Goal: Task Accomplishment & Management: Manage account settings

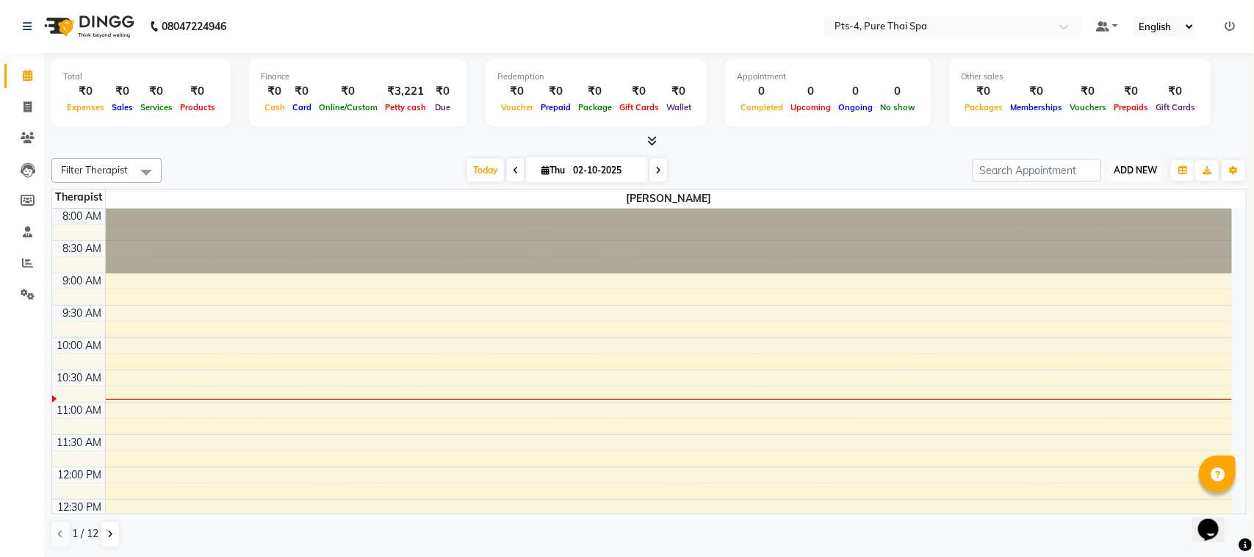
click at [1134, 162] on button "ADD NEW Toggle Dropdown" at bounding box center [1135, 170] width 51 height 21
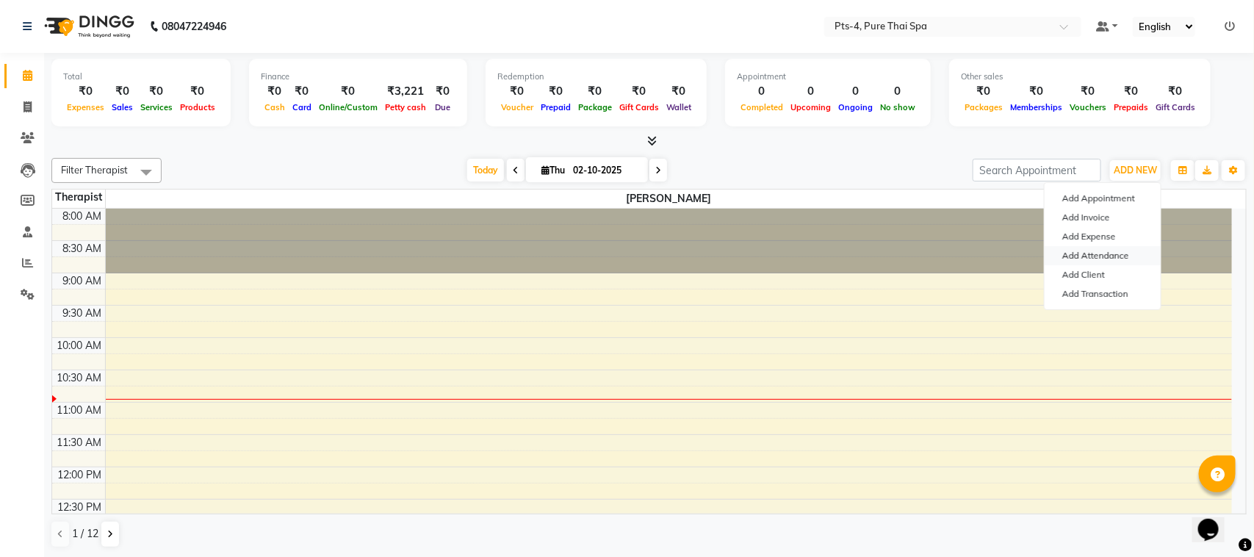
click at [1109, 259] on link "Add Attendance" at bounding box center [1103, 255] width 116 height 19
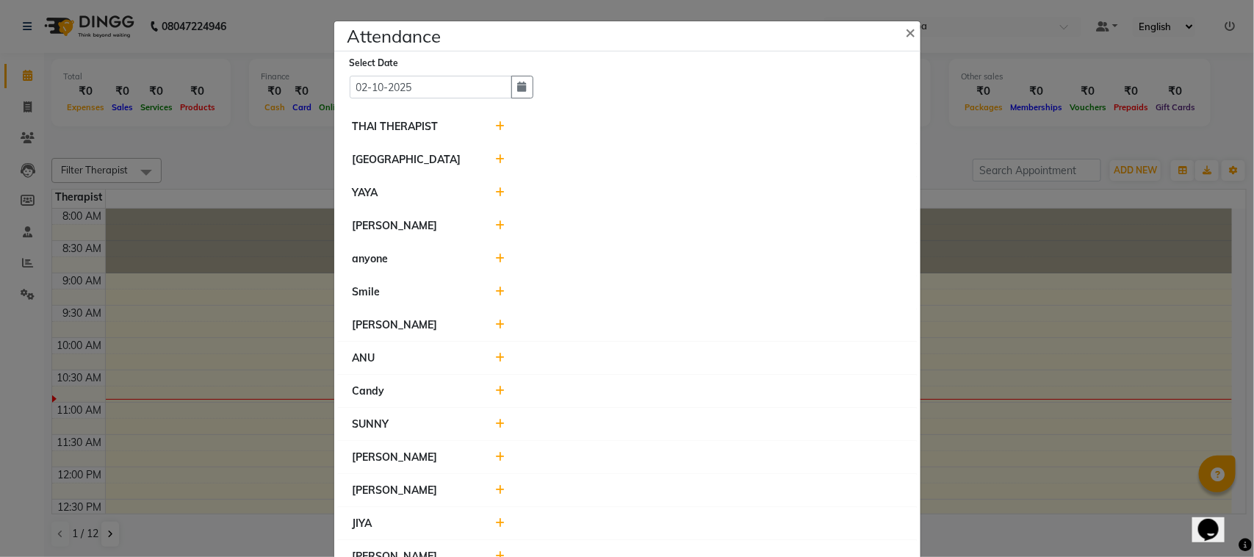
click at [495, 228] on icon at bounding box center [500, 225] width 10 height 10
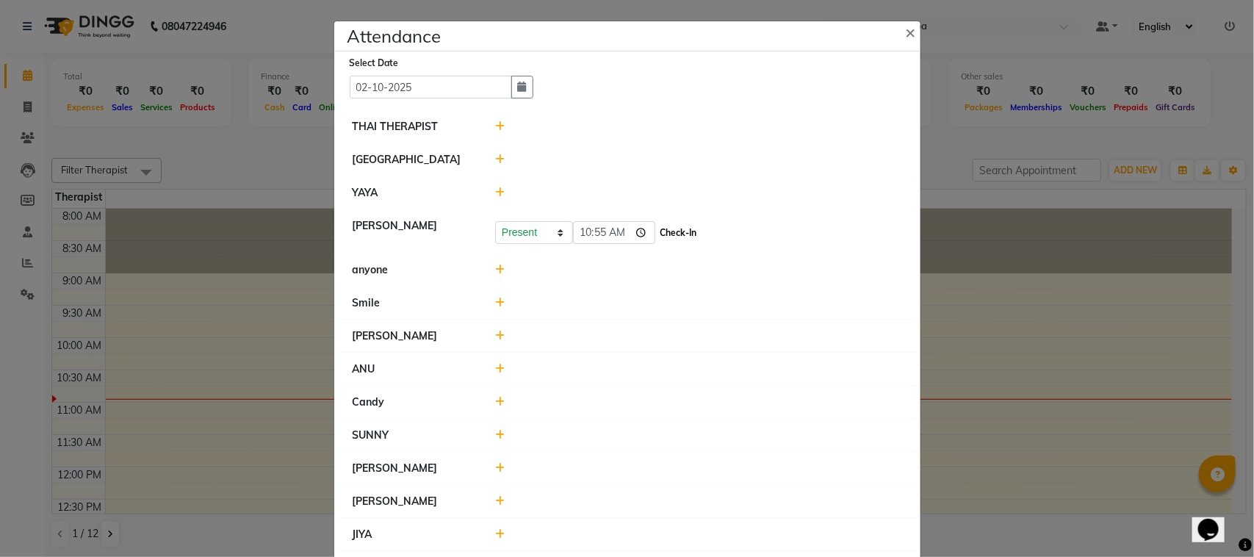
click at [657, 232] on button "Check-In" at bounding box center [679, 233] width 44 height 21
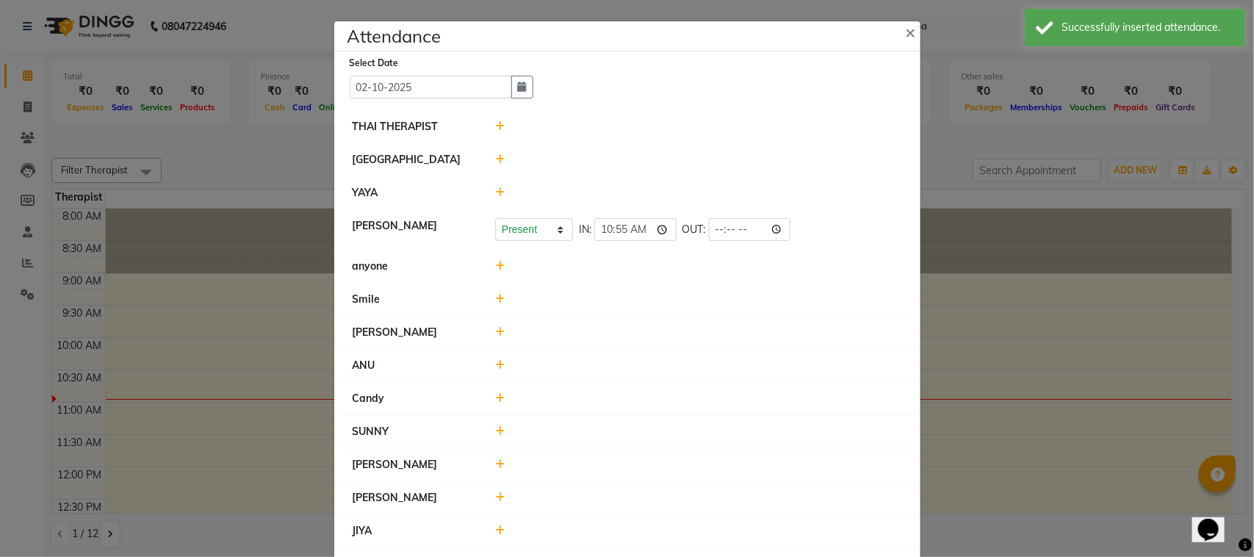
click at [495, 332] on icon at bounding box center [500, 332] width 10 height 10
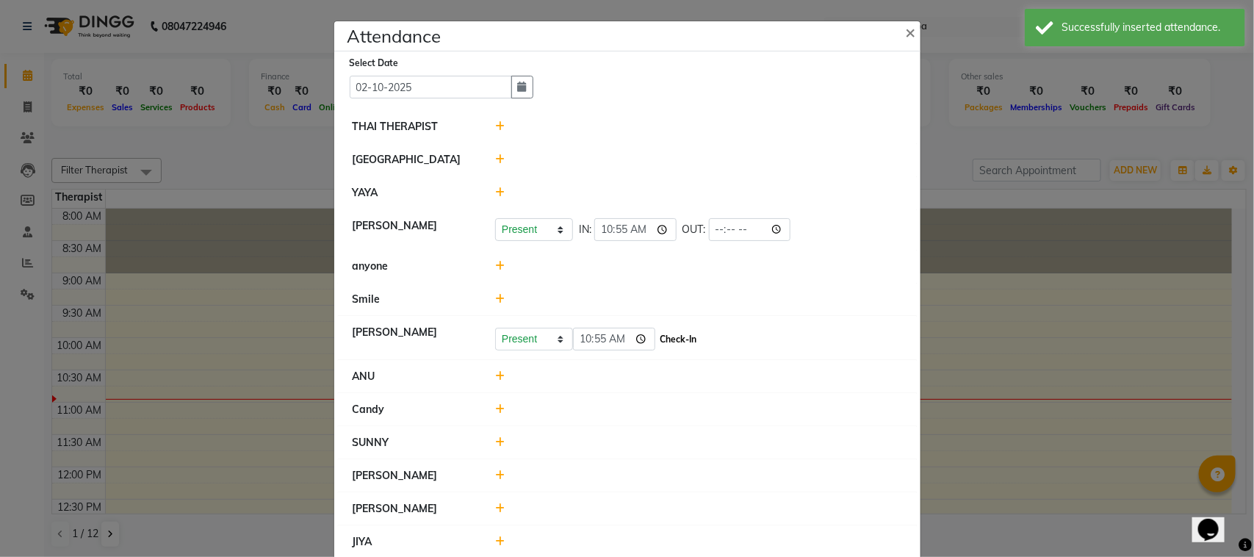
click at [671, 343] on button "Check-In" at bounding box center [679, 339] width 44 height 21
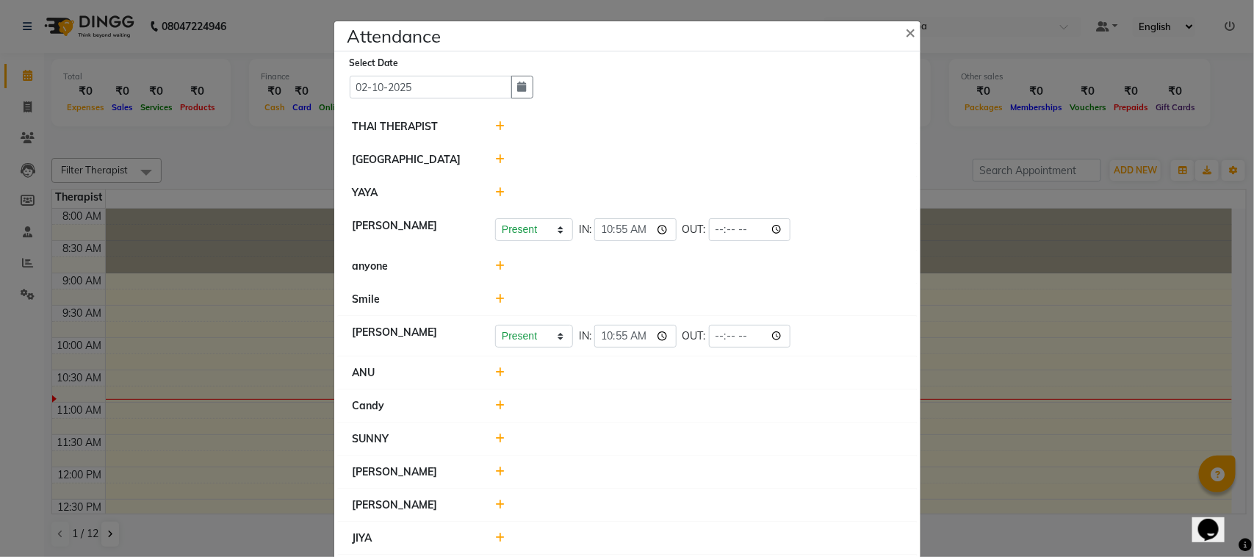
click at [495, 436] on icon at bounding box center [500, 438] width 10 height 10
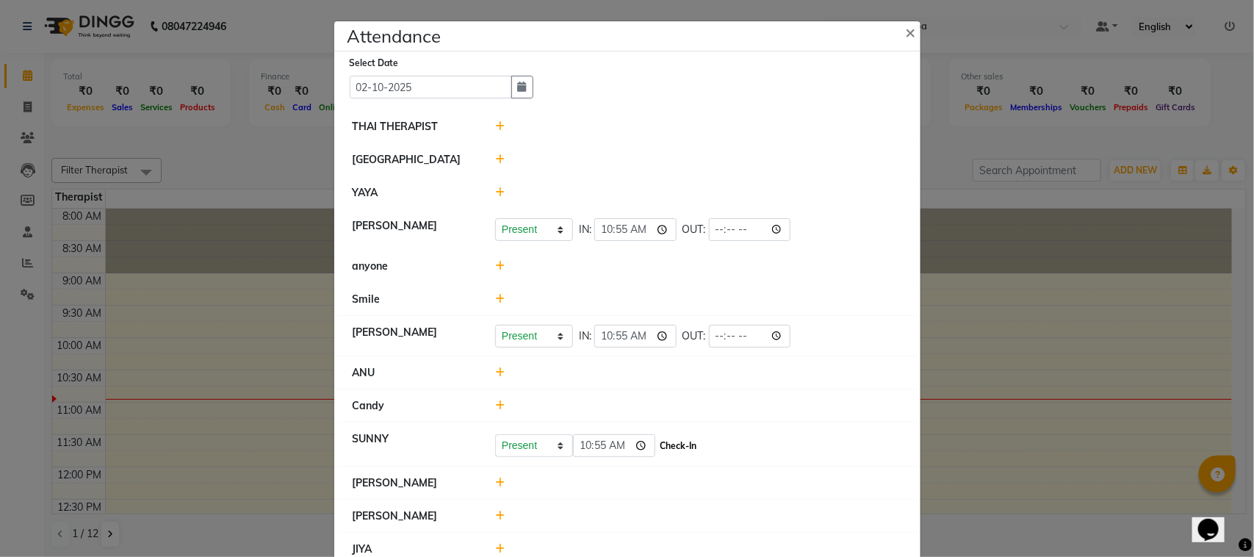
click at [661, 446] on button "Check-In" at bounding box center [679, 446] width 44 height 21
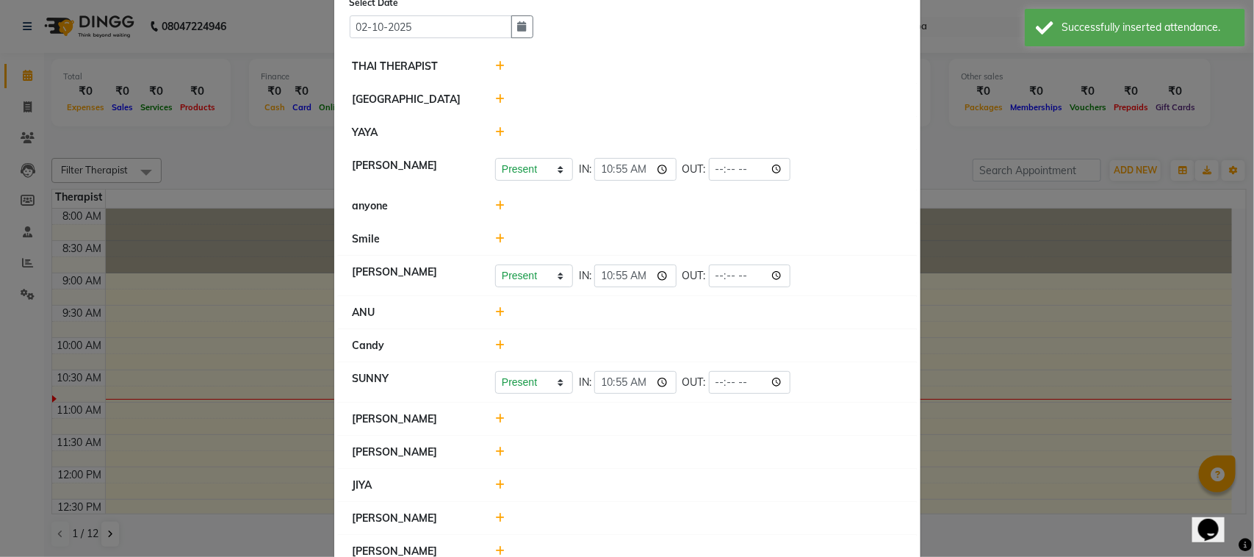
scroll to position [184, 0]
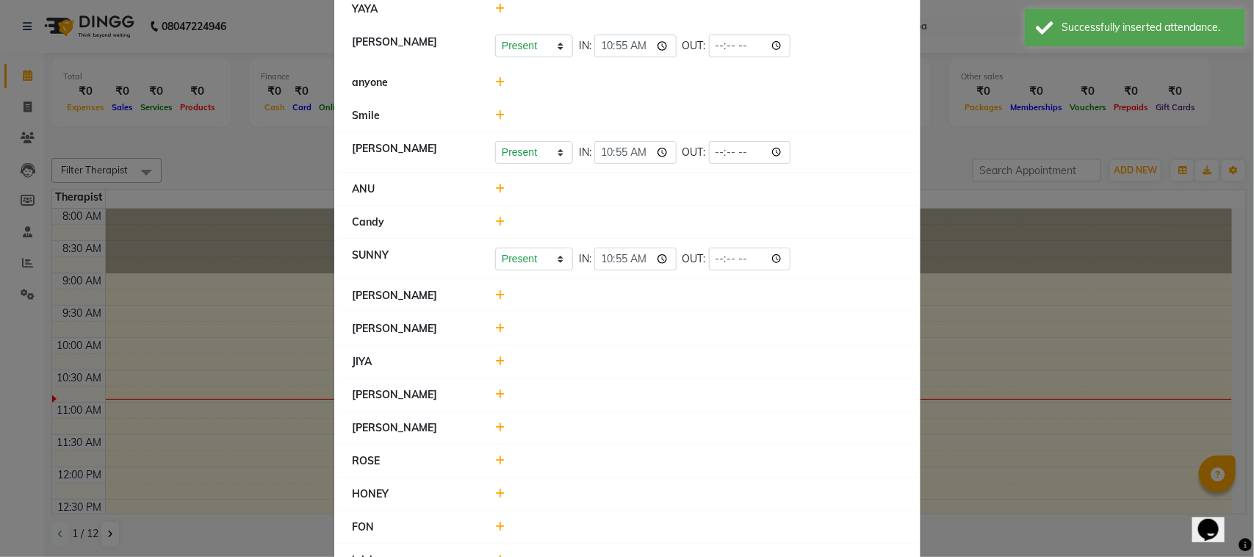
click at [498, 364] on div at bounding box center [698, 361] width 429 height 15
click at [498, 361] on div at bounding box center [698, 361] width 429 height 15
click at [496, 361] on icon at bounding box center [500, 361] width 10 height 10
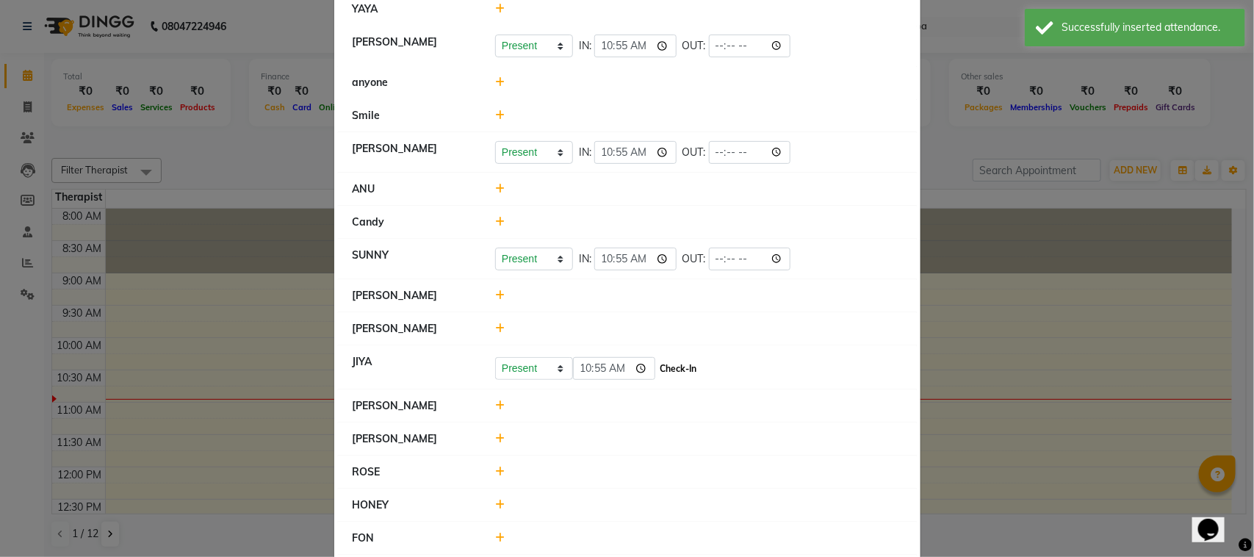
click at [673, 371] on button "Check-In" at bounding box center [679, 369] width 44 height 21
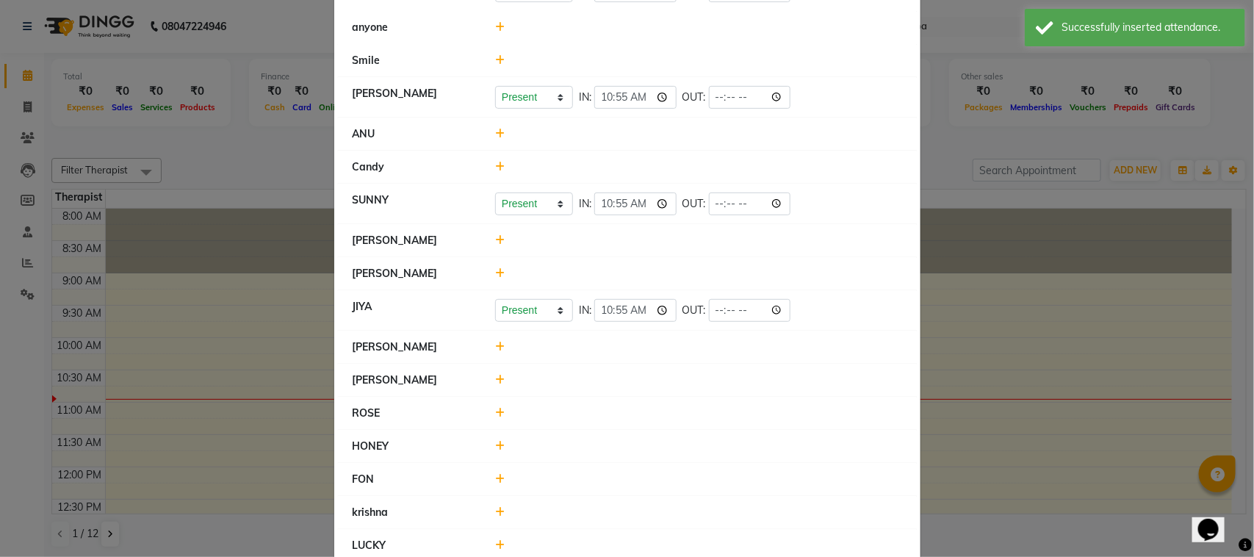
scroll to position [275, 0]
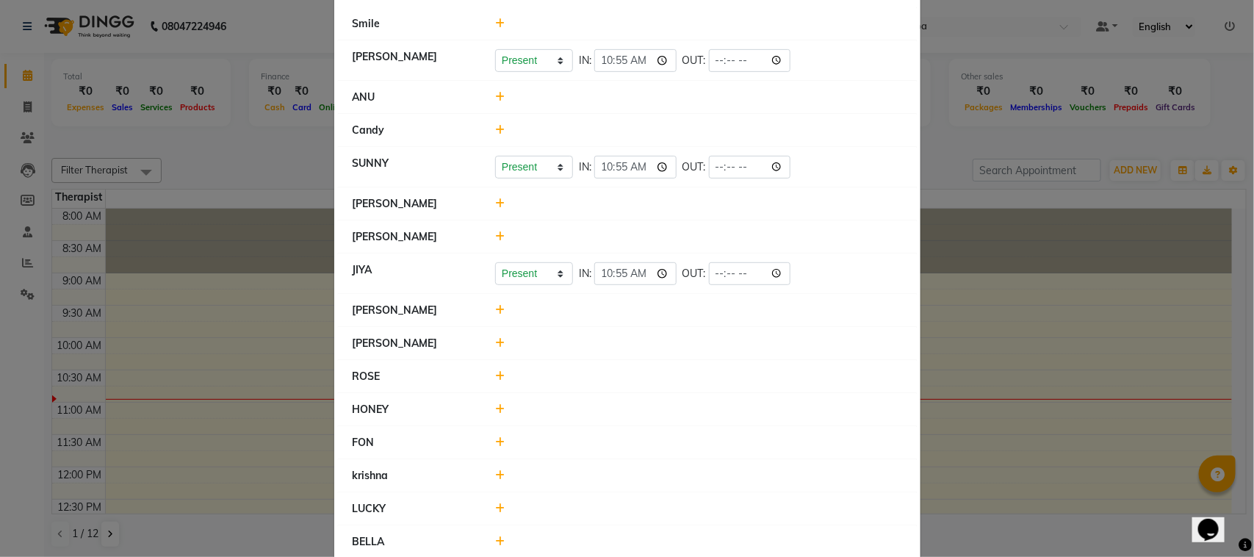
click at [495, 379] on icon at bounding box center [500, 376] width 10 height 10
click at [669, 382] on button "Check-In" at bounding box center [679, 383] width 44 height 21
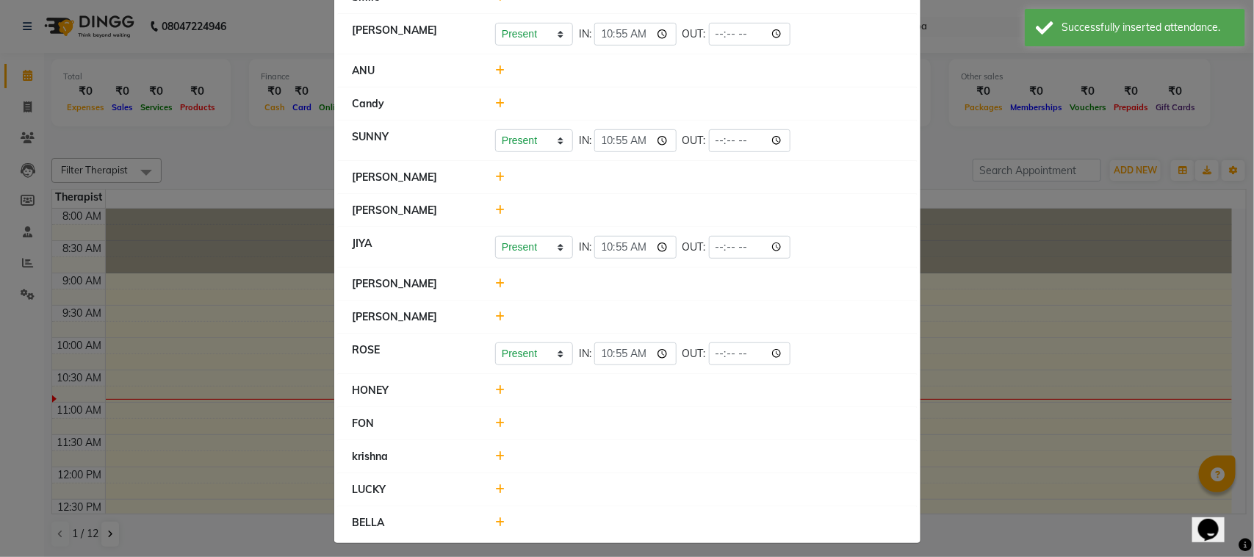
scroll to position [312, 0]
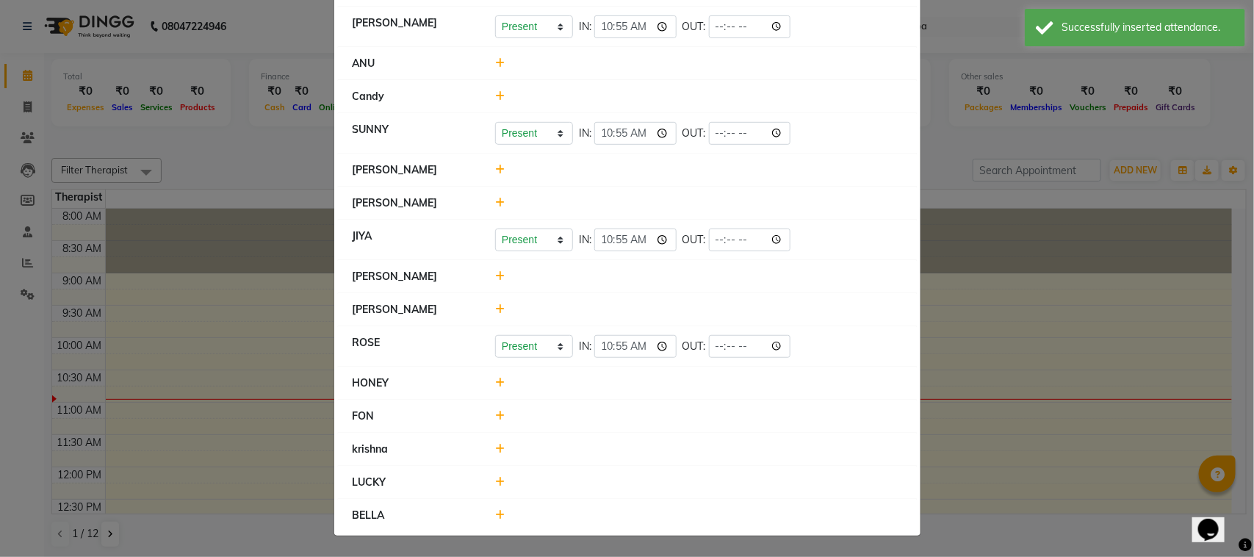
click at [495, 511] on icon at bounding box center [500, 515] width 10 height 10
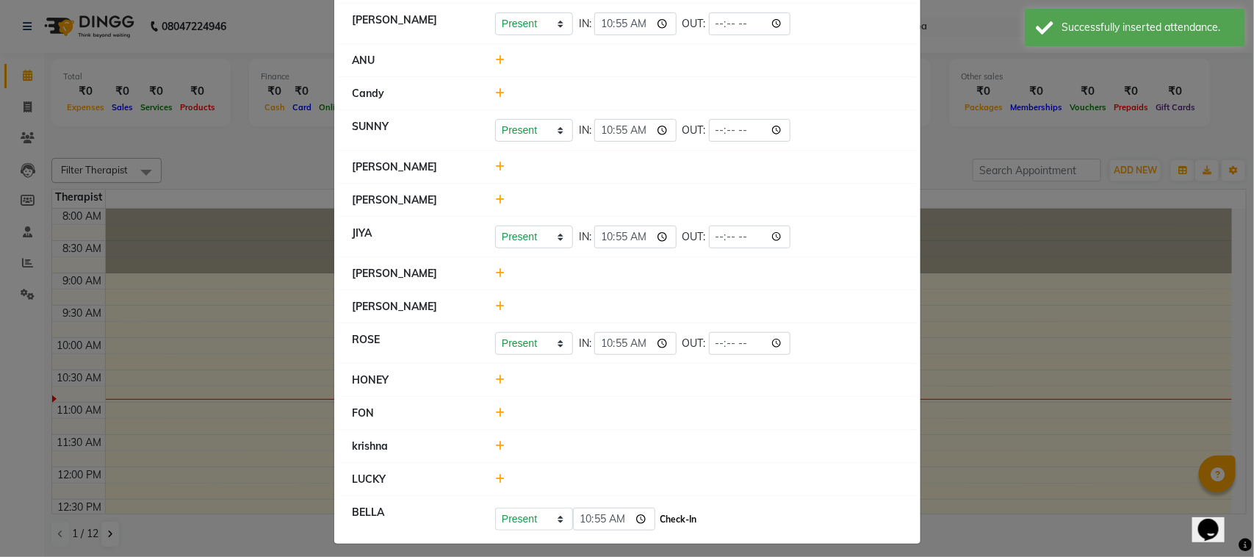
click at [662, 522] on button "Check-In" at bounding box center [679, 519] width 44 height 21
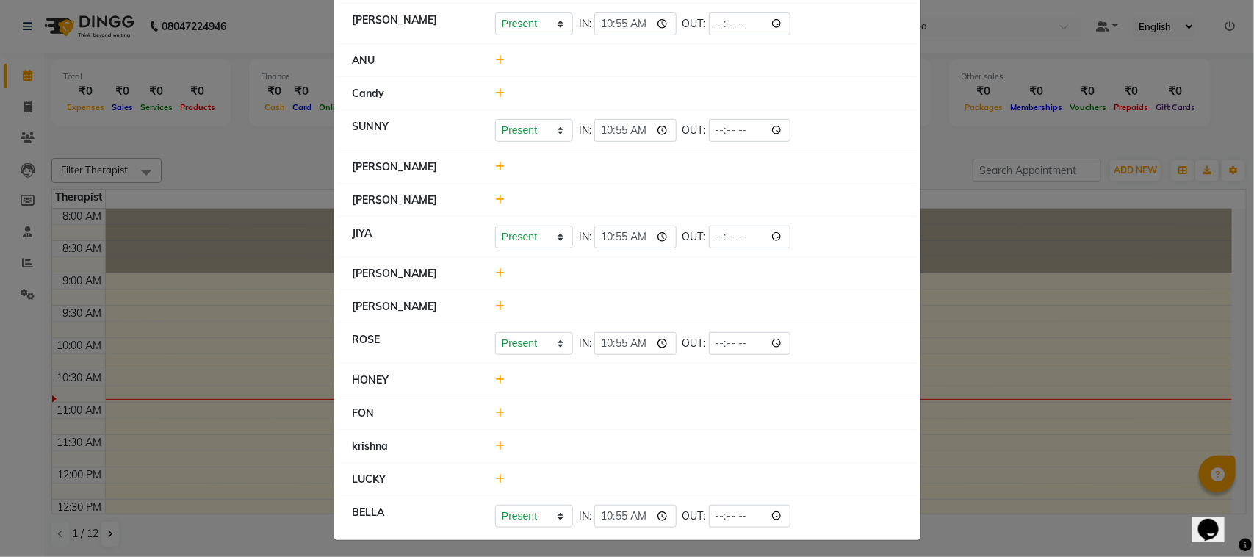
click at [1008, 325] on ngb-modal-window "Attendance × Select Date [DATE] THAI THERAPIST [GEOGRAPHIC_DATA] lucy Present A…" at bounding box center [627, 278] width 1254 height 557
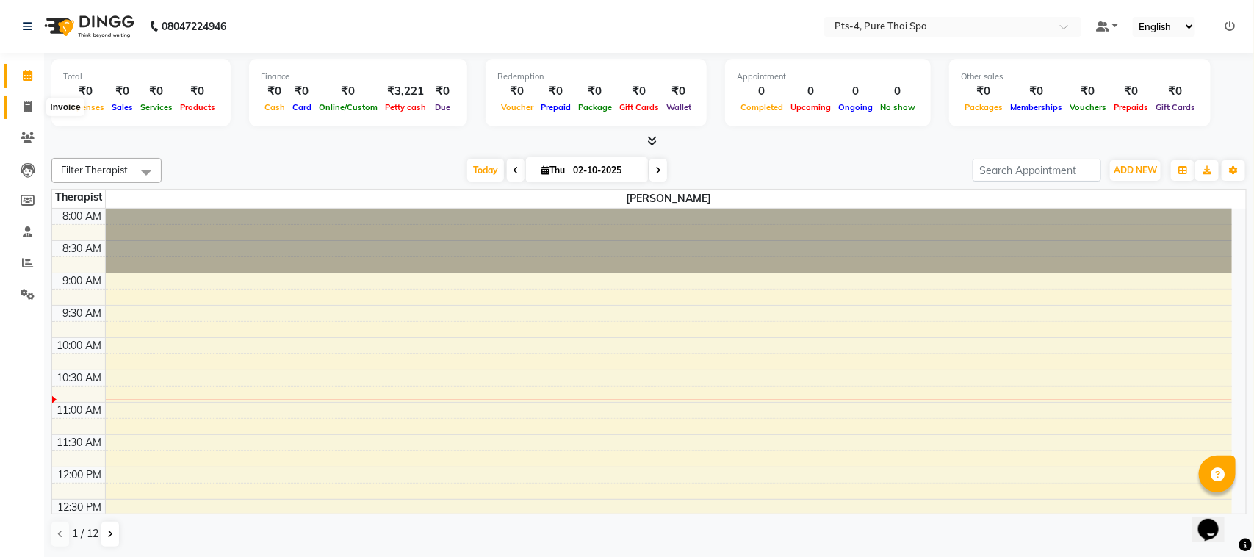
click at [26, 112] on icon at bounding box center [28, 106] width 8 height 11
select select "service"
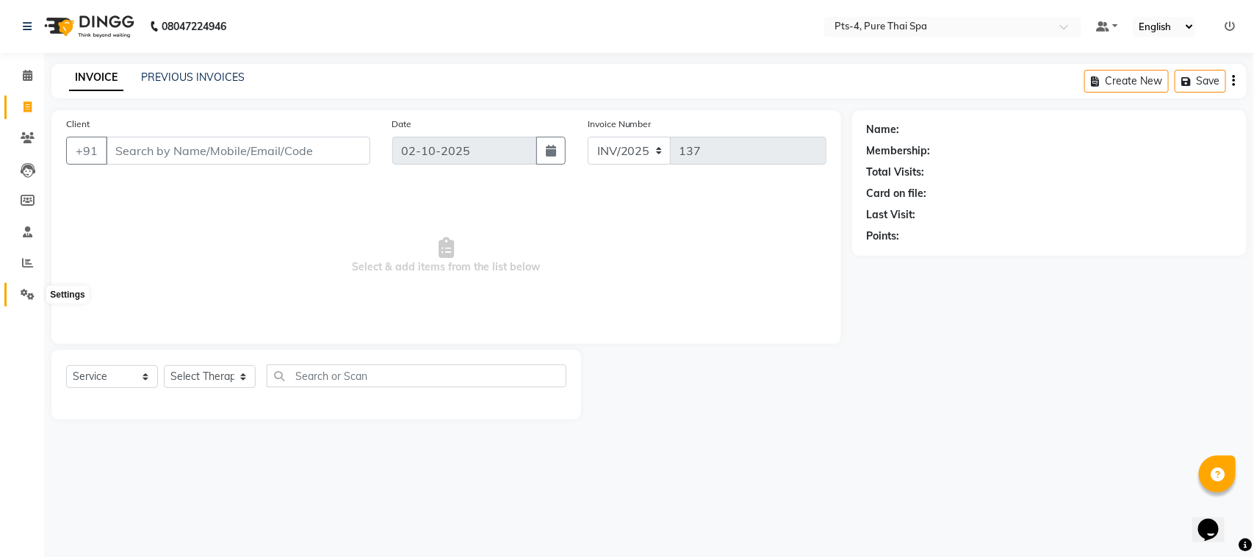
click at [22, 287] on span at bounding box center [28, 295] width 26 height 17
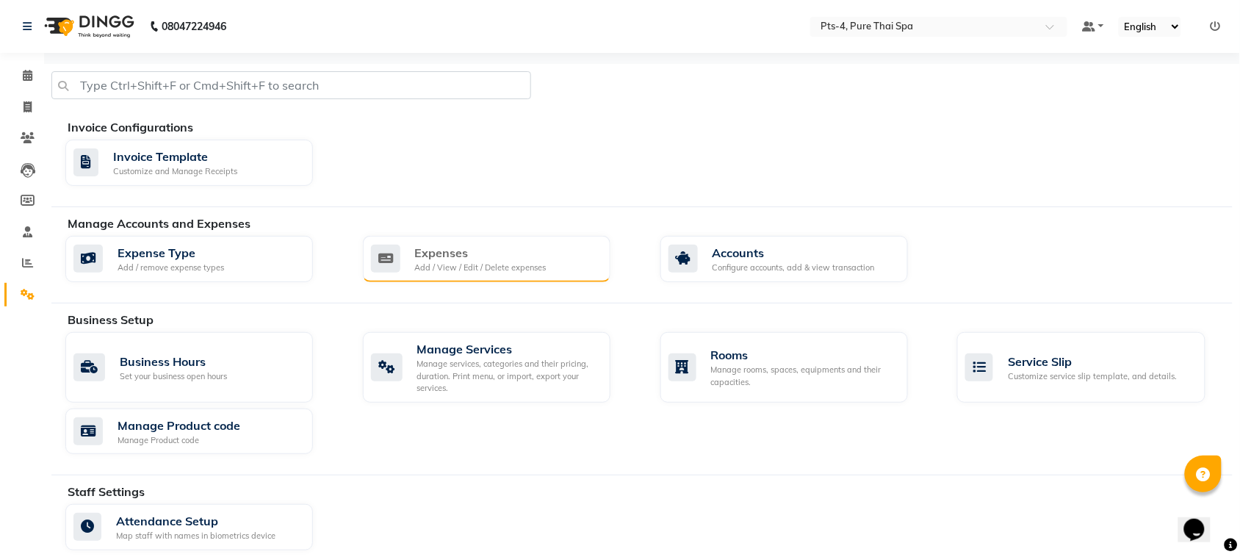
click at [475, 269] on div "Add / View / Edit / Delete expenses" at bounding box center [481, 268] width 132 height 12
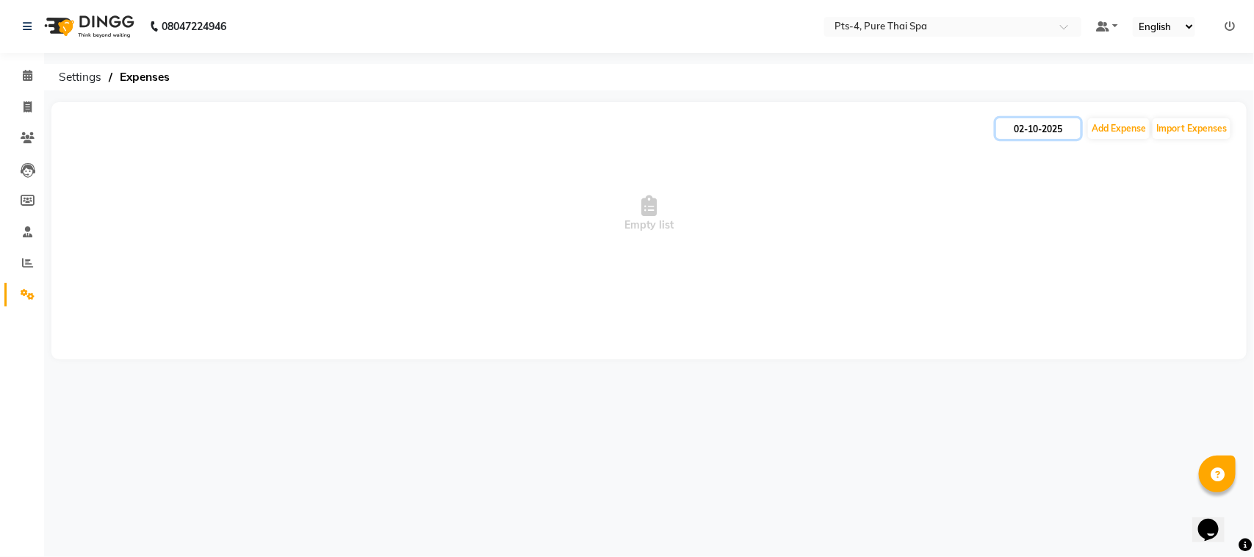
click at [1043, 125] on input "02-10-2025" at bounding box center [1038, 128] width 84 height 21
select select "10"
select select "2025"
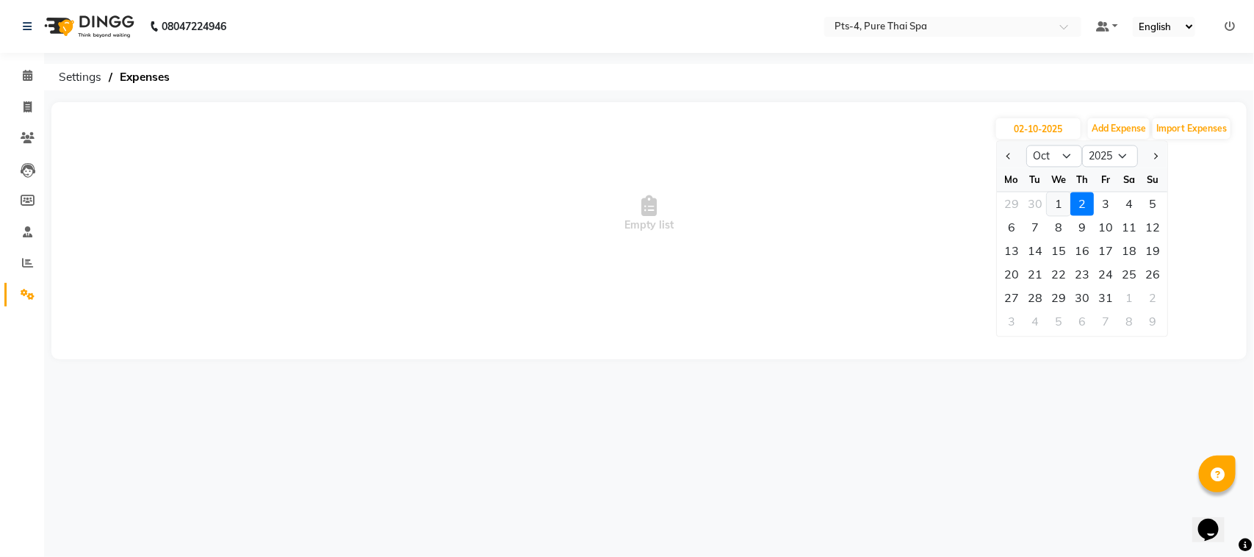
click at [1062, 198] on div "1" at bounding box center [1059, 204] width 24 height 24
type input "01-10-2025"
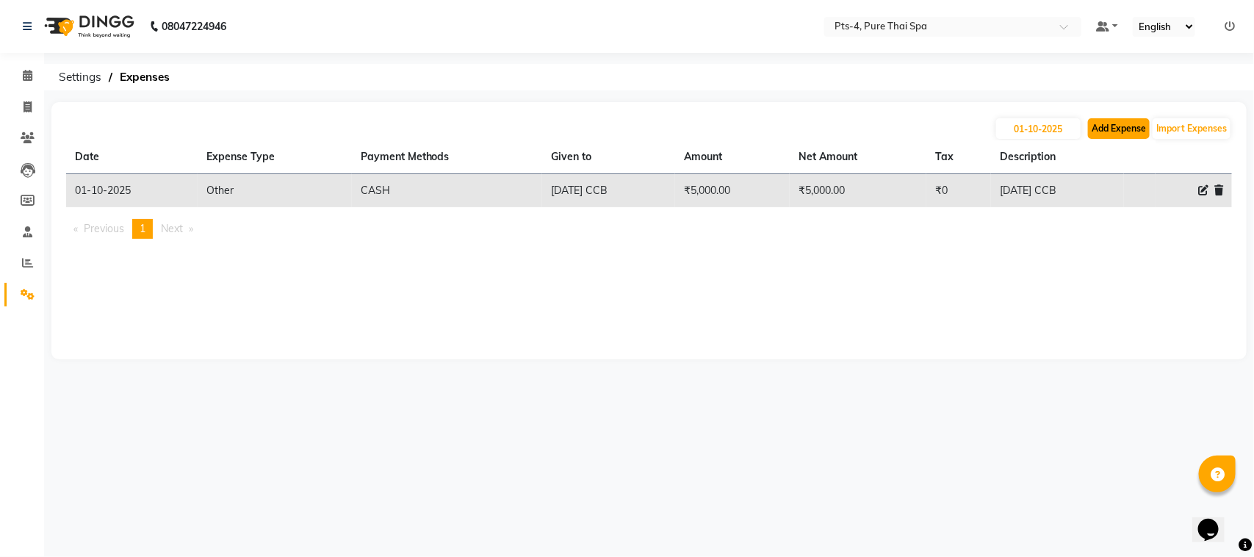
click at [1121, 126] on button "Add Expense" at bounding box center [1119, 128] width 62 height 21
select select "1"
select select "5480"
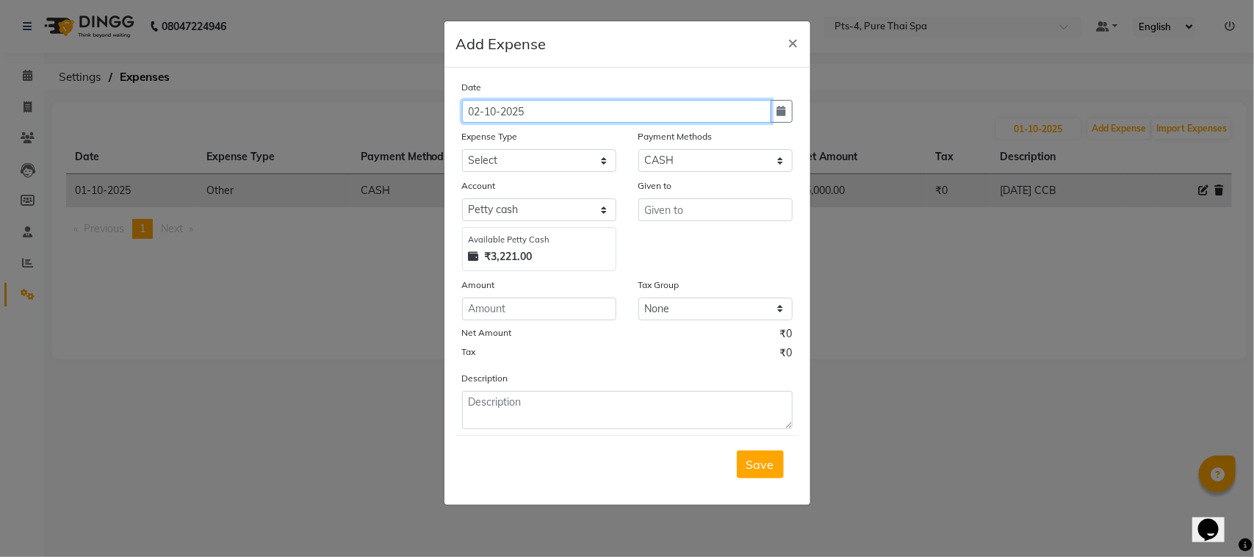
click at [649, 109] on input "02-10-2025" at bounding box center [616, 111] width 309 height 23
click at [780, 109] on icon "button" at bounding box center [781, 111] width 9 height 10
select select "10"
select select "2025"
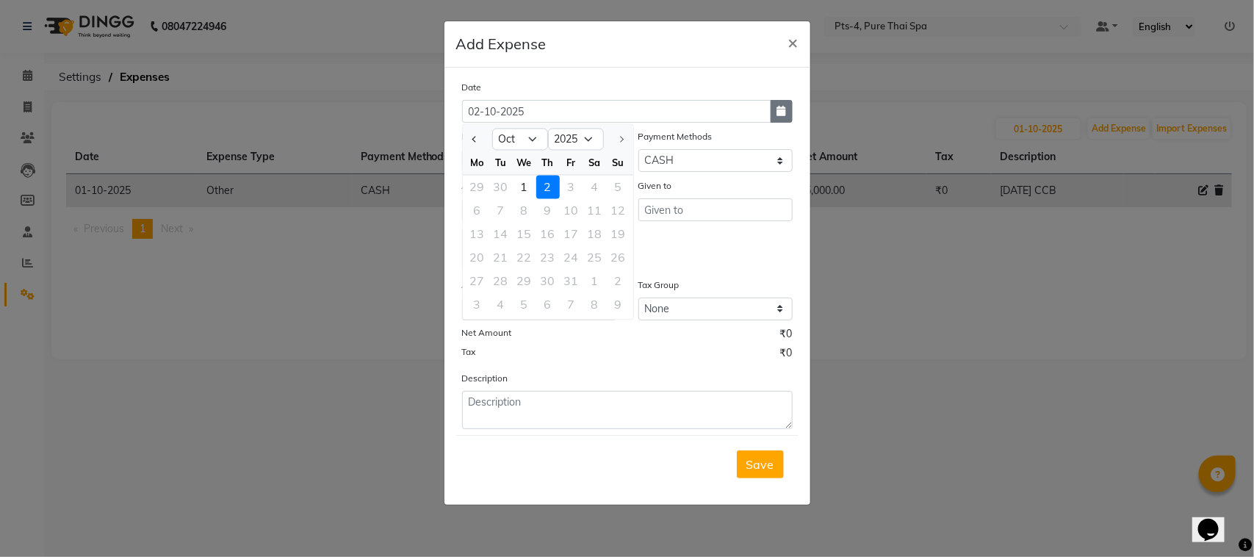
click at [780, 109] on icon "button" at bounding box center [781, 111] width 9 height 10
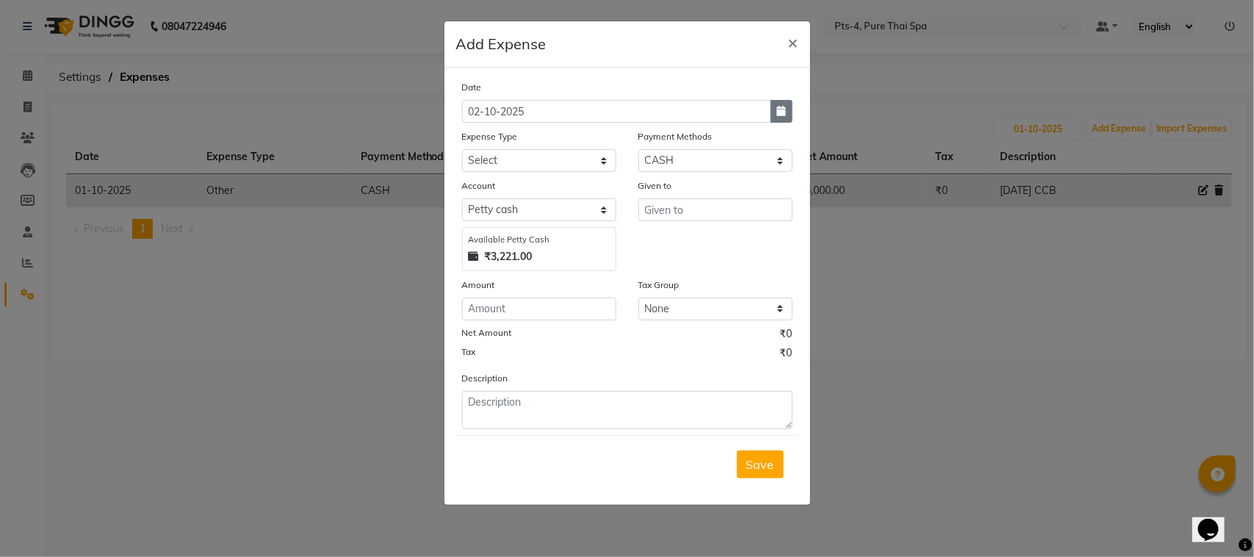
click at [771, 110] on button "button" at bounding box center [782, 111] width 22 height 23
select select "10"
select select "2025"
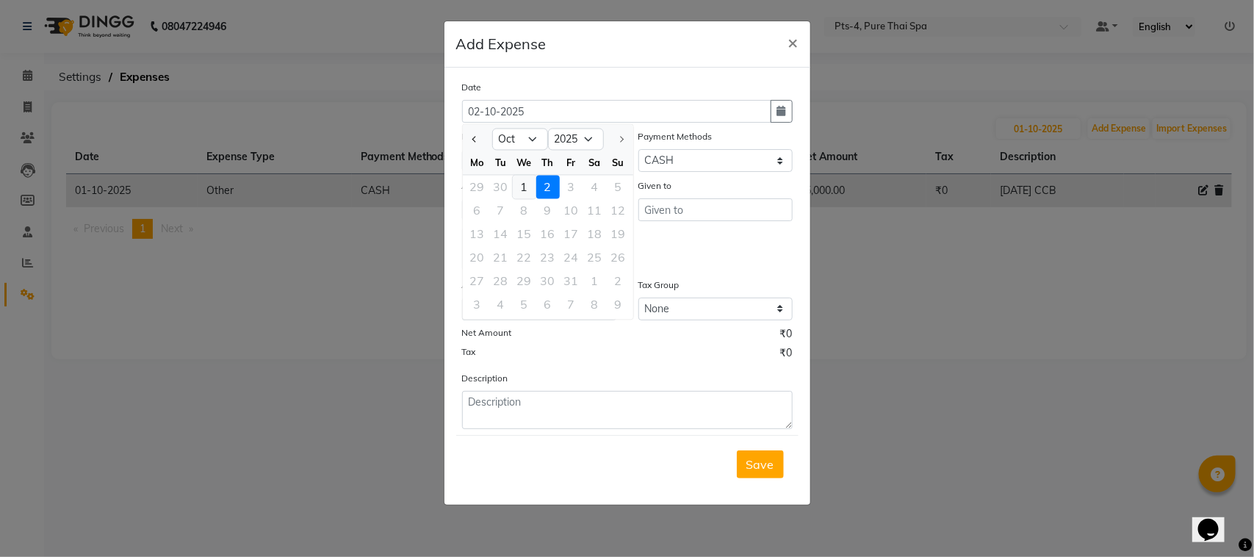
click at [526, 184] on div "1" at bounding box center [525, 188] width 24 height 24
type input "01-10-2025"
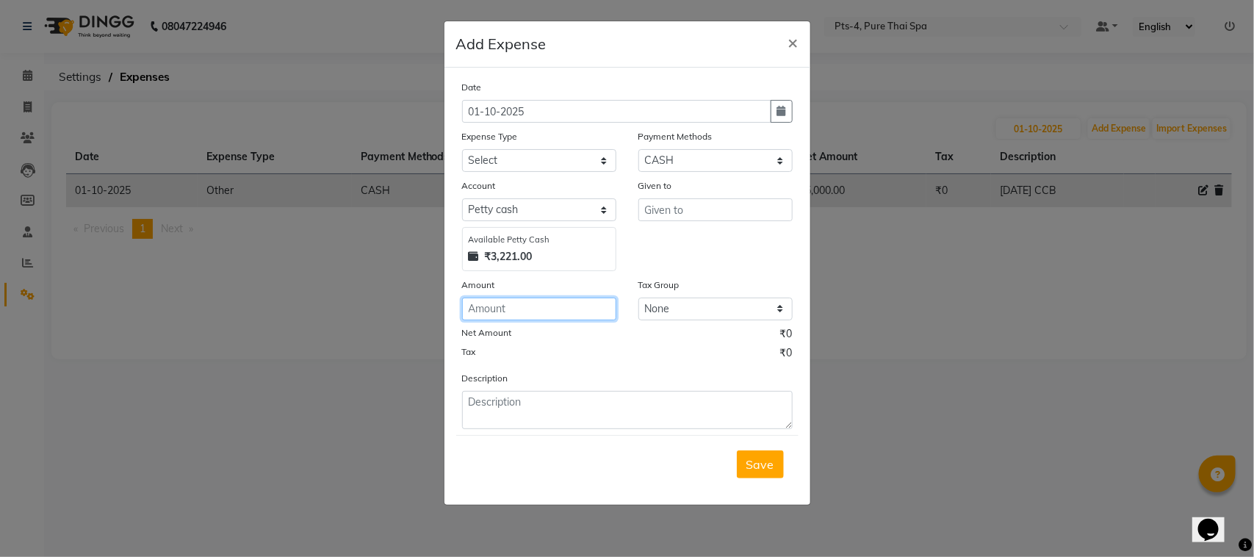
click at [507, 298] on input "number" at bounding box center [539, 309] width 154 height 23
type input "200"
click at [725, 203] on input "text" at bounding box center [715, 209] width 154 height 23
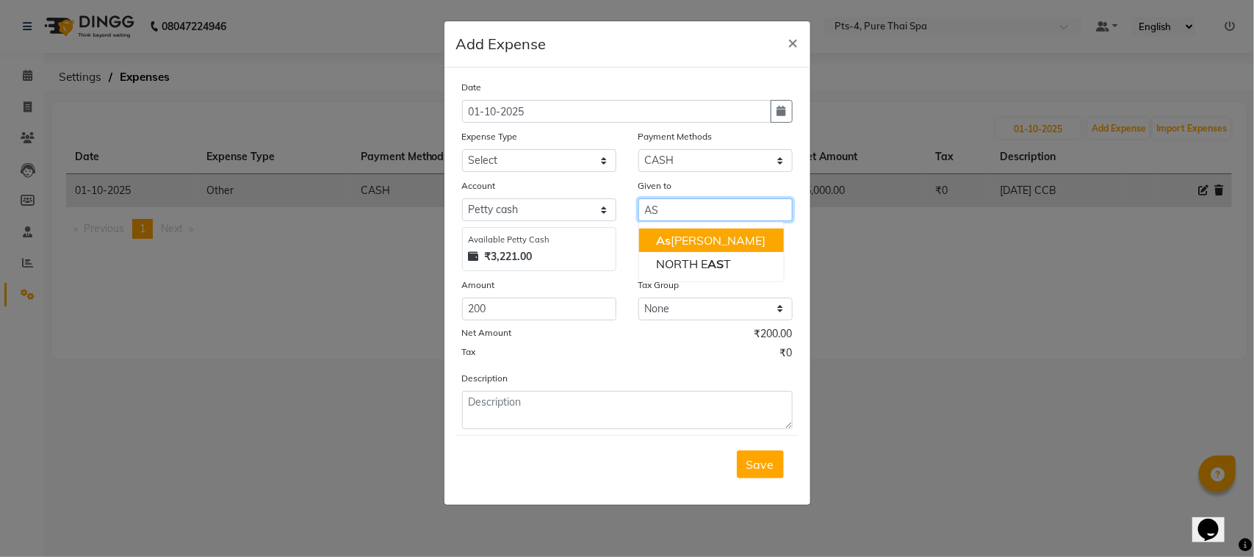
click at [702, 237] on ngb-highlight "As [PERSON_NAME]" at bounding box center [711, 240] width 109 height 15
type input "[PERSON_NAME]"
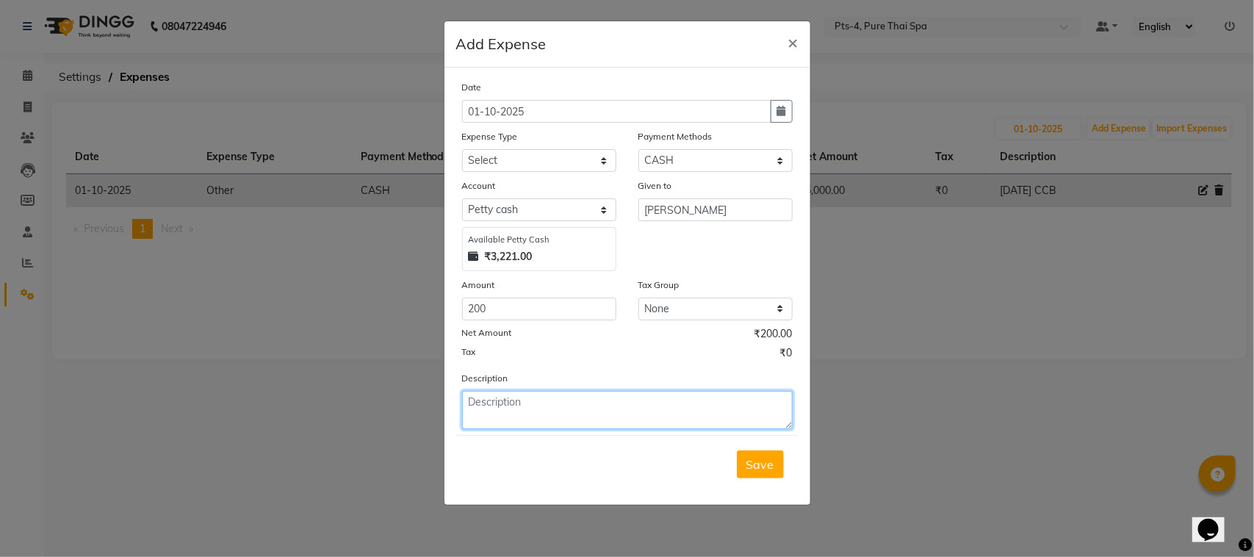
click at [525, 401] on textarea at bounding box center [627, 410] width 331 height 38
click at [470, 401] on textarea "PUJA AND TEA" at bounding box center [627, 410] width 331 height 38
type textarea "SHOP PUJA AND TEA"
click at [746, 460] on span "Save" at bounding box center [760, 464] width 28 height 15
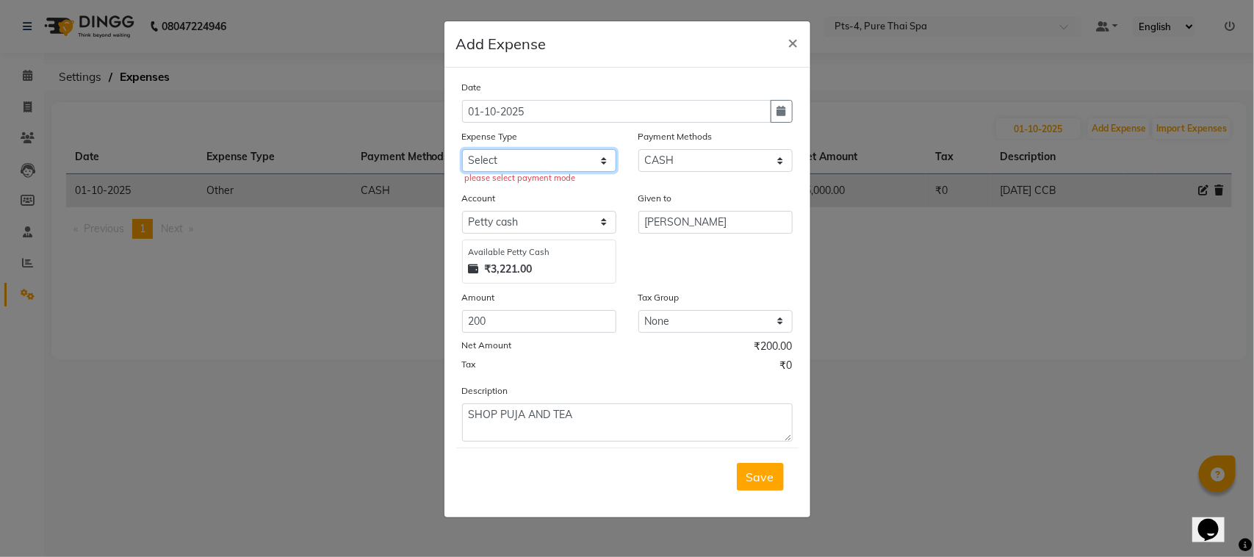
click at [604, 159] on select "Select Bank charges Cleaning and products Donation Electric and water charge In…" at bounding box center [539, 160] width 154 height 23
select select "10852"
click at [462, 149] on select "Select Bank charges Cleaning and products Donation Electric and water charge In…" at bounding box center [539, 160] width 154 height 23
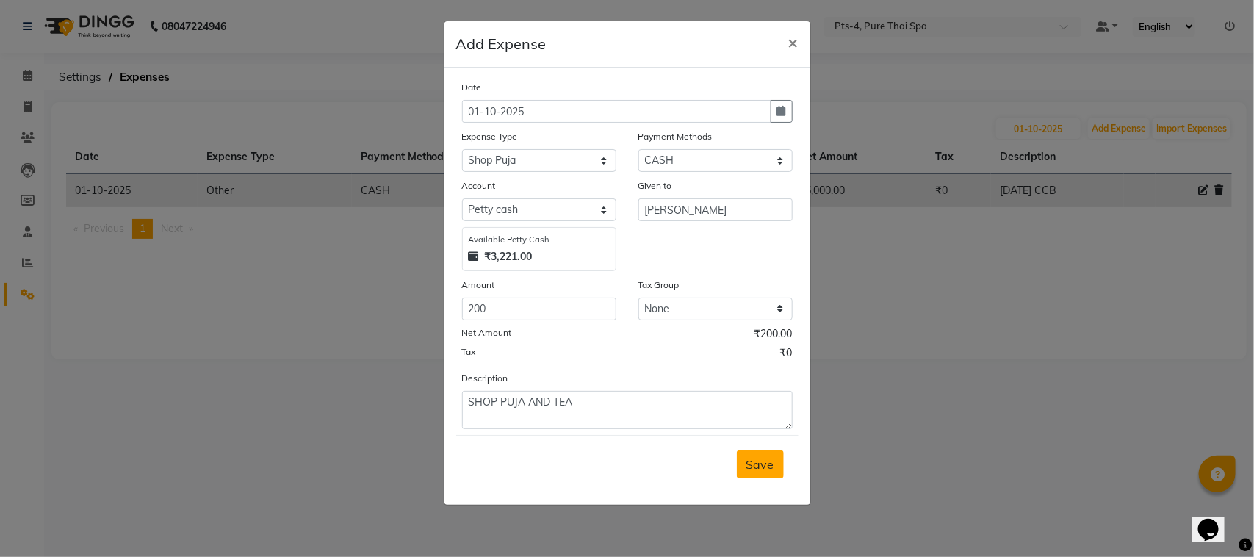
click at [776, 467] on button "Save" at bounding box center [760, 464] width 47 height 28
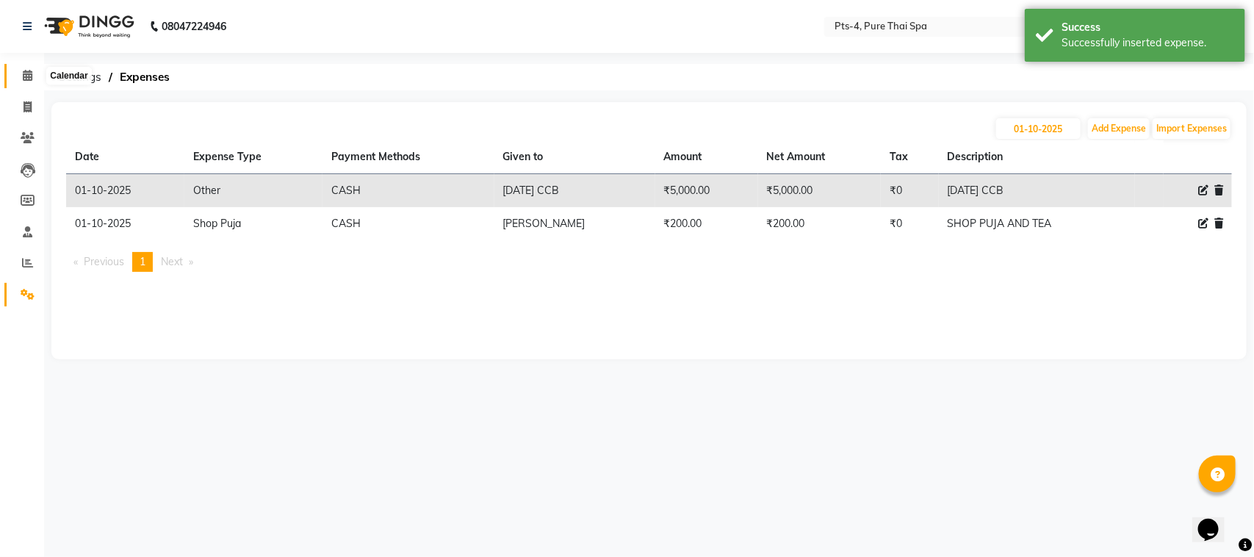
click at [24, 76] on icon at bounding box center [28, 75] width 10 height 11
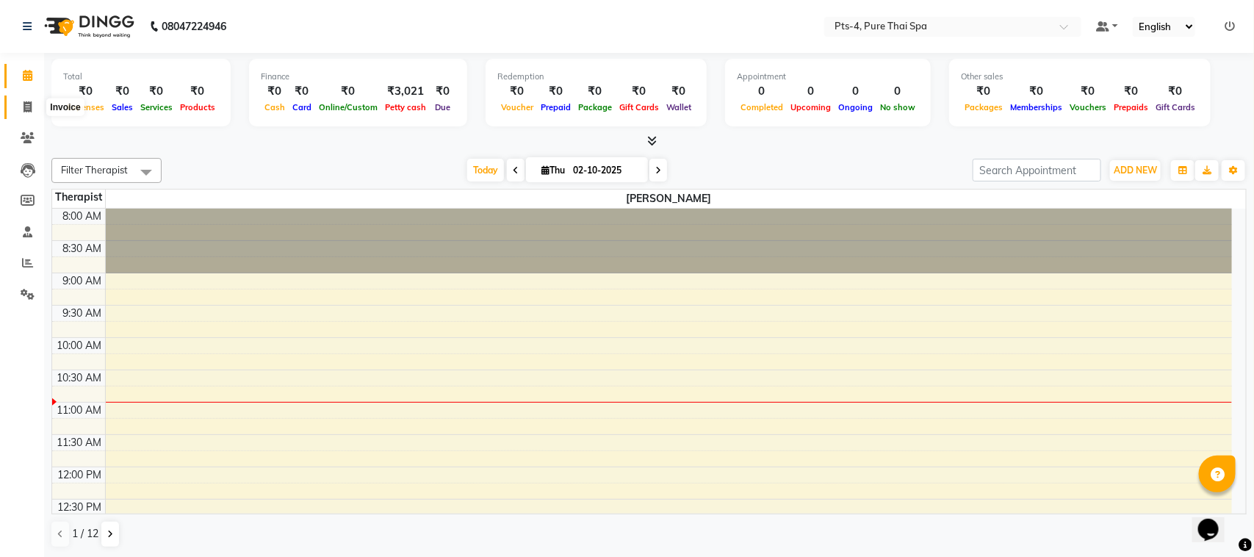
click at [22, 99] on span at bounding box center [28, 107] width 26 height 17
select select "service"
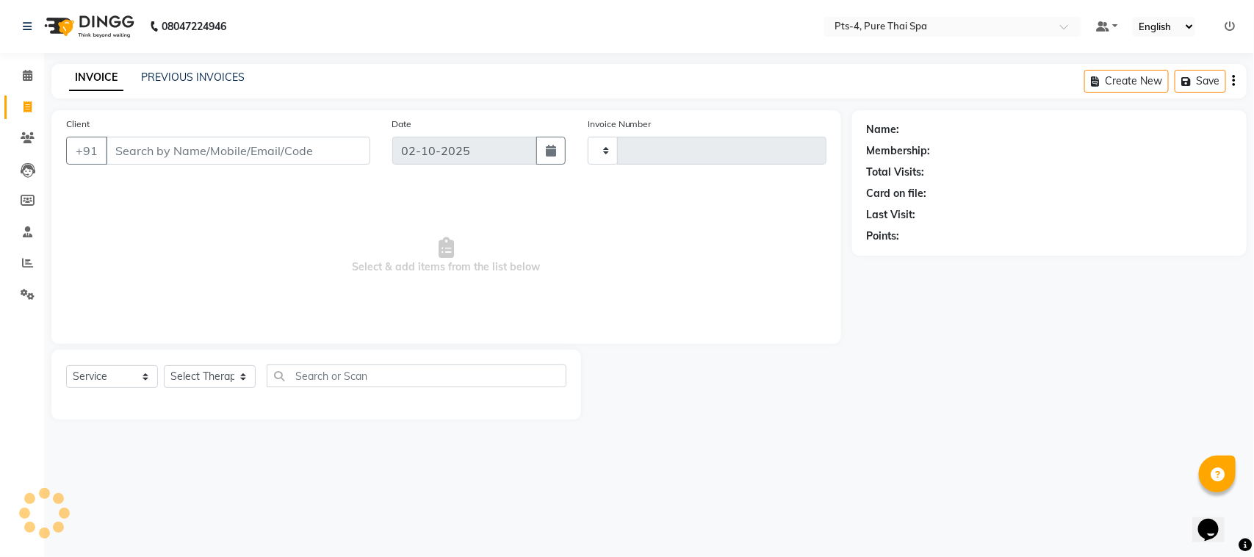
type input "137"
select select "9046"
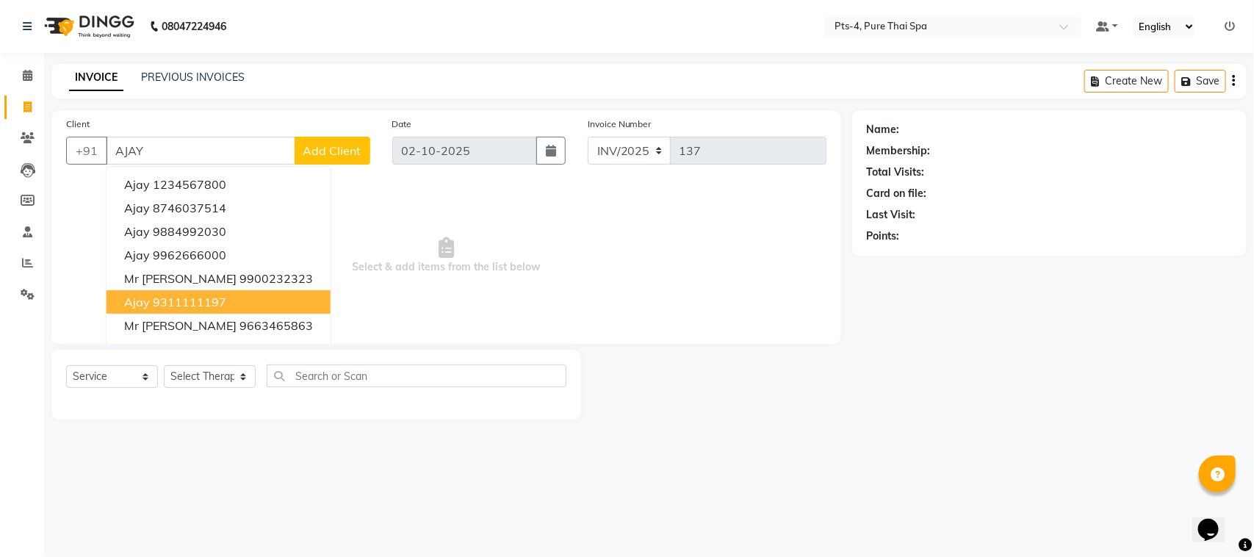
click at [187, 299] on ngb-highlight "9311111197" at bounding box center [189, 302] width 73 height 15
type input "9311111197"
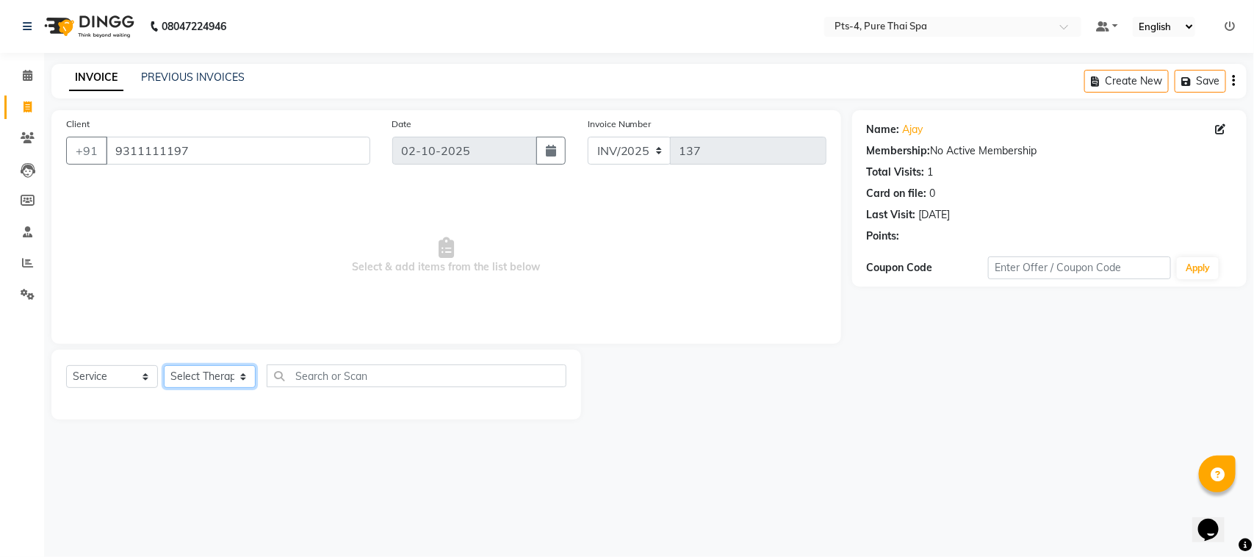
click at [217, 375] on select "Select Therapist [PERSON_NAME] NE [PERSON_NAME] anyone [PERSON_NAME] [PERSON_NA…" at bounding box center [210, 376] width 92 height 23
select select "83713"
click at [164, 365] on select "Select Therapist [PERSON_NAME] NE [PERSON_NAME] anyone [PERSON_NAME] [PERSON_NA…" at bounding box center [210, 376] width 92 height 23
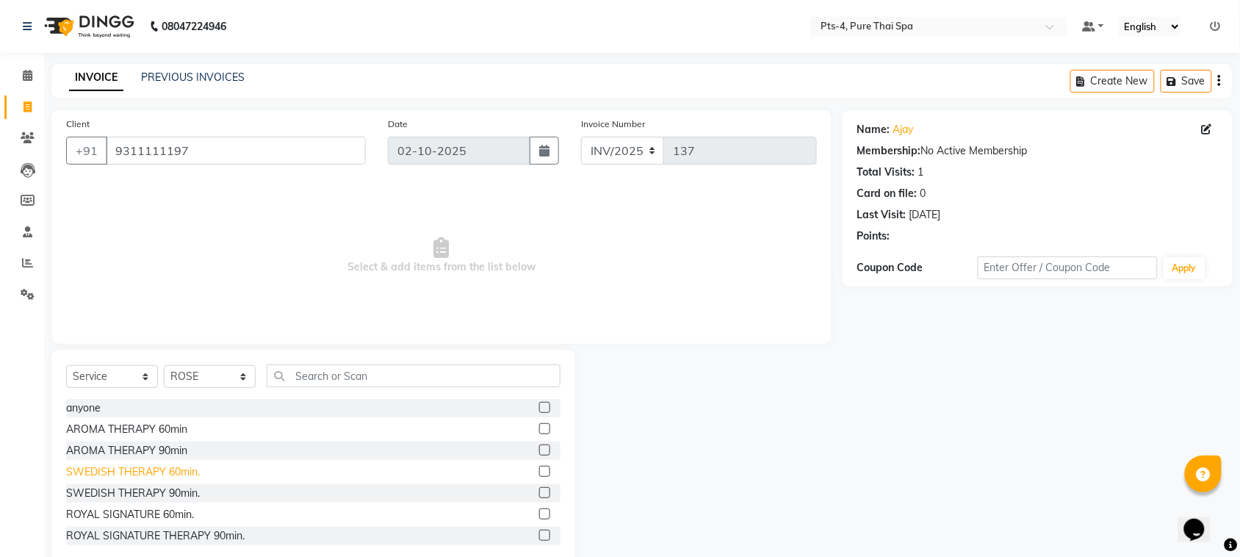
click at [173, 472] on div "SWEDISH THERAPY 60min." at bounding box center [133, 471] width 134 height 15
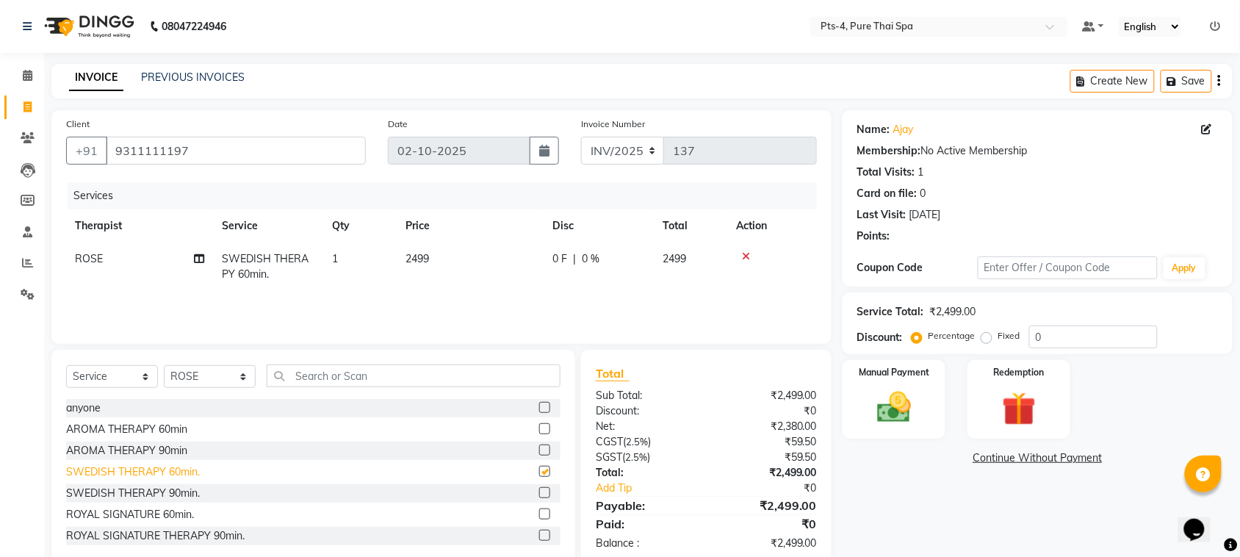
checkbox input "false"
click at [906, 404] on img at bounding box center [893, 407] width 57 height 40
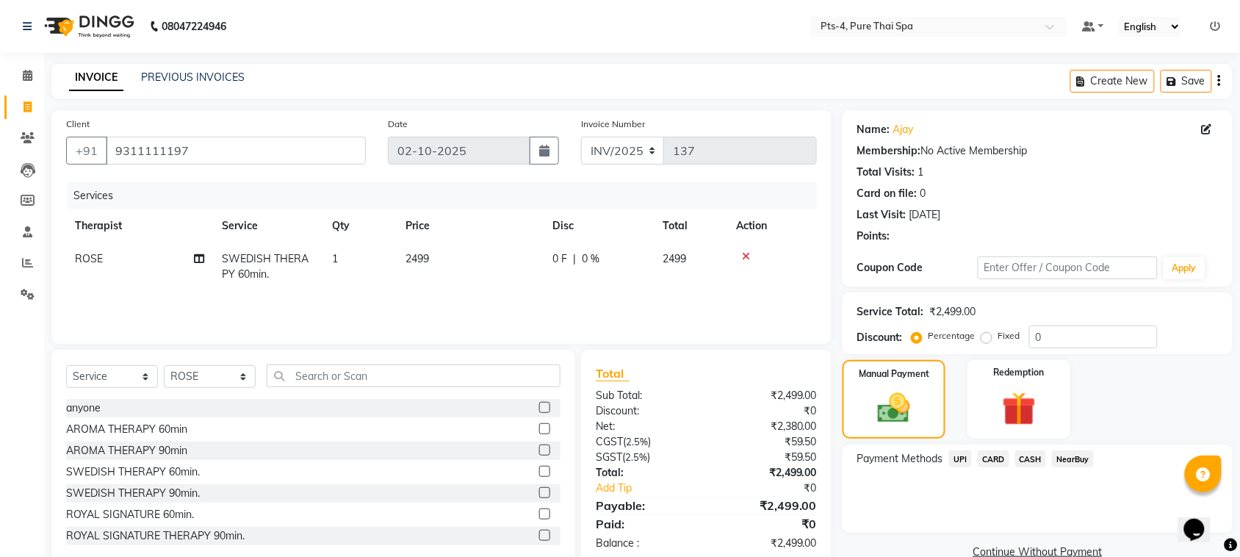
click at [1037, 458] on span "CASH" at bounding box center [1031, 458] width 32 height 17
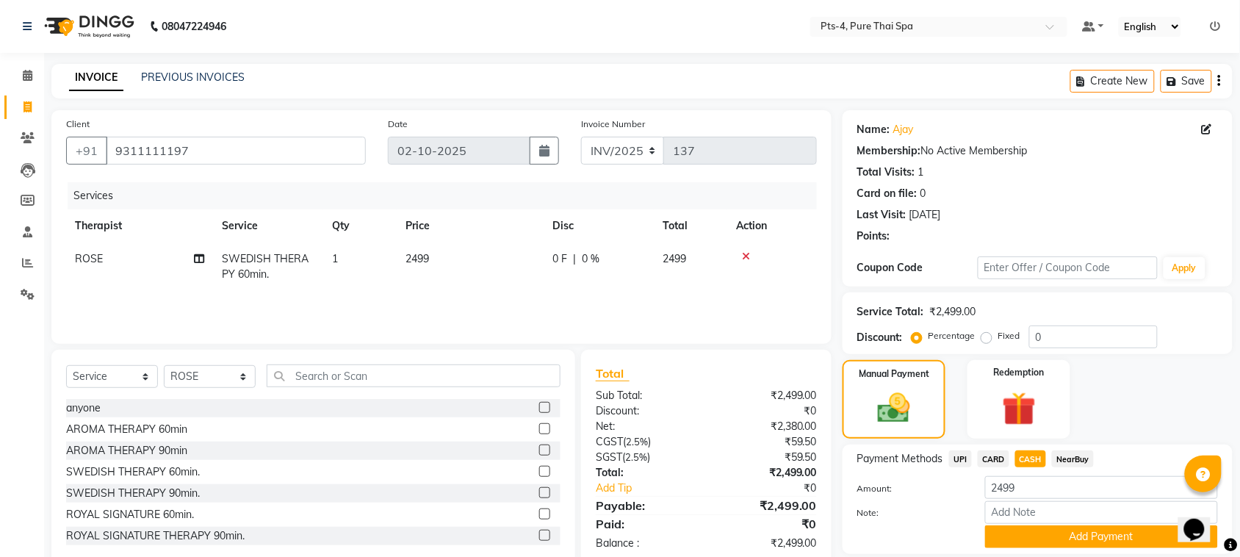
click at [998, 338] on label "Fixed" at bounding box center [1009, 335] width 22 height 13
click at [984, 338] on input "Fixed" at bounding box center [989, 336] width 10 height 10
radio input "true"
click at [1073, 336] on input "0" at bounding box center [1093, 336] width 129 height 23
type input "499"
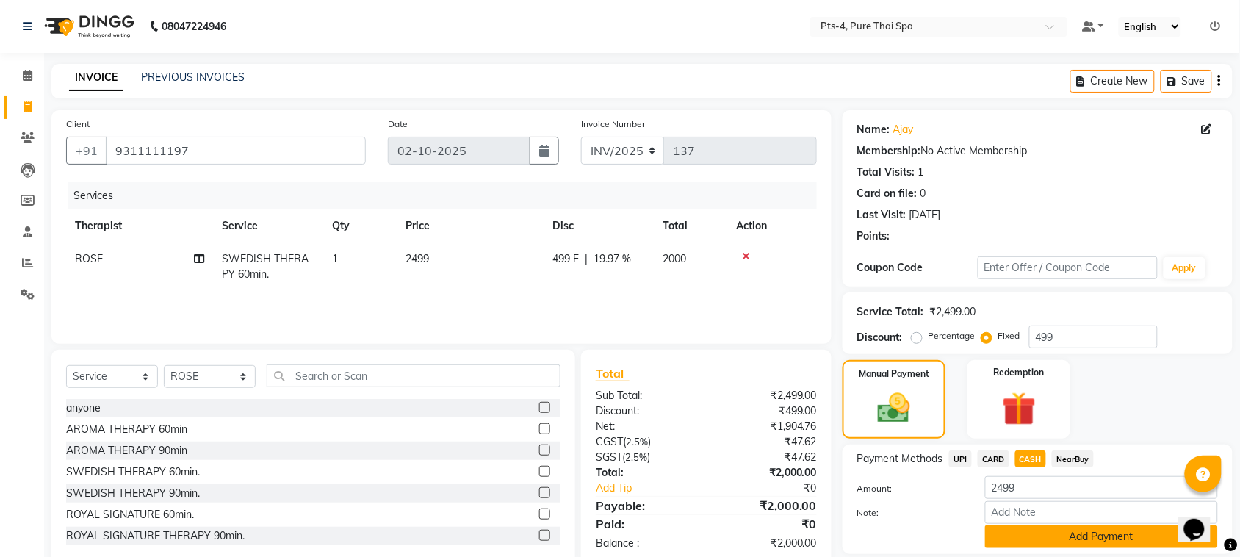
click at [1026, 540] on button "Add Payment" at bounding box center [1101, 536] width 233 height 23
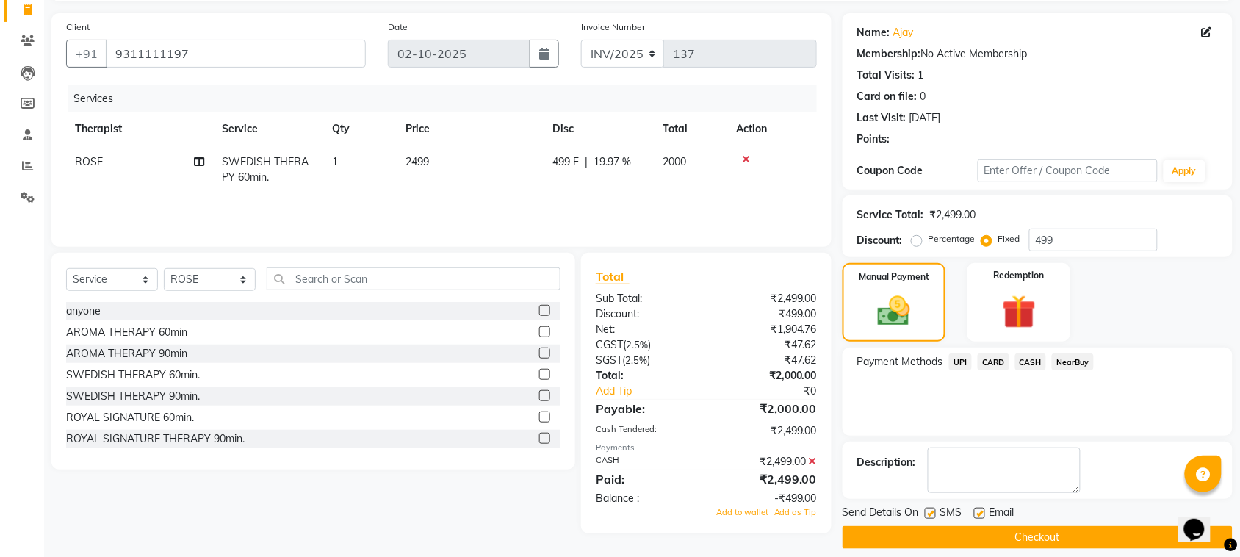
scroll to position [111, 0]
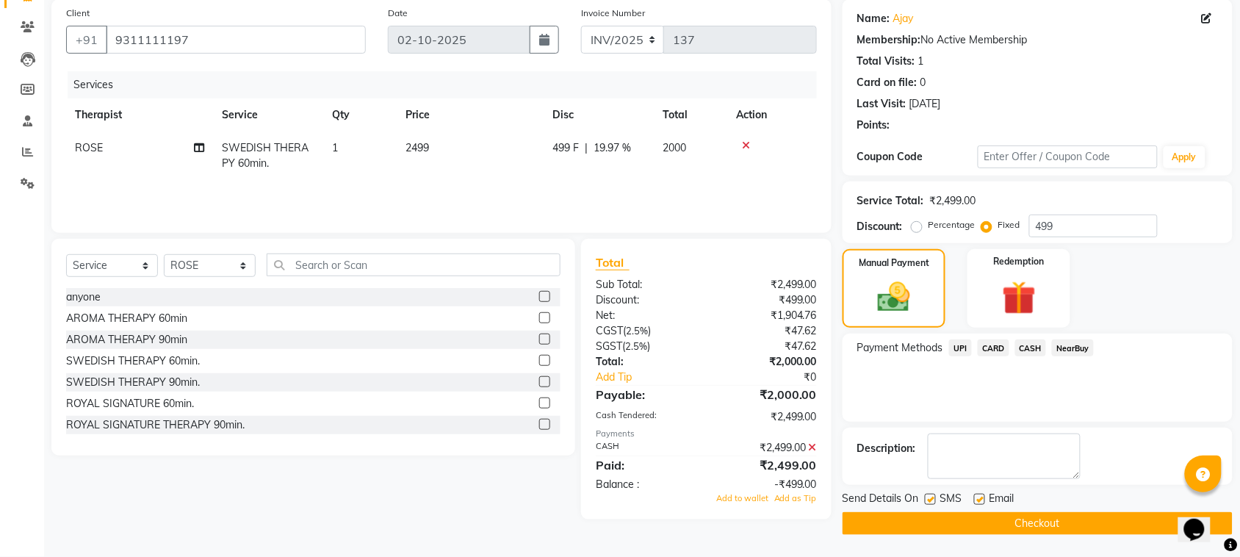
click at [813, 442] on icon at bounding box center [813, 447] width 8 height 10
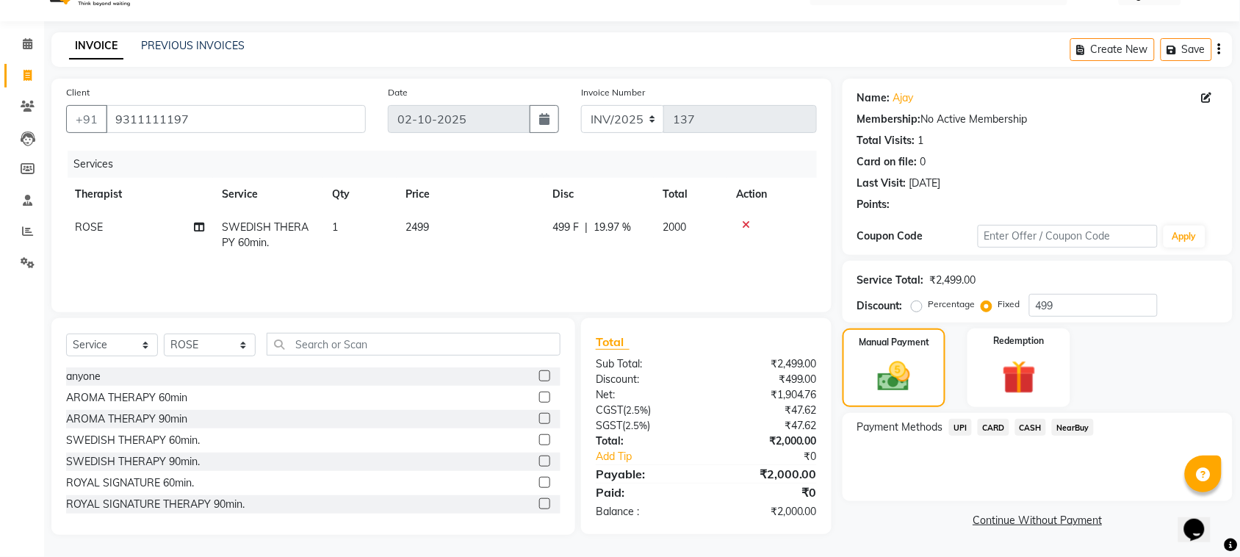
scroll to position [30, 0]
click at [1029, 428] on span "CASH" at bounding box center [1031, 428] width 32 height 17
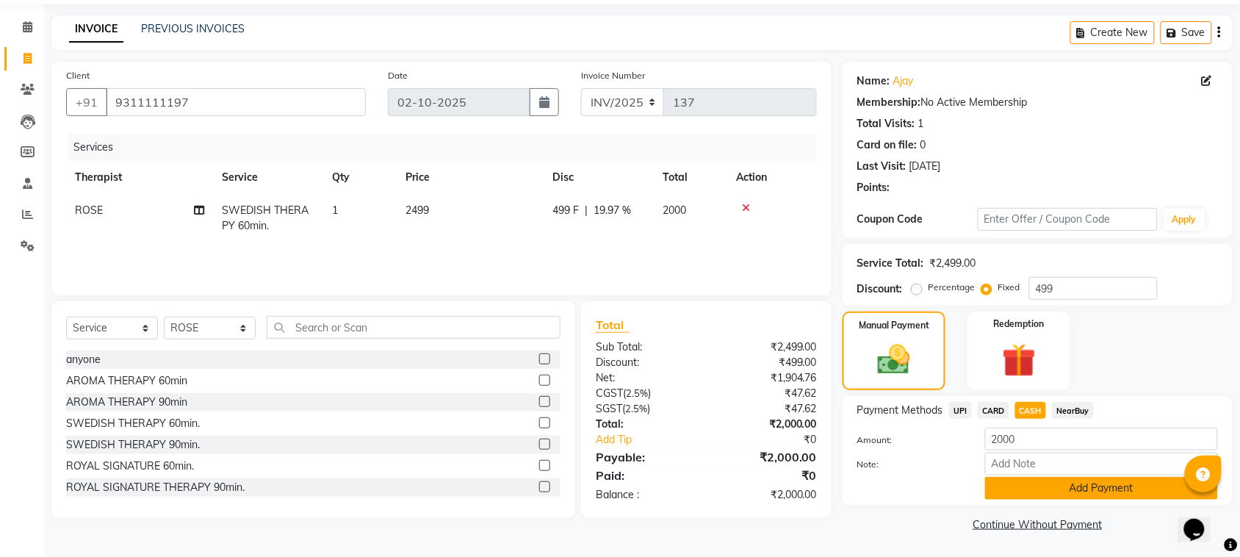
click at [1023, 487] on button "Add Payment" at bounding box center [1101, 488] width 233 height 23
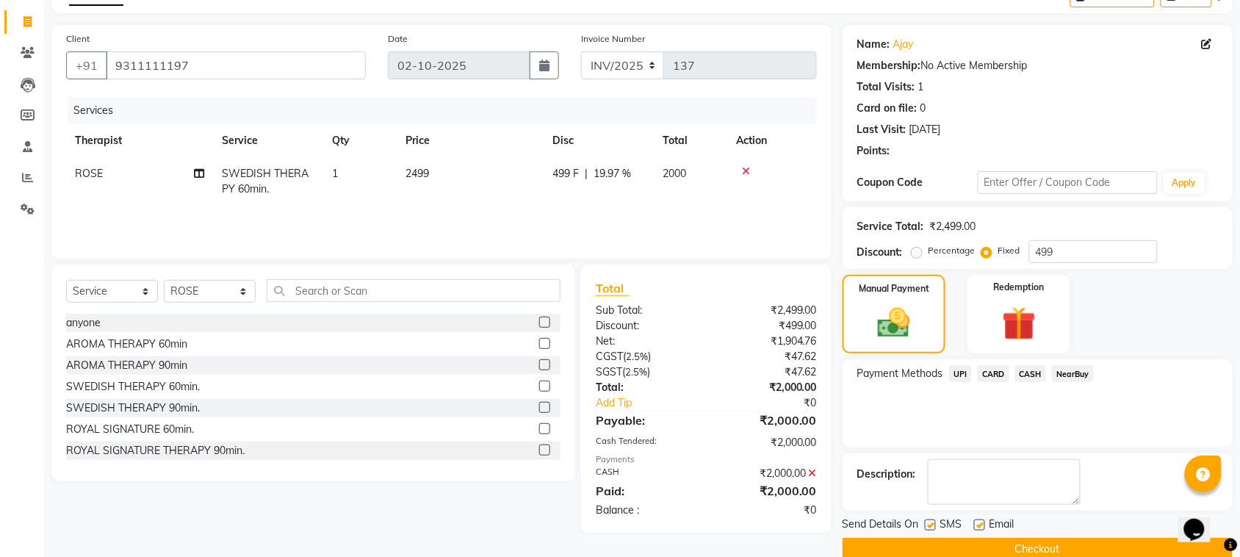
scroll to position [111, 0]
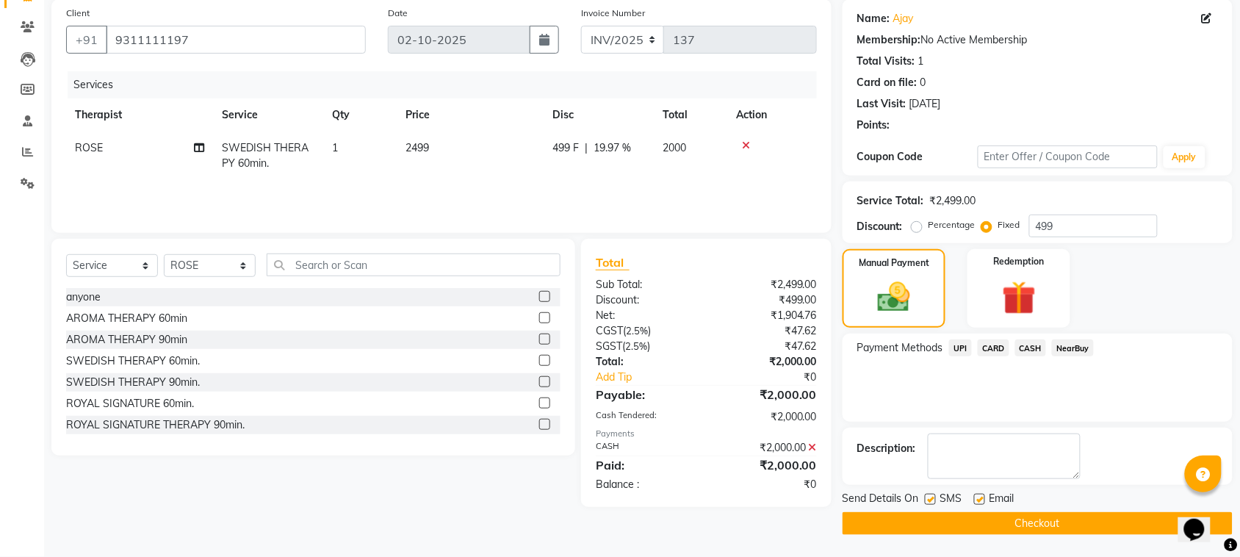
click at [929, 497] on label at bounding box center [930, 499] width 11 height 11
click at [929, 497] on input "checkbox" at bounding box center [930, 500] width 10 height 10
checkbox input "false"
click at [982, 500] on label at bounding box center [979, 499] width 11 height 11
click at [982, 500] on input "checkbox" at bounding box center [979, 500] width 10 height 10
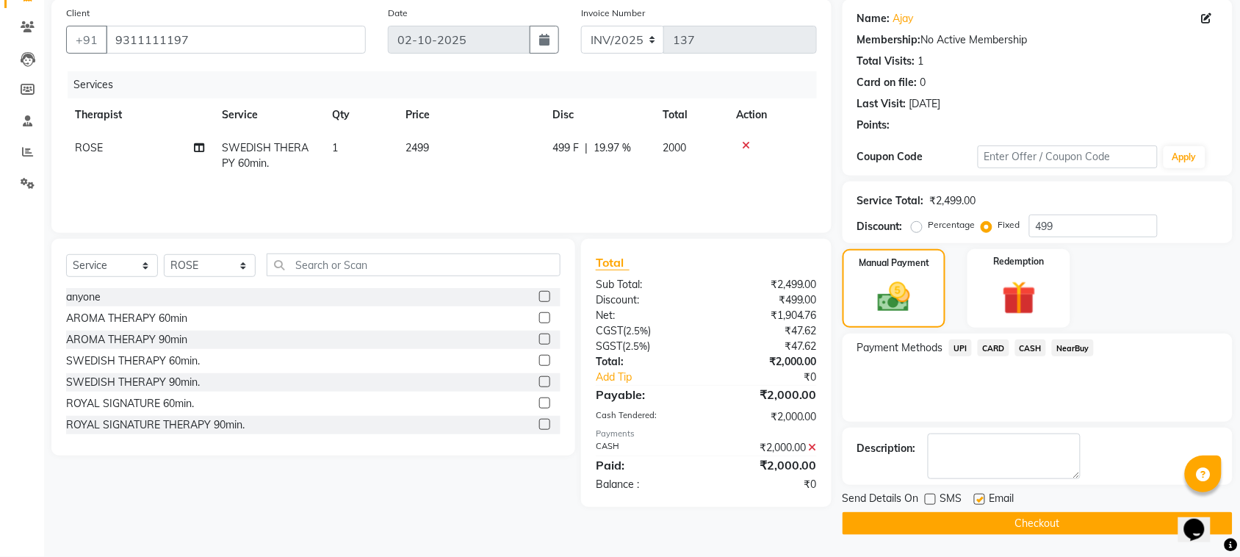
checkbox input "false"
click at [976, 526] on button "Checkout" at bounding box center [1038, 523] width 390 height 23
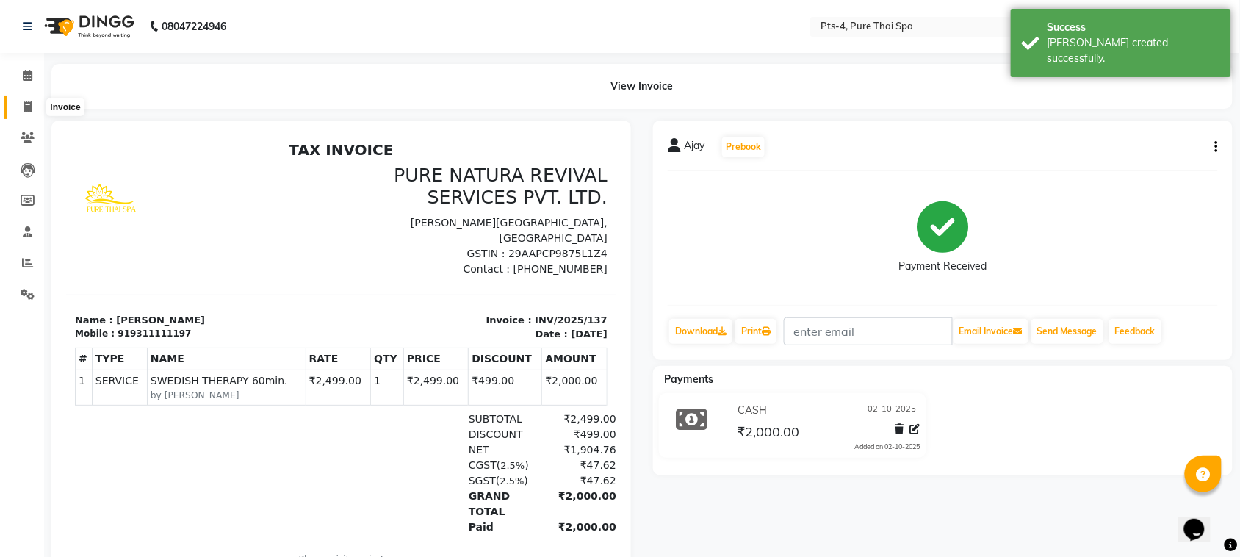
click at [32, 107] on span at bounding box center [28, 107] width 26 height 17
select select "service"
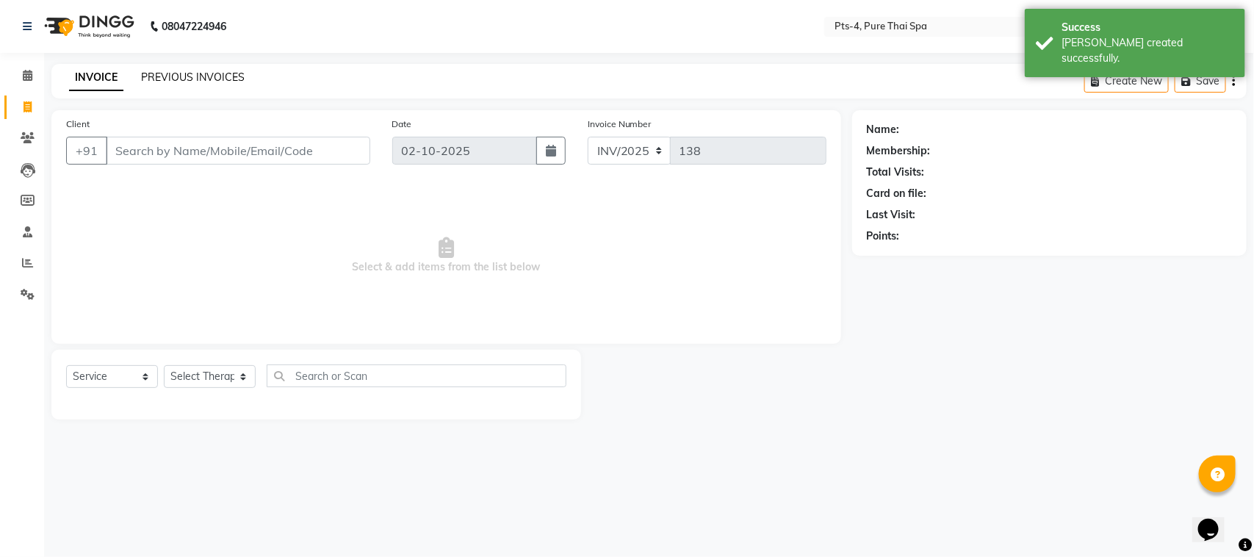
click at [162, 71] on link "PREVIOUS INVOICES" at bounding box center [193, 77] width 104 height 13
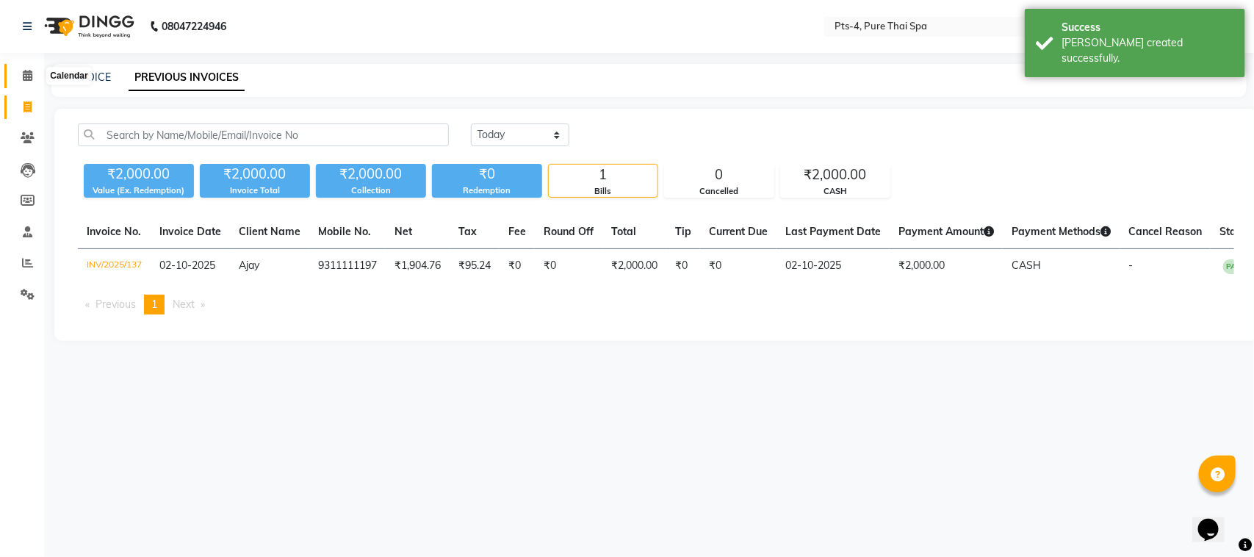
click at [24, 73] on icon at bounding box center [28, 75] width 10 height 11
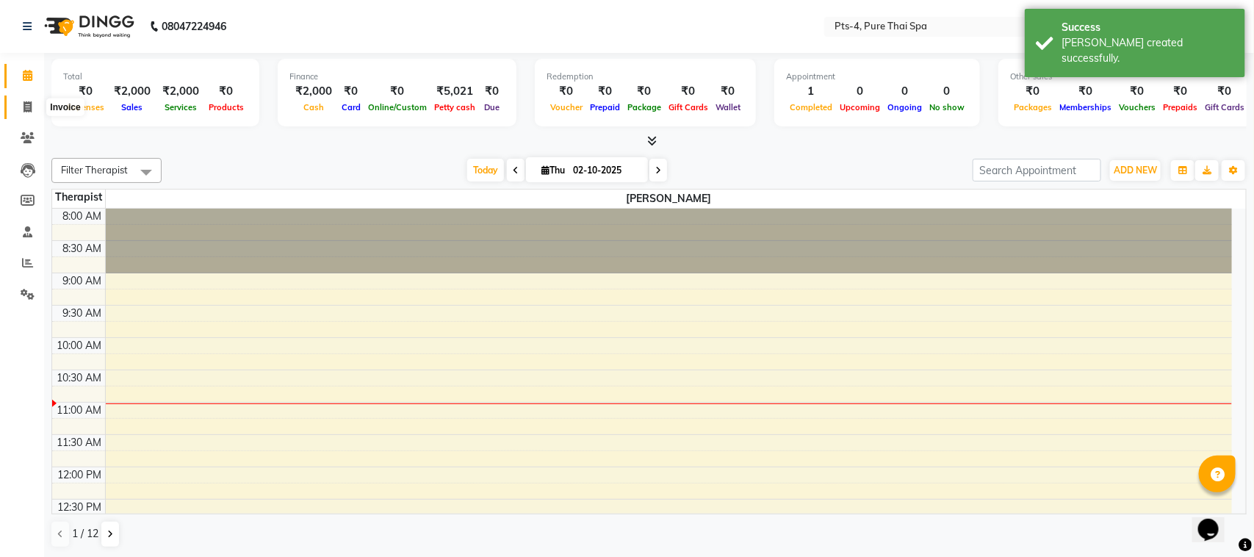
click at [21, 108] on span at bounding box center [28, 107] width 26 height 17
select select "service"
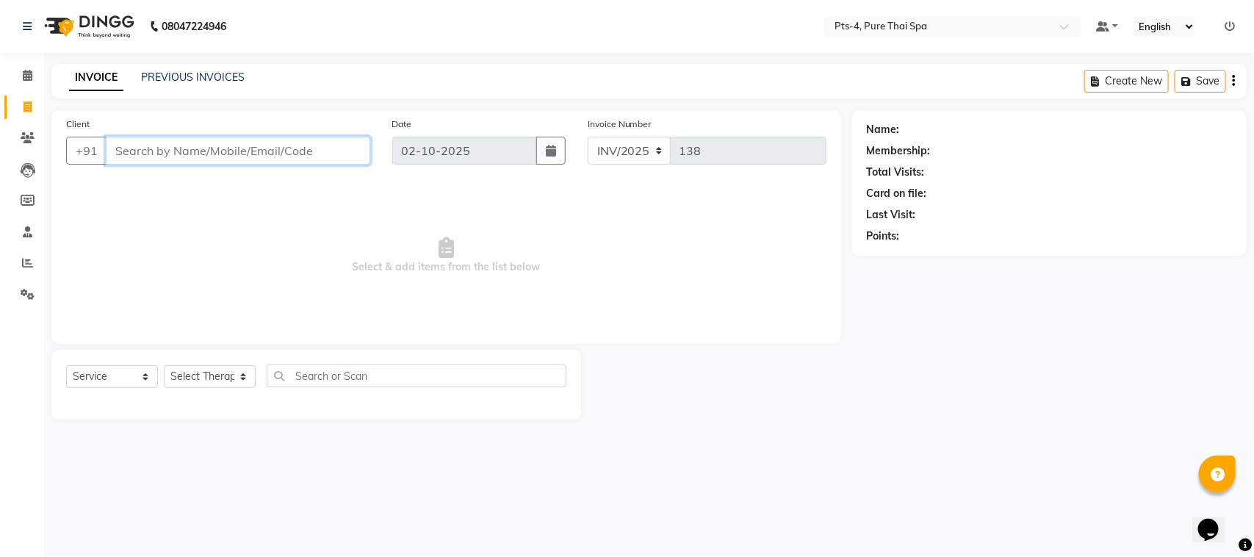
paste input "9845996290"
type input "9845996290"
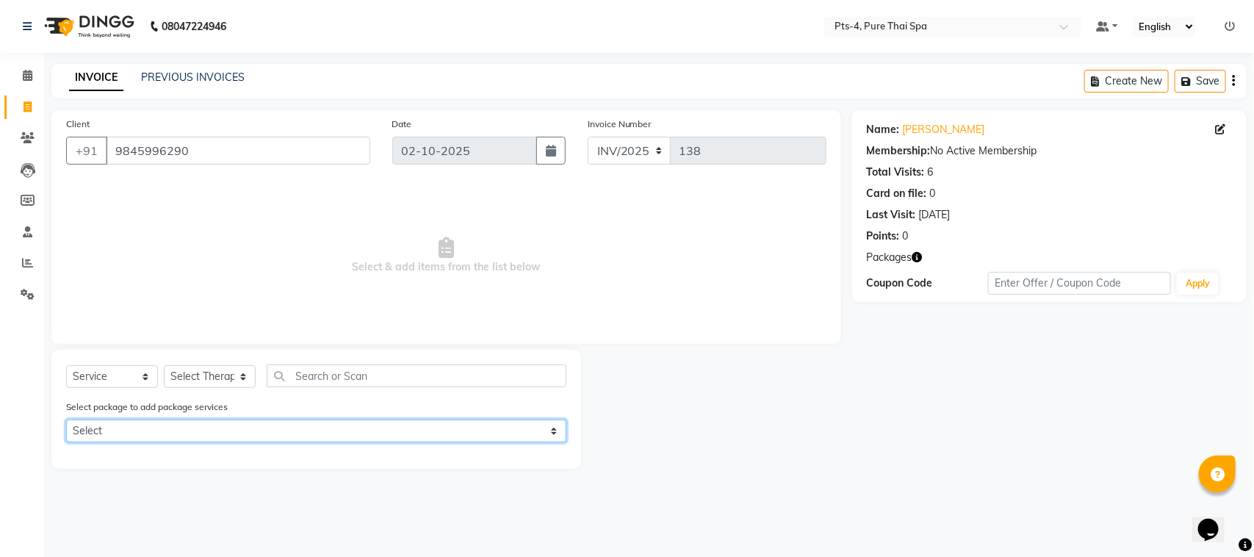
click at [251, 421] on select "Select PTS PACKAGE (5K) 4 SERVICES" at bounding box center [316, 430] width 500 height 23
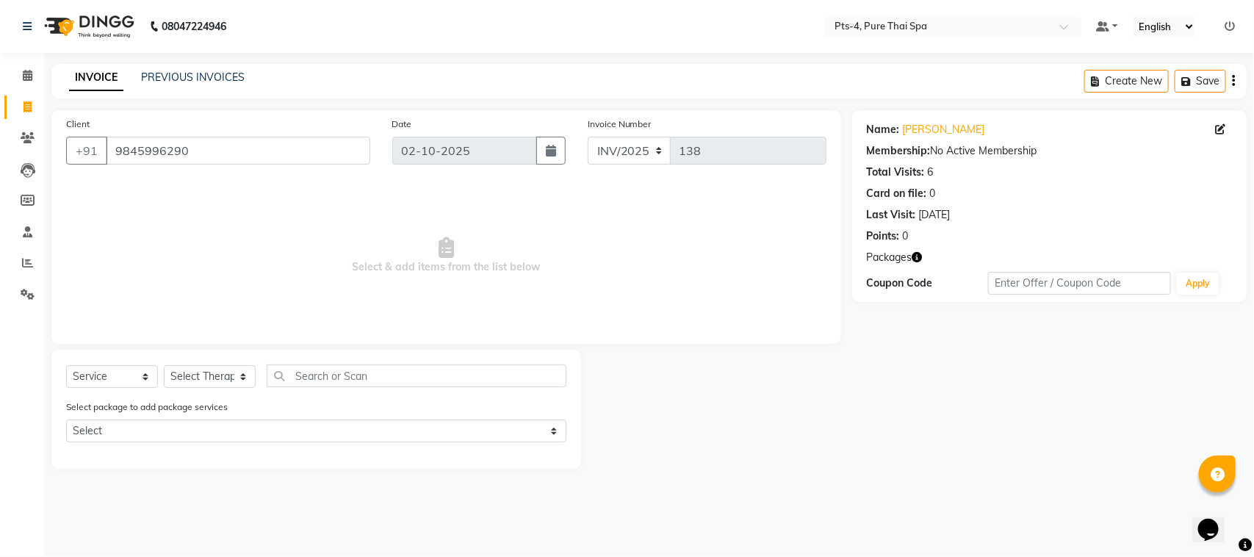
click at [236, 310] on span "Select & add items from the list below" at bounding box center [446, 255] width 760 height 147
click at [207, 375] on select "Select Therapist [PERSON_NAME] NE [PERSON_NAME] anyone [PERSON_NAME] [PERSON_NA…" at bounding box center [210, 376] width 92 height 23
select select "59672"
click at [164, 365] on select "Select Therapist [PERSON_NAME] NE [PERSON_NAME] anyone [PERSON_NAME] [PERSON_NA…" at bounding box center [210, 376] width 92 height 23
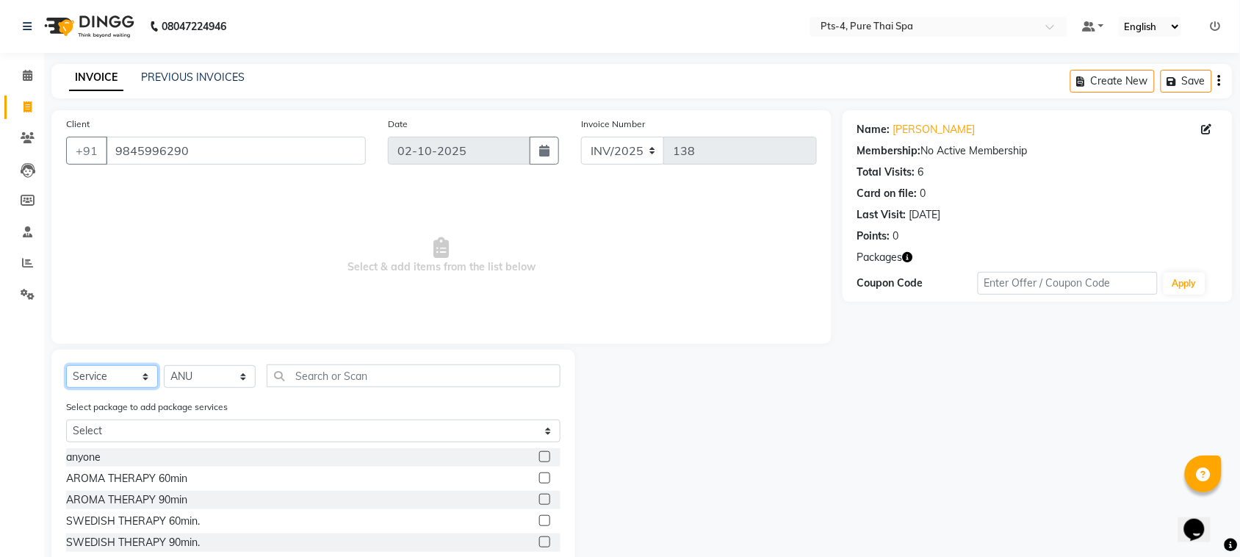
click at [116, 372] on select "Select Service Product Membership Package Voucher Prepaid Gift Card" at bounding box center [112, 376] width 92 height 23
select select "package"
click at [66, 365] on select "Select Service Product Membership Package Voucher Prepaid Gift Card" at bounding box center [112, 376] width 92 height 23
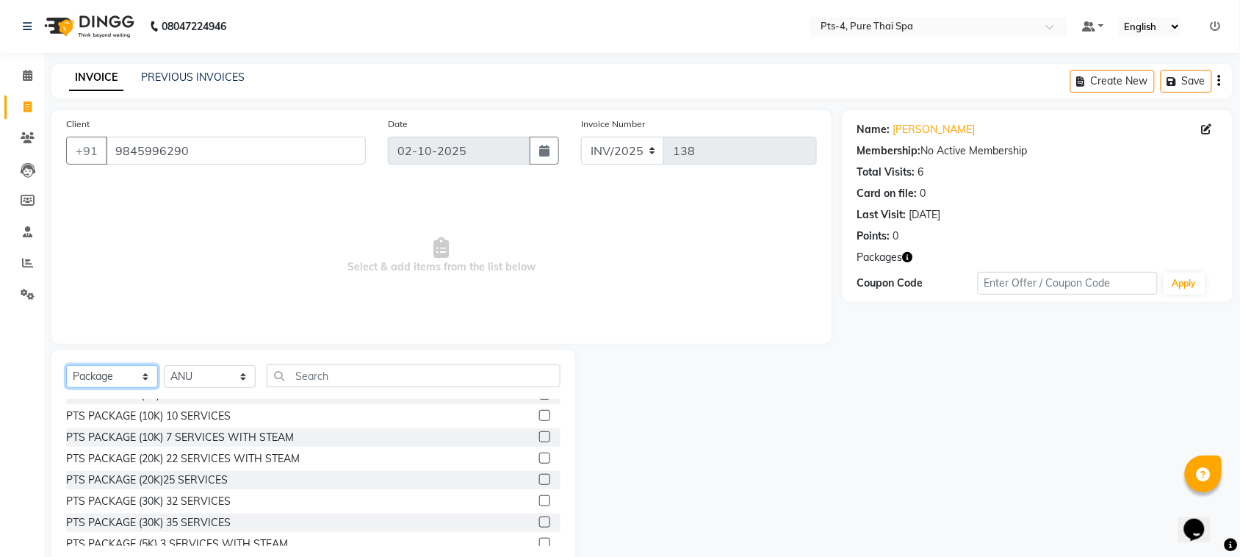
scroll to position [87, 0]
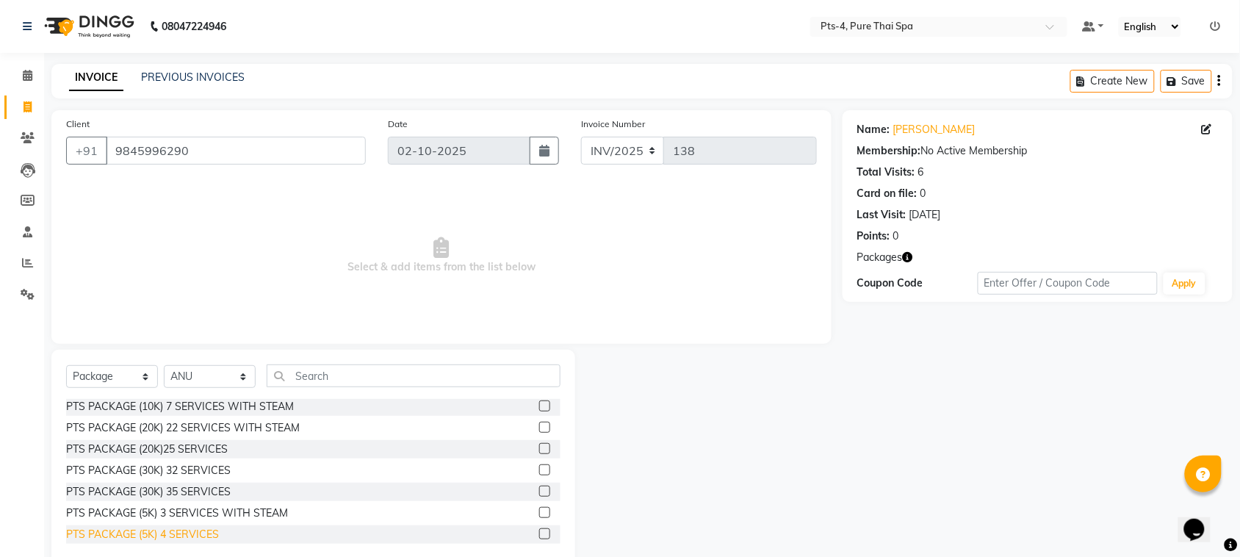
click at [195, 530] on div "PTS PACKAGE (5K) 4 SERVICES" at bounding box center [142, 534] width 153 height 15
checkbox input "false"
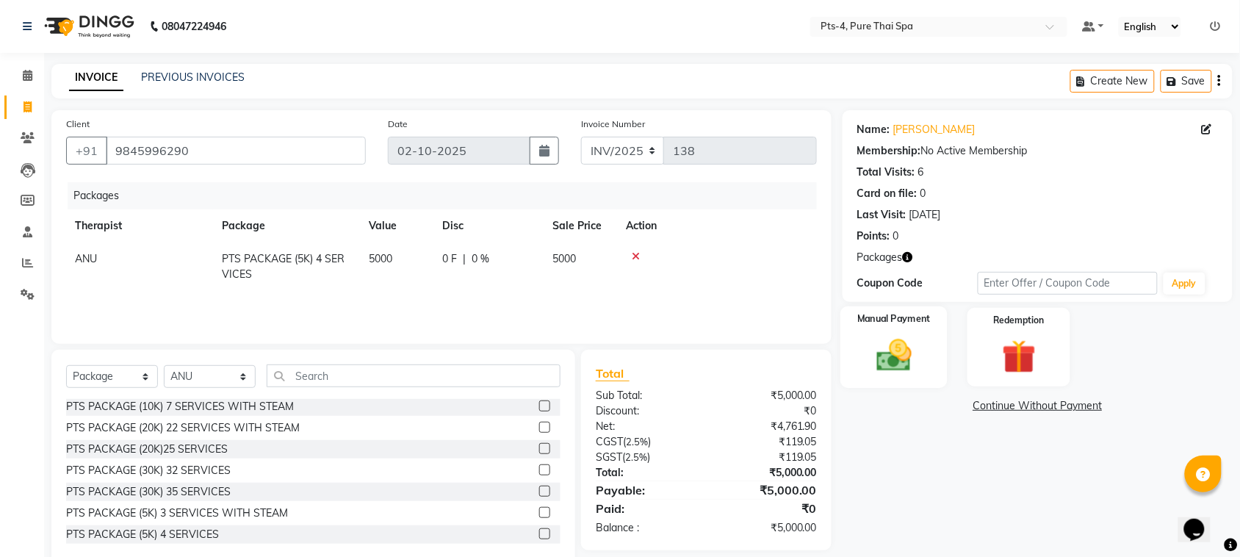
click at [880, 357] on img at bounding box center [893, 355] width 57 height 40
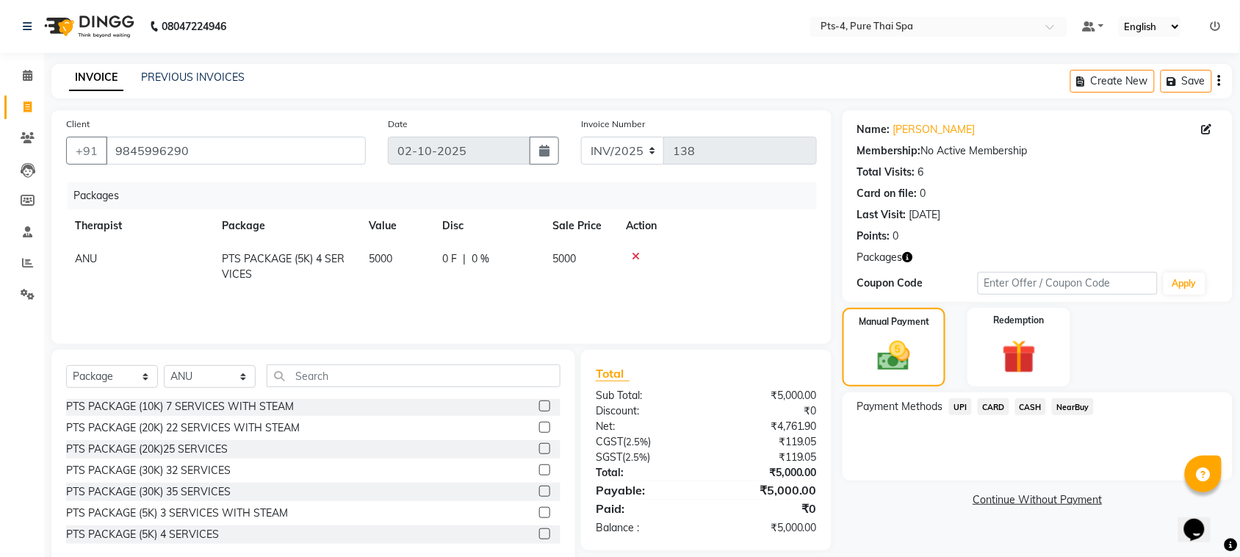
click at [995, 411] on span "CARD" at bounding box center [994, 406] width 32 height 17
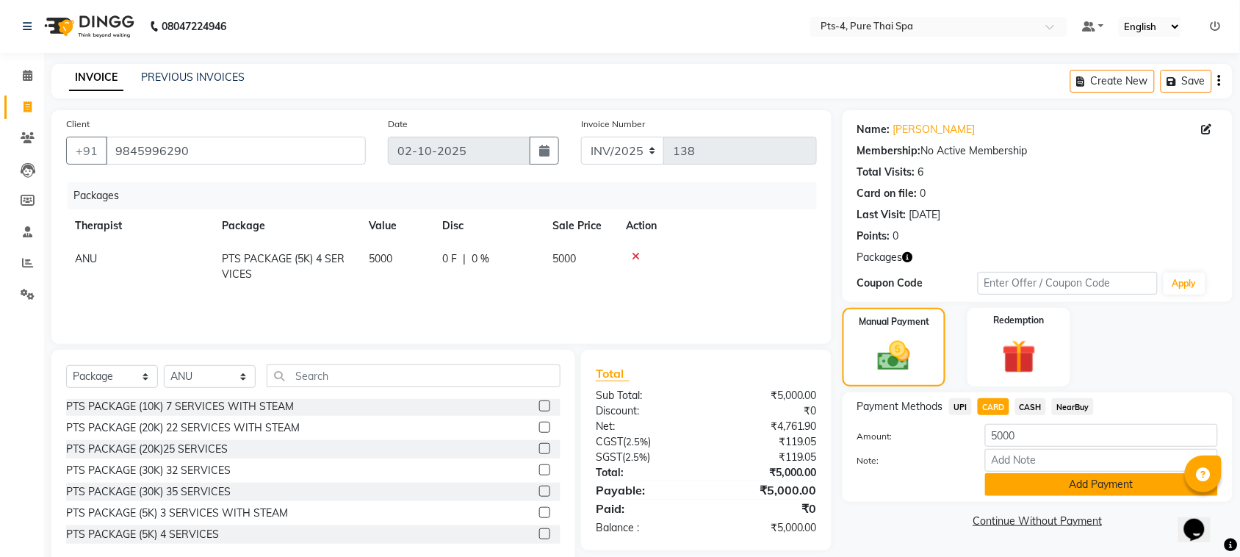
click at [1045, 489] on button "Add Payment" at bounding box center [1101, 484] width 233 height 23
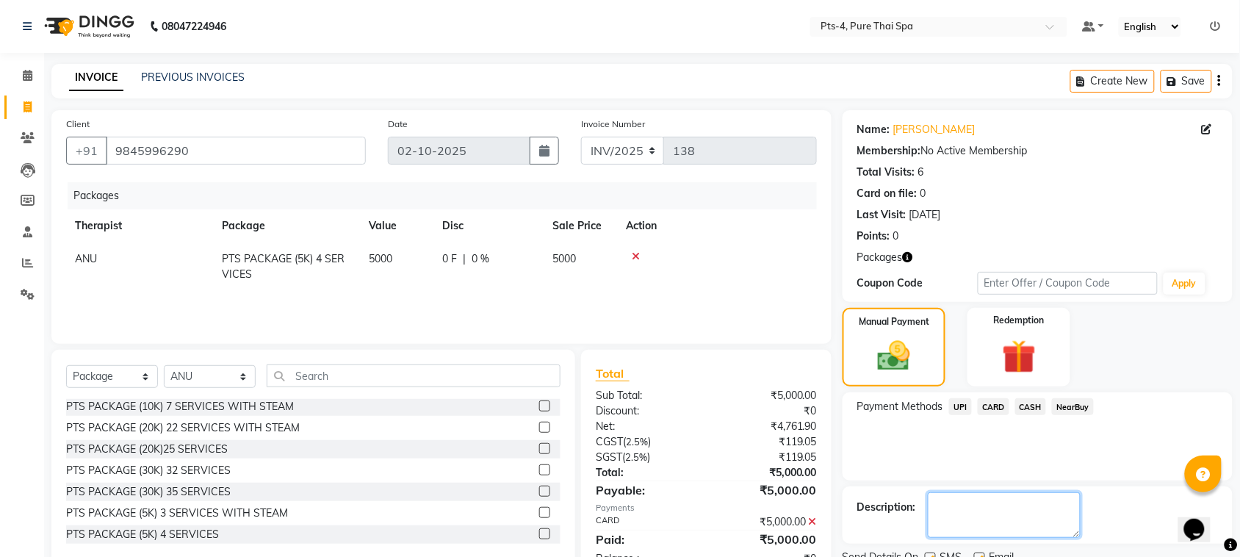
click at [1021, 501] on textarea at bounding box center [1004, 515] width 153 height 46
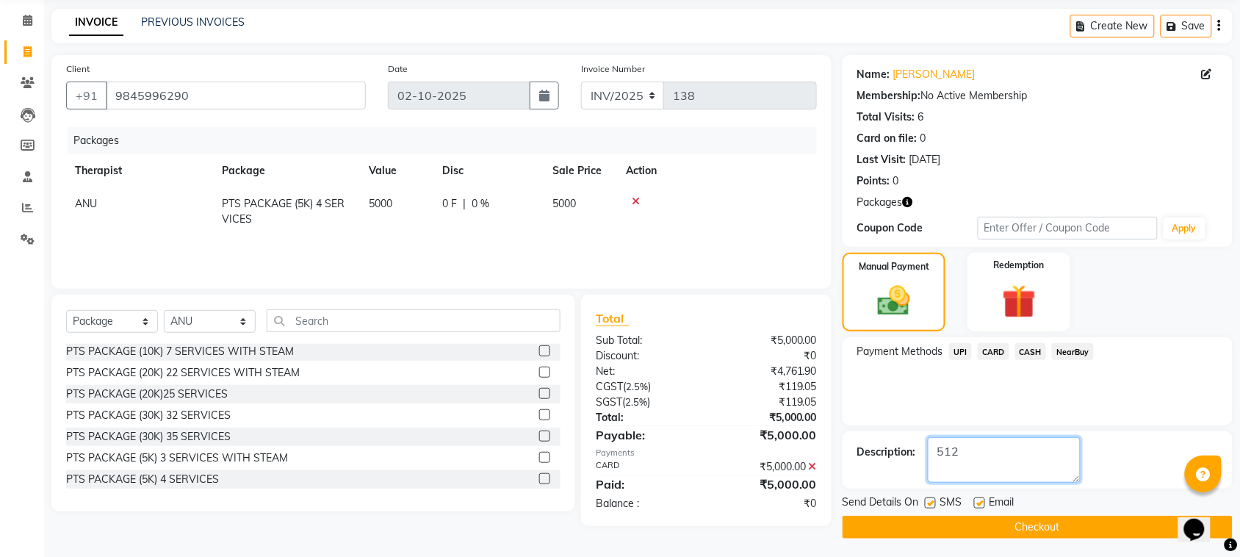
scroll to position [60, 0]
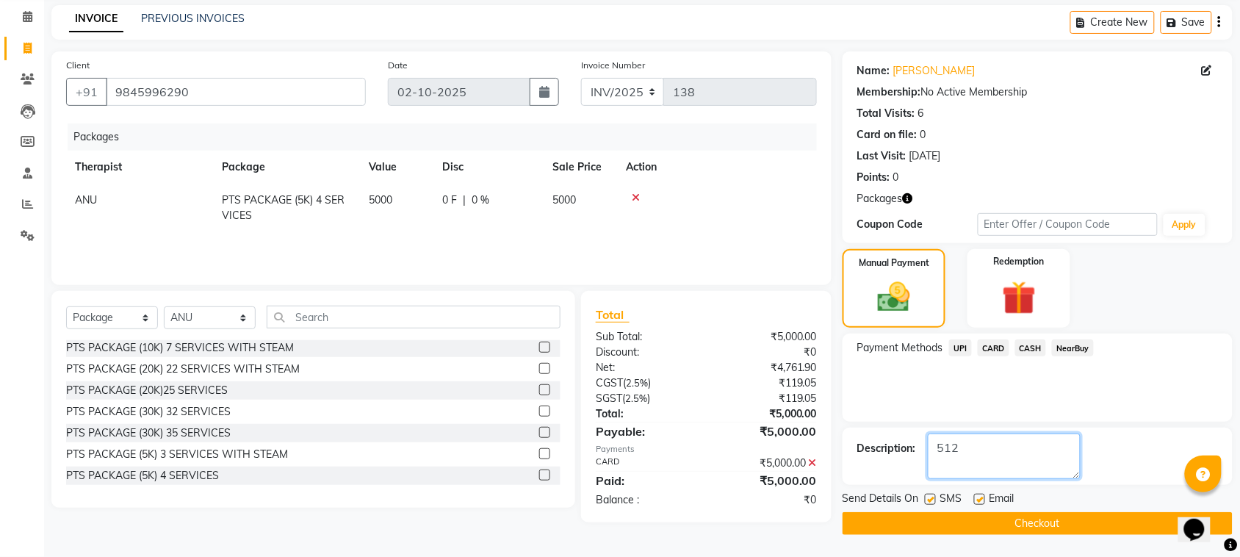
type textarea "512"
click at [928, 498] on label at bounding box center [930, 499] width 11 height 11
click at [928, 498] on input "checkbox" at bounding box center [930, 500] width 10 height 10
checkbox input "false"
click at [978, 500] on div "Send Details On SMS Email" at bounding box center [1038, 500] width 390 height 18
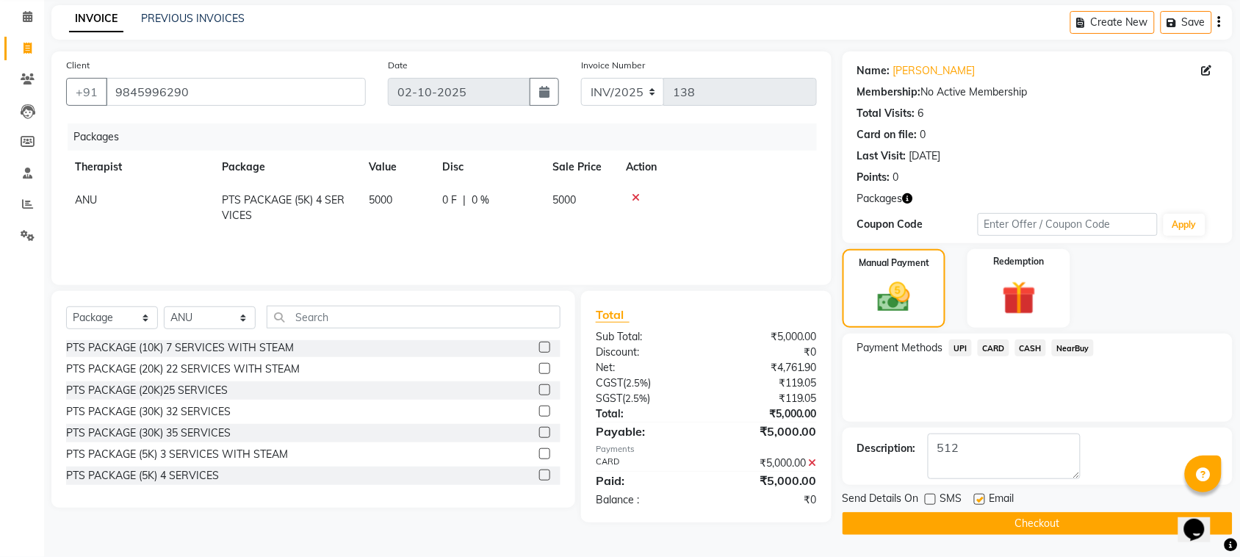
click at [979, 500] on label at bounding box center [979, 499] width 11 height 11
click at [979, 500] on input "checkbox" at bounding box center [979, 500] width 10 height 10
checkbox input "false"
click at [971, 516] on button "Checkout" at bounding box center [1038, 523] width 390 height 23
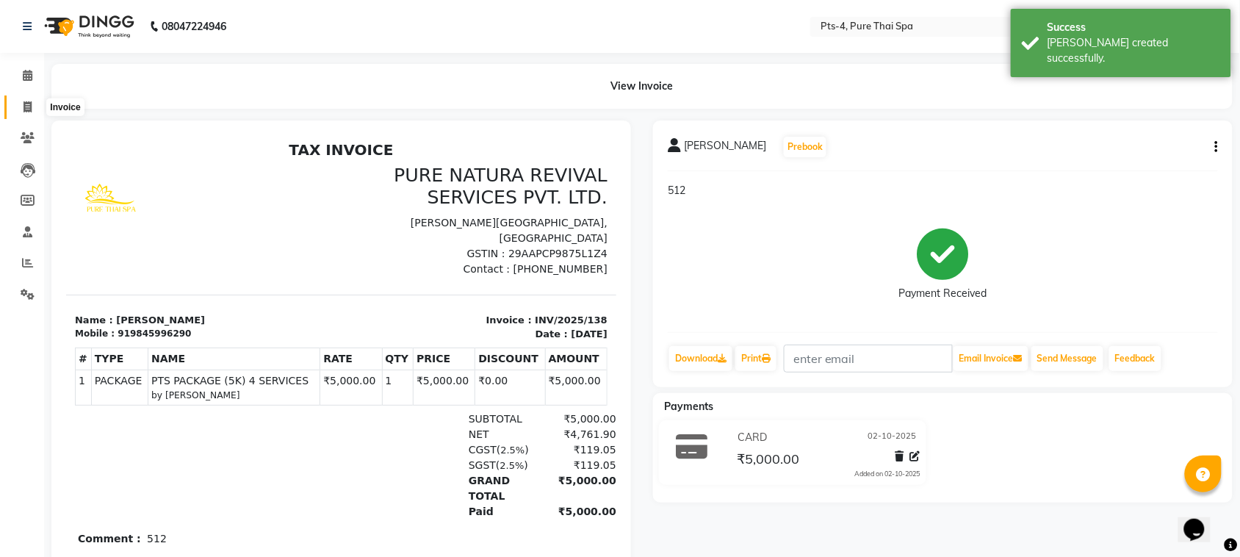
click at [22, 101] on span at bounding box center [28, 107] width 26 height 17
select select "service"
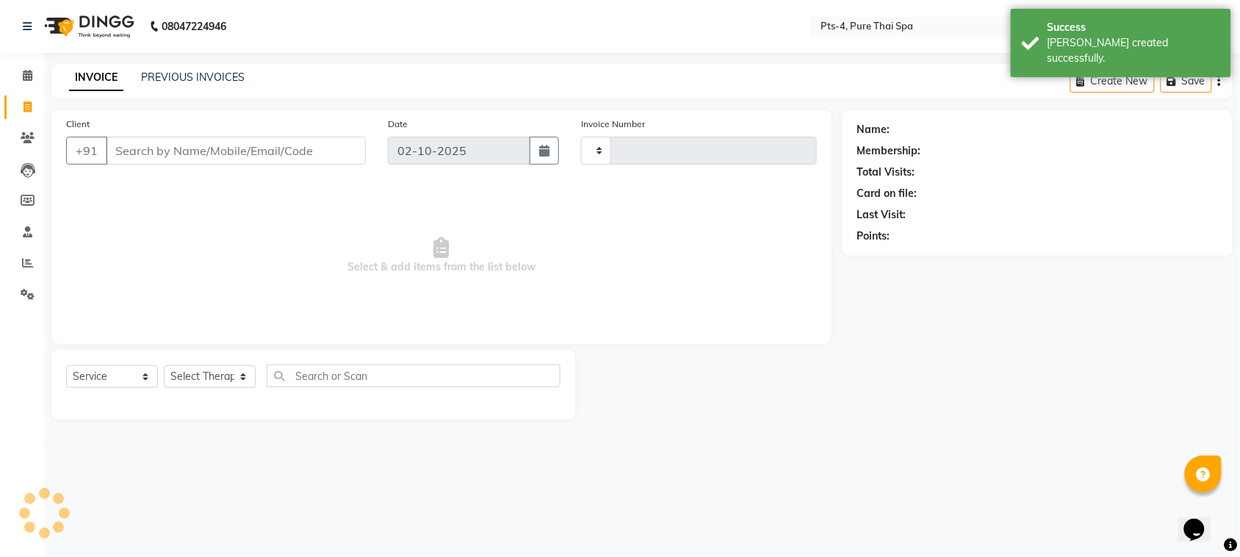
type input "139"
select select "9046"
type input "9845996290"
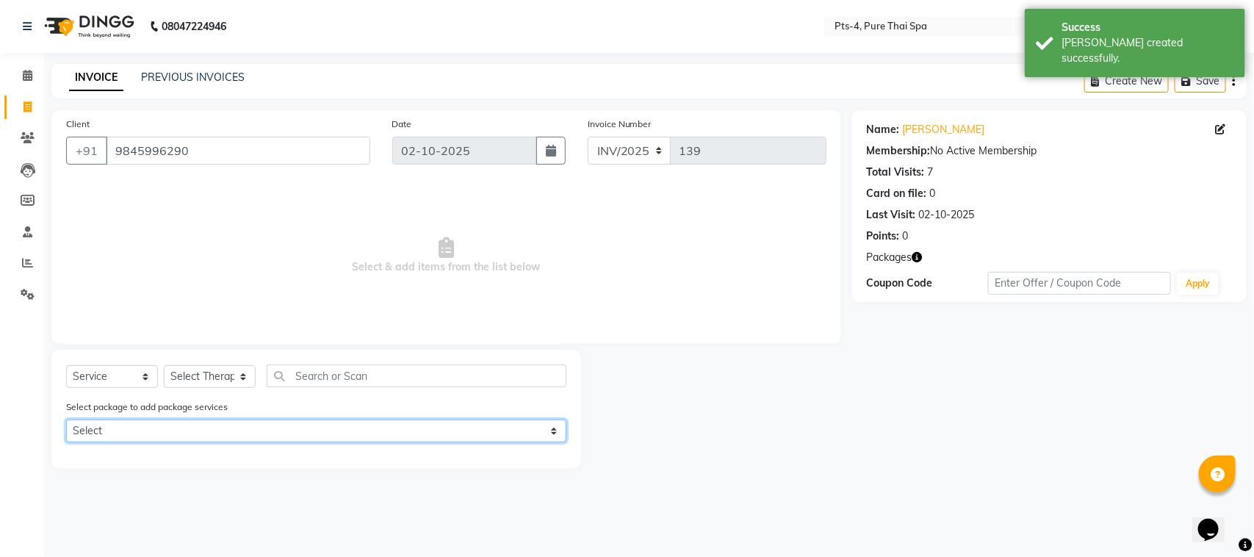
click at [141, 423] on select "Select PTS PACKAGE (5K) 4 SERVICES PTS PACKAGE (5K) 4 SERVICES" at bounding box center [316, 430] width 500 height 23
select select "1: Object"
click at [66, 419] on select "Select PTS PACKAGE (5K) 4 SERVICES PTS PACKAGE (5K) 4 SERVICES" at bounding box center [316, 430] width 500 height 23
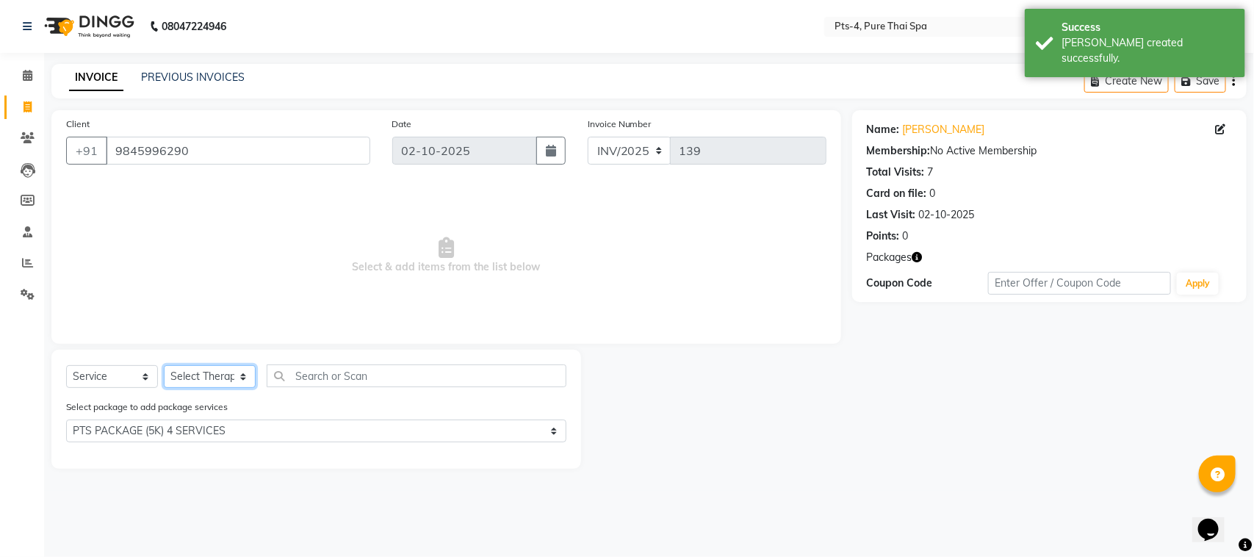
click at [222, 372] on select "Select Therapist [PERSON_NAME] NE [PERSON_NAME] anyone [PERSON_NAME] [PERSON_NA…" at bounding box center [210, 376] width 92 height 23
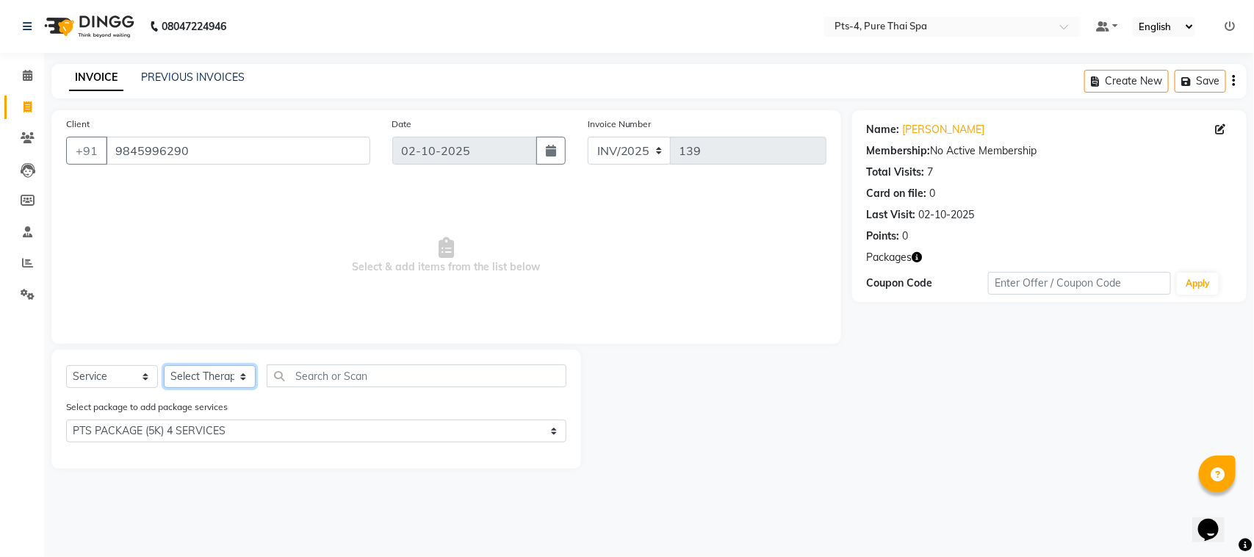
select select "52901"
click at [164, 365] on select "Select Therapist [PERSON_NAME] NE [PERSON_NAME] anyone [PERSON_NAME] [PERSON_NA…" at bounding box center [210, 376] width 92 height 23
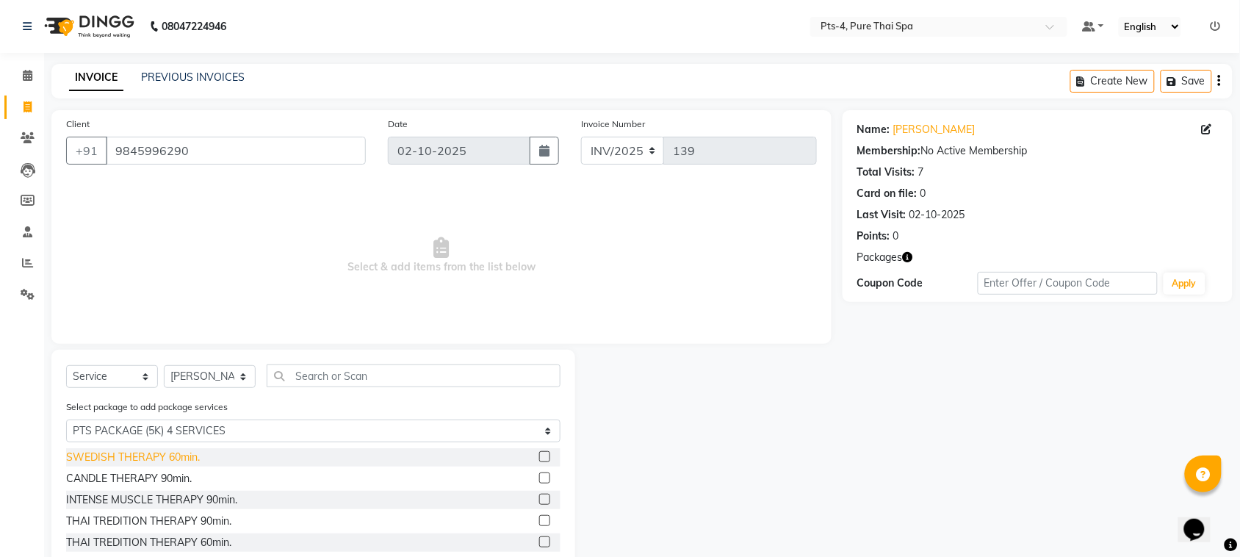
click at [175, 454] on div "SWEDISH THERAPY 60min." at bounding box center [133, 457] width 134 height 15
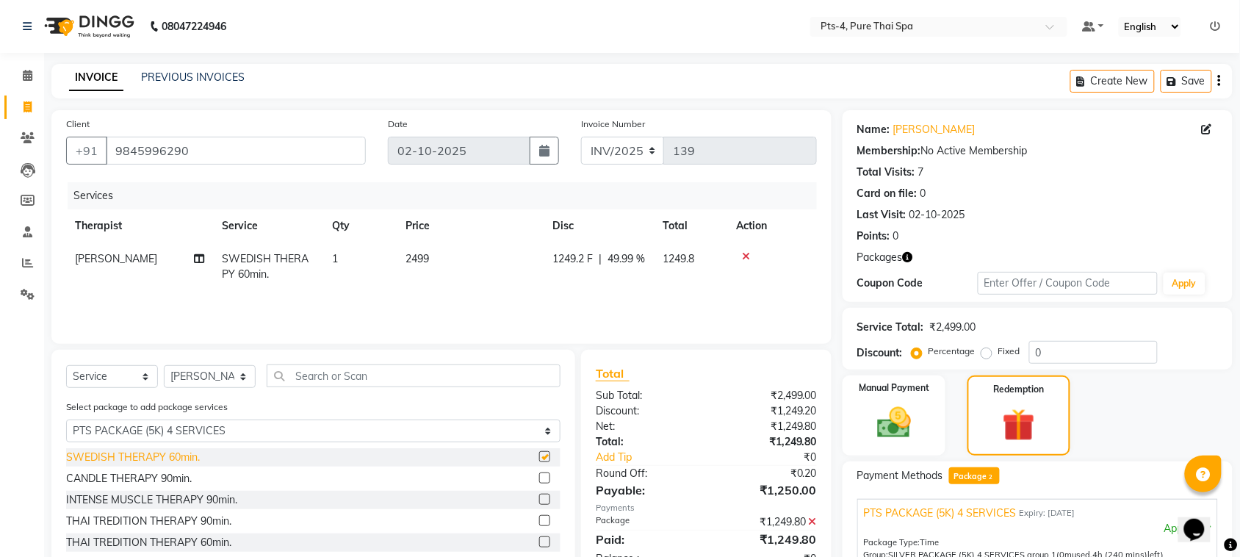
checkbox input "false"
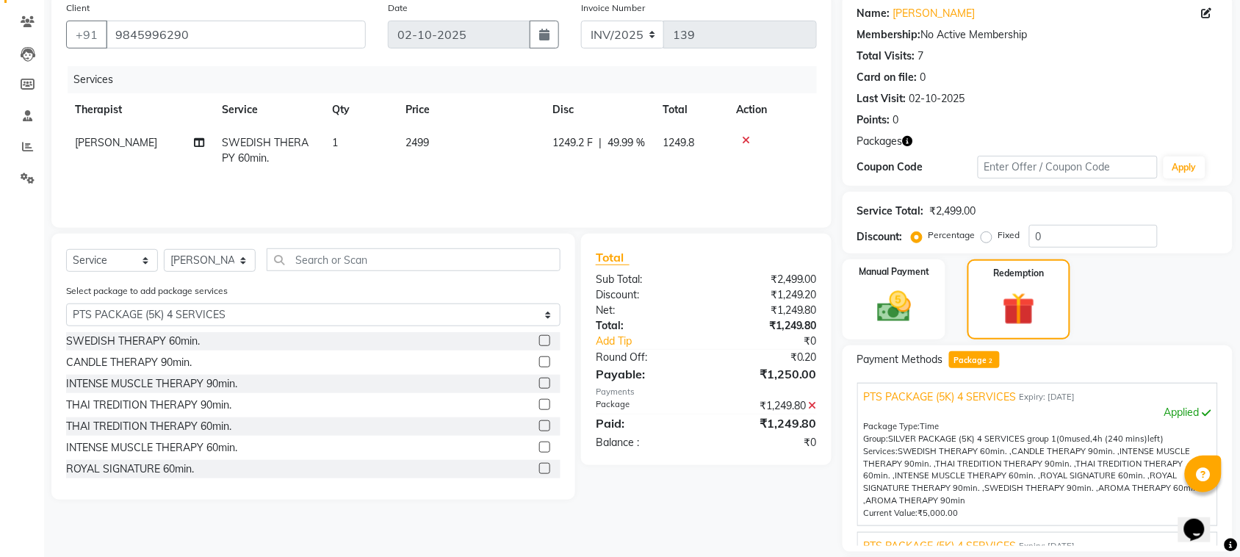
scroll to position [246, 0]
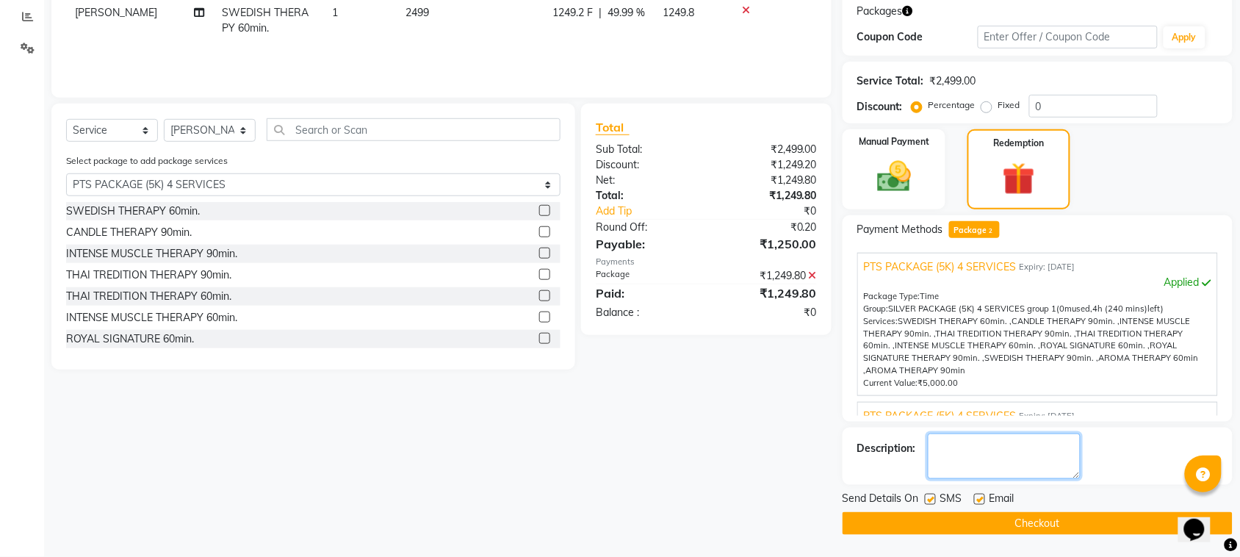
click at [1029, 460] on textarea at bounding box center [1004, 456] width 153 height 46
type textarea "512"
click at [928, 498] on label at bounding box center [930, 499] width 11 height 11
click at [928, 498] on input "checkbox" at bounding box center [930, 500] width 10 height 10
checkbox input "false"
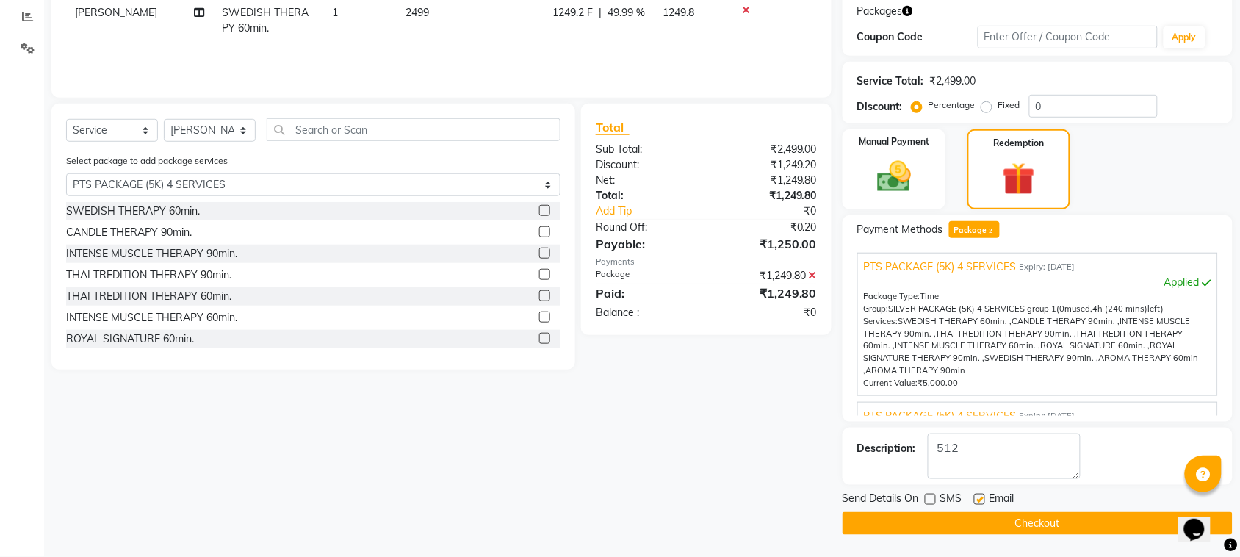
click at [979, 503] on label at bounding box center [979, 499] width 11 height 11
click at [979, 503] on input "checkbox" at bounding box center [979, 500] width 10 height 10
checkbox input "false"
click at [972, 522] on button "Checkout" at bounding box center [1038, 523] width 390 height 23
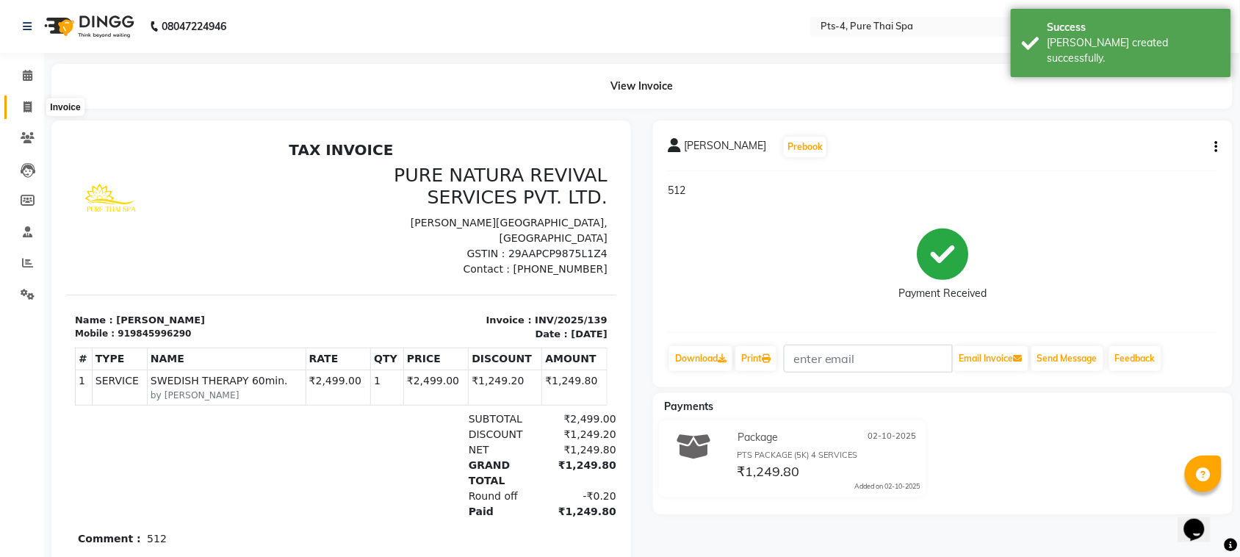
click at [24, 108] on icon at bounding box center [28, 106] width 8 height 11
select select "service"
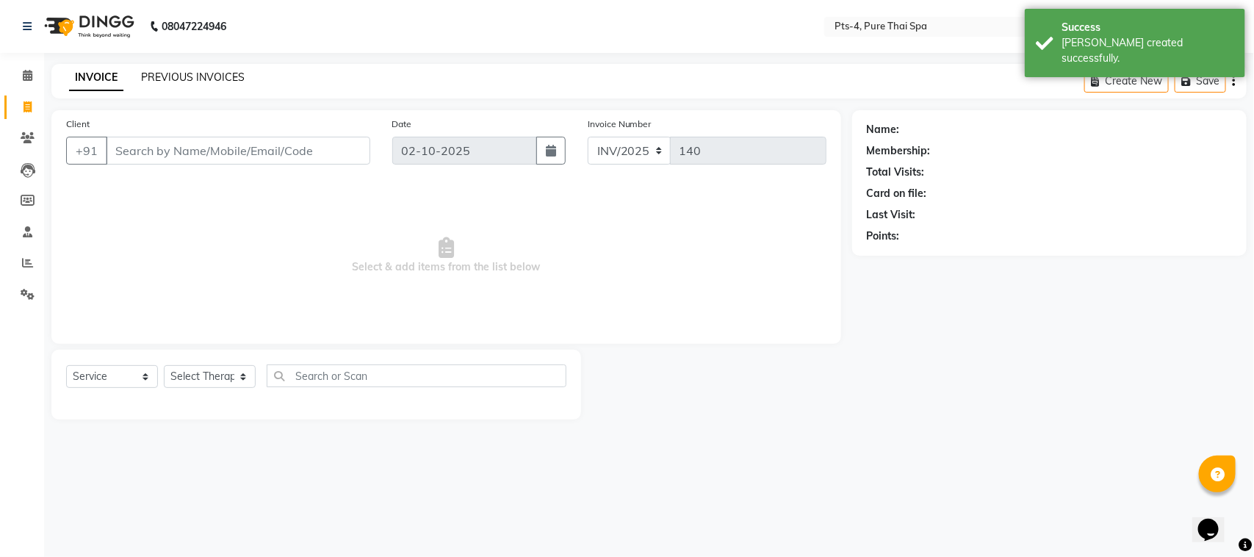
click at [188, 75] on link "PREVIOUS INVOICES" at bounding box center [193, 77] width 104 height 13
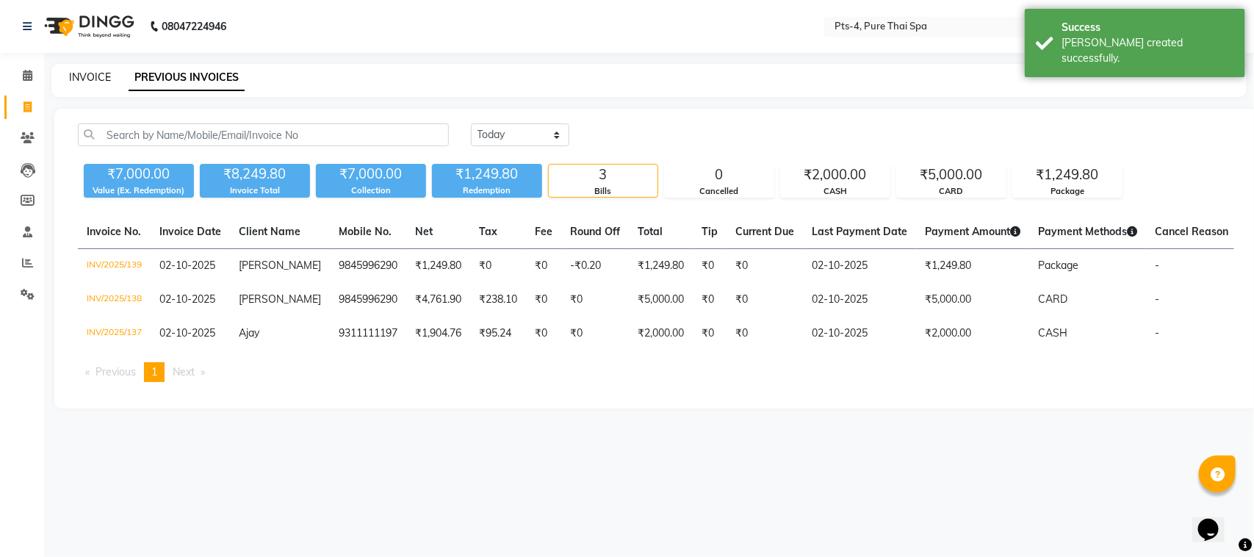
click at [79, 73] on link "INVOICE" at bounding box center [90, 77] width 42 height 13
select select "service"
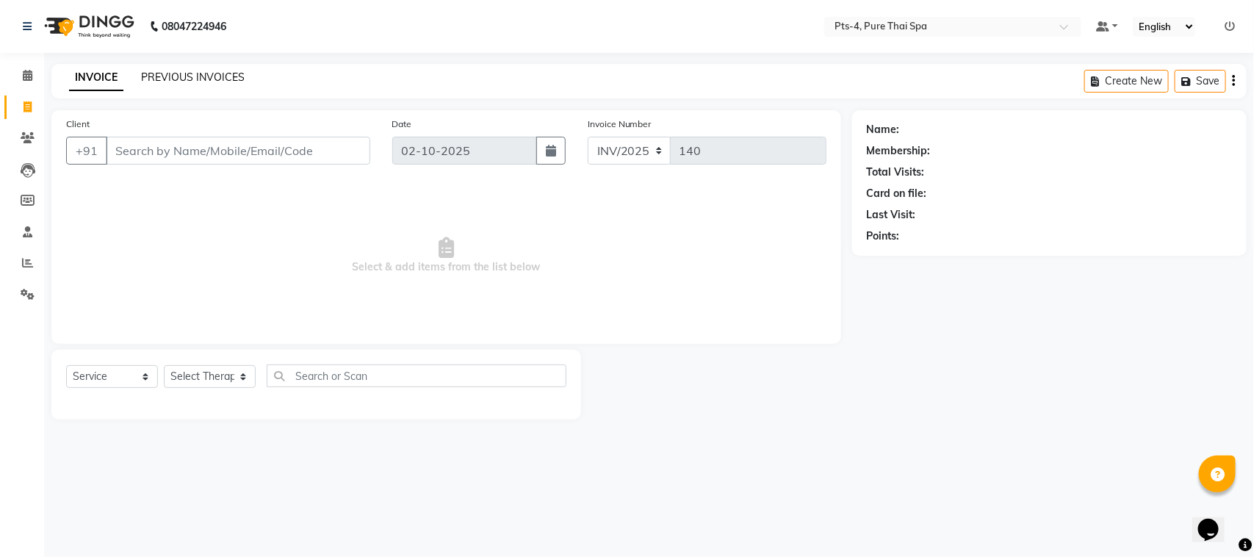
click at [189, 72] on link "PREVIOUS INVOICES" at bounding box center [193, 77] width 104 height 13
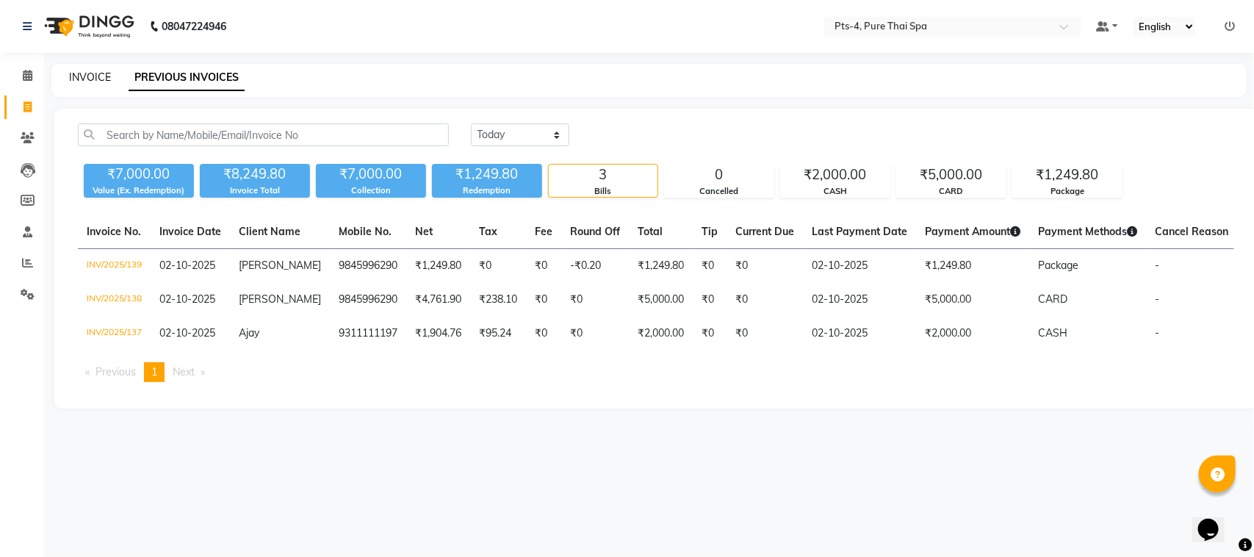
click at [82, 78] on link "INVOICE" at bounding box center [90, 77] width 42 height 13
select select "service"
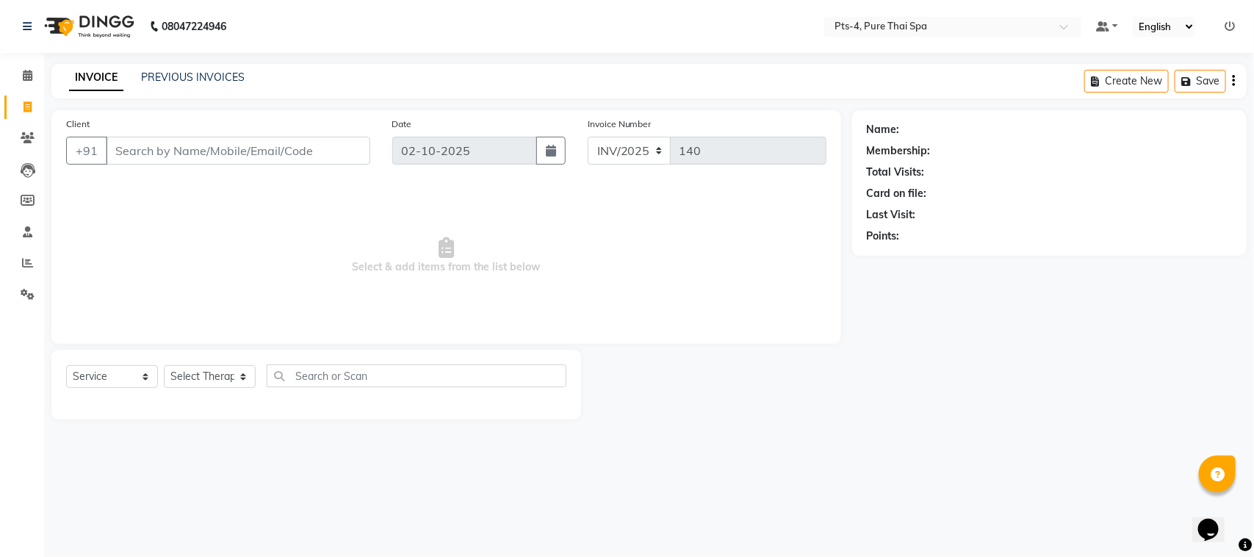
click at [214, 68] on div "INVOICE PREVIOUS INVOICES Create New Save" at bounding box center [648, 81] width 1195 height 35
click at [208, 79] on link "PREVIOUS INVOICES" at bounding box center [193, 77] width 104 height 13
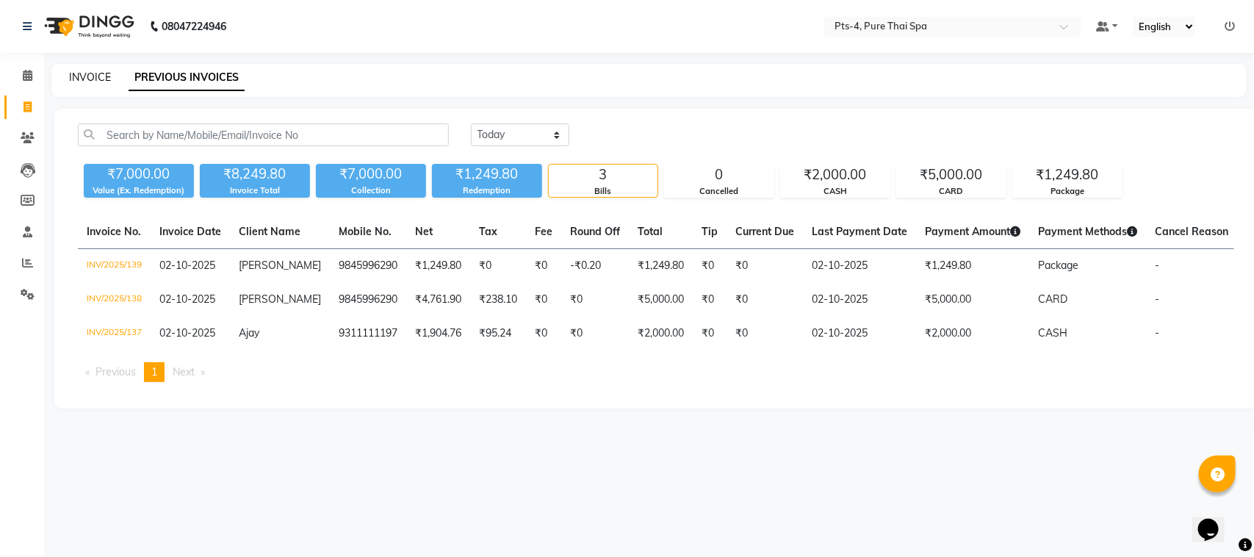
click at [85, 79] on link "INVOICE" at bounding box center [90, 77] width 42 height 13
select select "service"
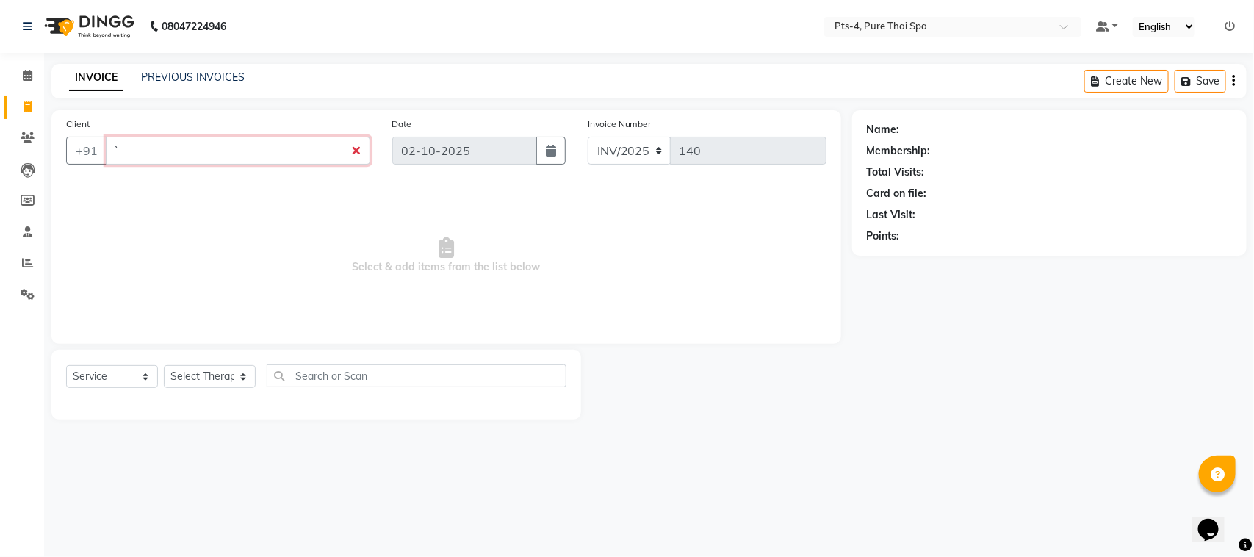
paste input "9741102405"
click at [118, 148] on input "`9741102405" at bounding box center [238, 151] width 264 height 28
type input "9741102405"
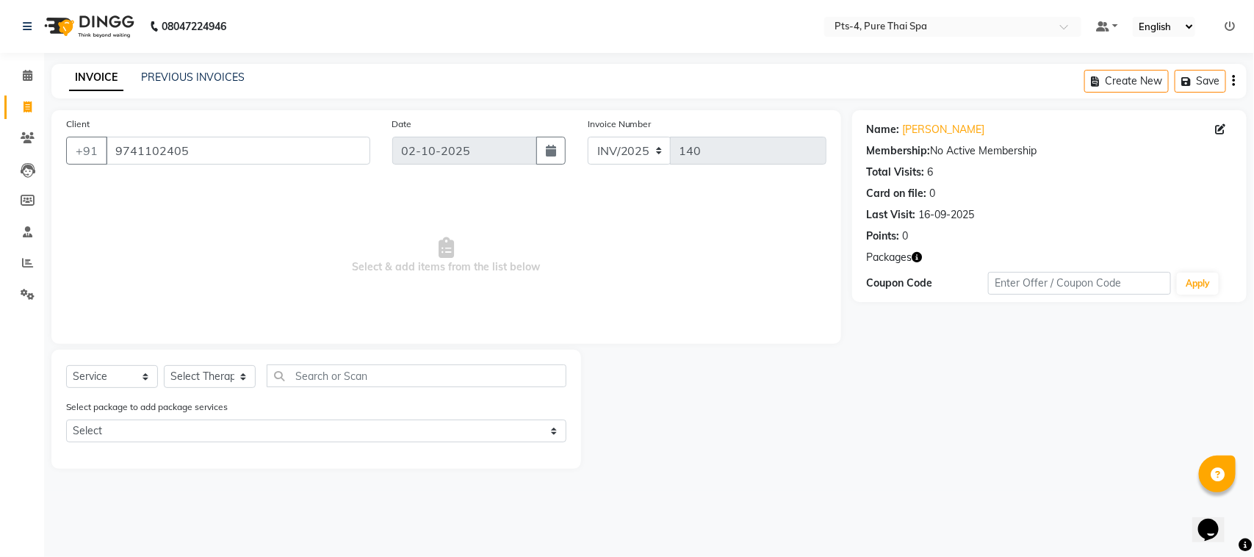
click at [185, 443] on div "Select package to add package services Select PTS PACKAGE (5K) 4 SERVICES PTS P…" at bounding box center [316, 423] width 522 height 49
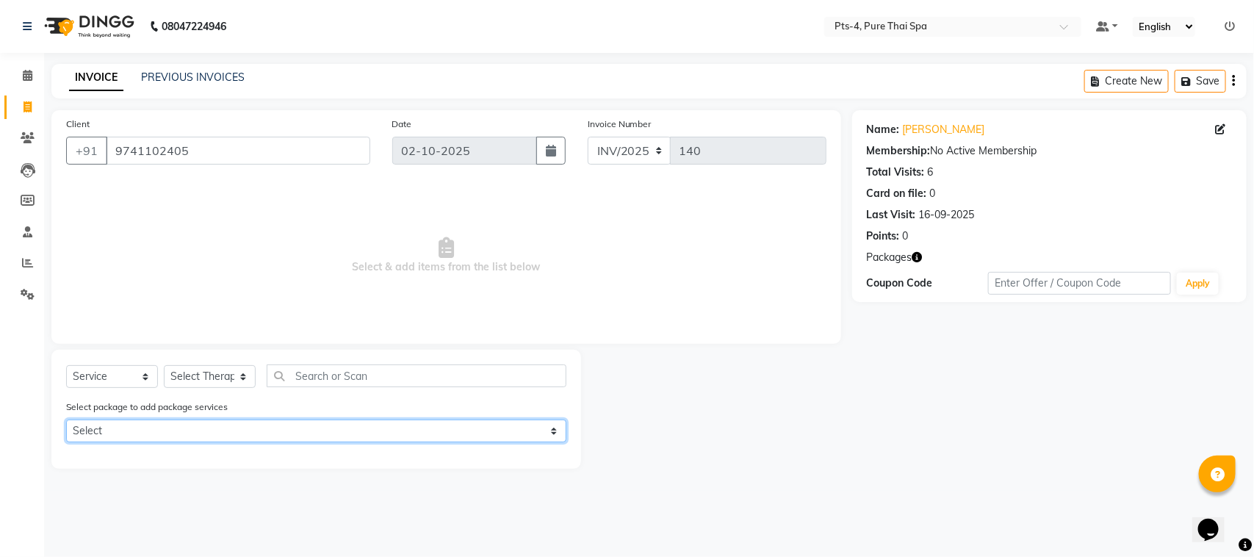
click at [193, 421] on select "Select PTS PACKAGE (5K) 4 SERVICES PTS PACKAGE (5K) 4 SERVICES" at bounding box center [316, 430] width 500 height 23
select select "1: Object"
click at [66, 419] on select "Select PTS PACKAGE (5K) 4 SERVICES PTS PACKAGE (5K) 4 SERVICES" at bounding box center [316, 430] width 500 height 23
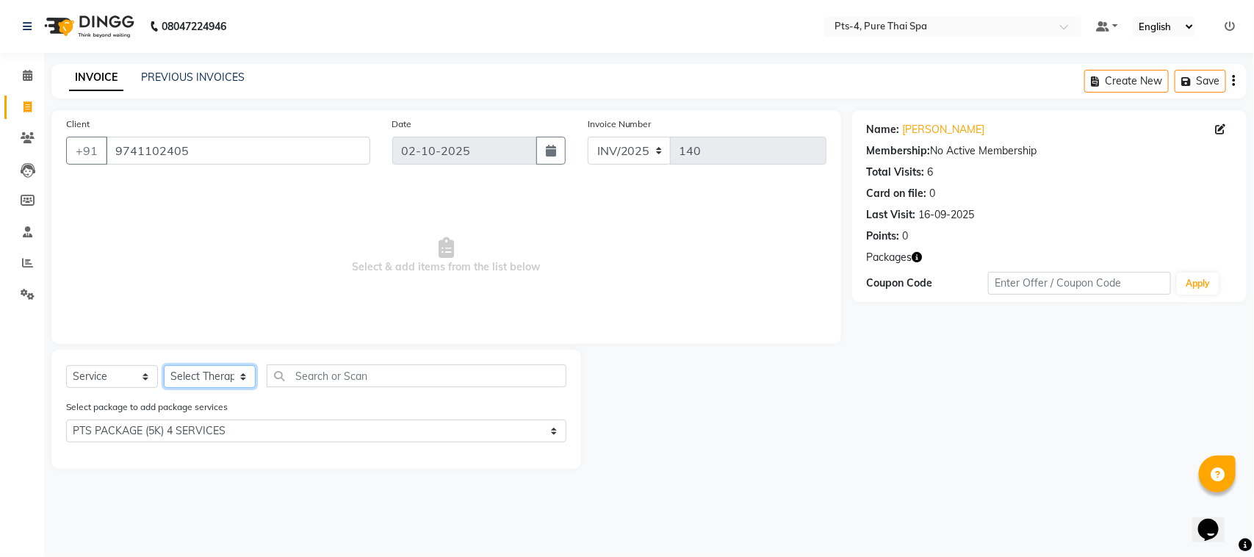
click at [226, 377] on select "Select Therapist [PERSON_NAME] NE [PERSON_NAME] anyone [PERSON_NAME] [PERSON_NA…" at bounding box center [210, 376] width 92 height 23
select select "83713"
click at [164, 365] on select "Select Therapist [PERSON_NAME] NE [PERSON_NAME] anyone [PERSON_NAME] [PERSON_NA…" at bounding box center [210, 376] width 92 height 23
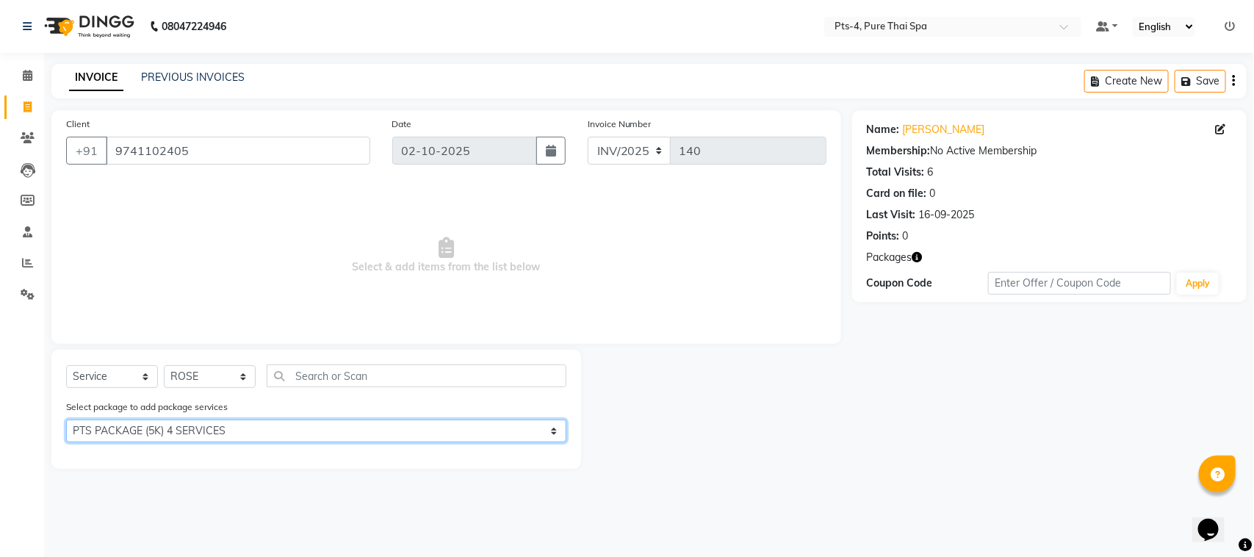
click at [236, 439] on select "Select PTS PACKAGE (5K) 4 SERVICES PTS PACKAGE (5K) 4 SERVICES" at bounding box center [316, 430] width 500 height 23
click at [66, 419] on select "Select PTS PACKAGE (5K) 4 SERVICES PTS PACKAGE (5K) 4 SERVICES" at bounding box center [316, 430] width 500 height 23
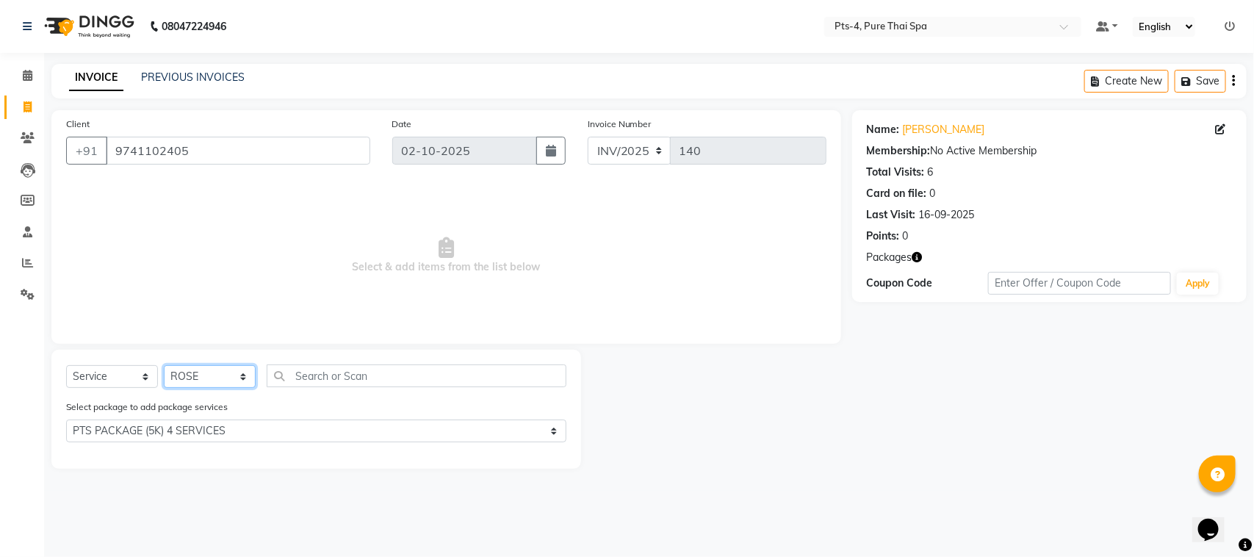
click at [198, 377] on select "Select Therapist [PERSON_NAME] NE [PERSON_NAME] anyone [PERSON_NAME] [PERSON_NA…" at bounding box center [210, 376] width 92 height 23
click at [164, 365] on select "Select Therapist [PERSON_NAME] NE [PERSON_NAME] anyone [PERSON_NAME] [PERSON_NA…" at bounding box center [210, 376] width 92 height 23
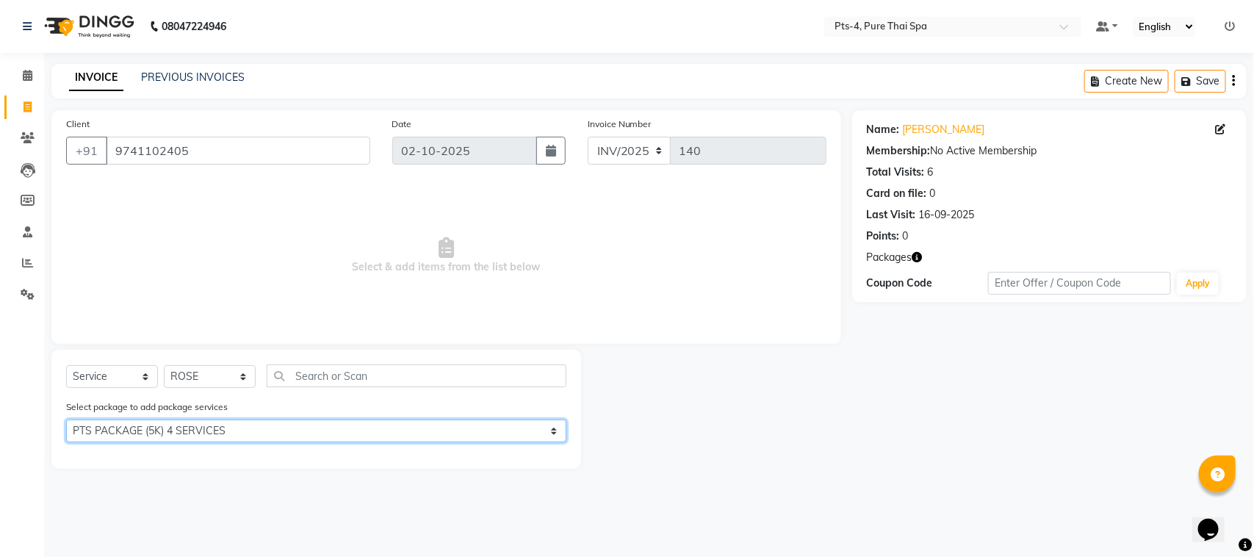
click at [264, 441] on select "Select PTS PACKAGE (5K) 4 SERVICES PTS PACKAGE (5K) 4 SERVICES" at bounding box center [316, 430] width 500 height 23
select select "2: Object"
click at [66, 419] on select "Select PTS PACKAGE (5K) 4 SERVICES PTS PACKAGE (5K) 4 SERVICES" at bounding box center [316, 430] width 500 height 23
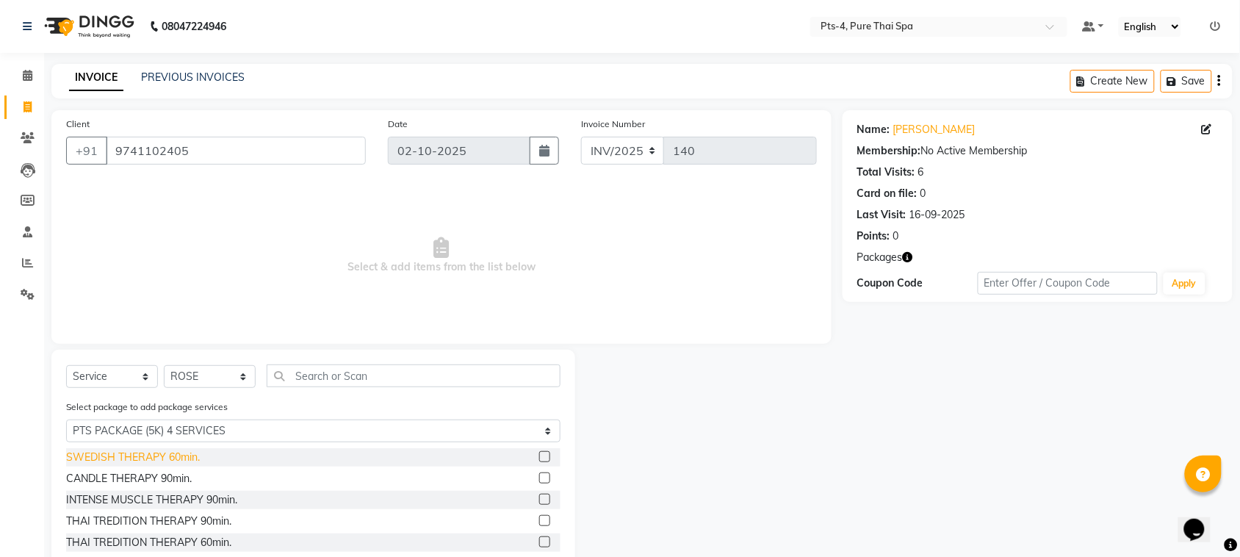
click at [167, 460] on div "SWEDISH THERAPY 60min." at bounding box center [133, 457] width 134 height 15
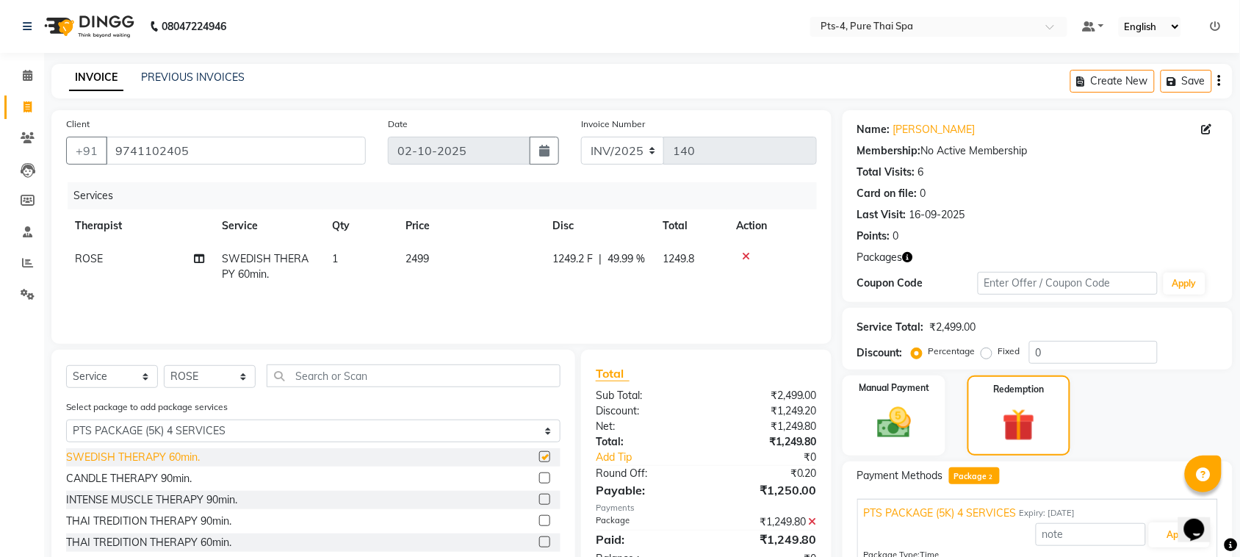
checkbox input "false"
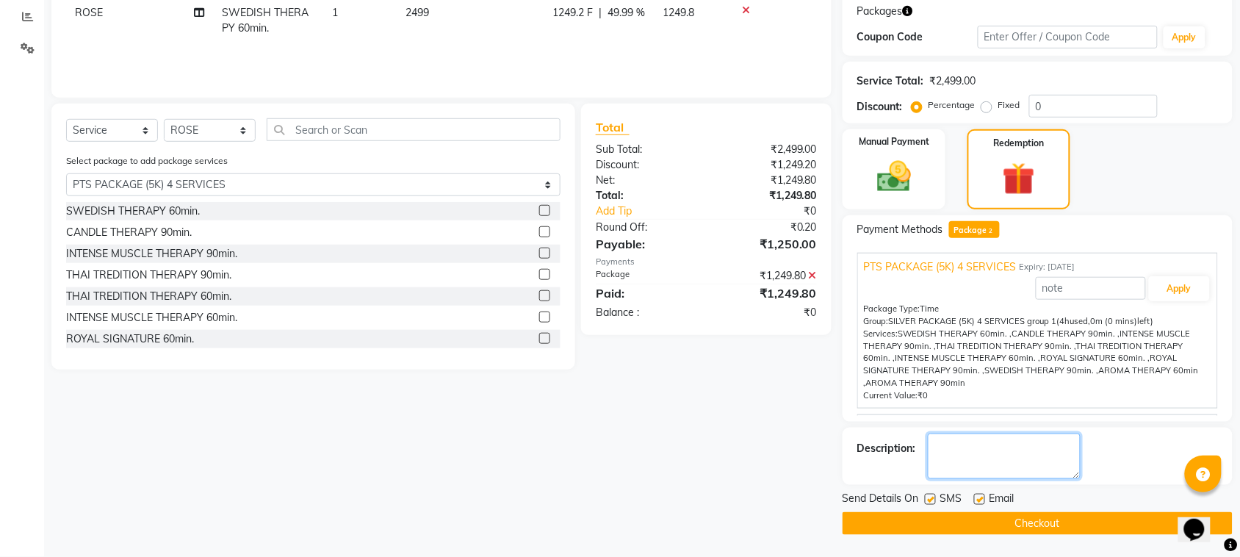
click at [967, 442] on textarea at bounding box center [1004, 456] width 153 height 46
type textarea "512"
click at [934, 500] on label at bounding box center [930, 499] width 11 height 11
click at [934, 500] on input "checkbox" at bounding box center [930, 500] width 10 height 10
checkbox input "false"
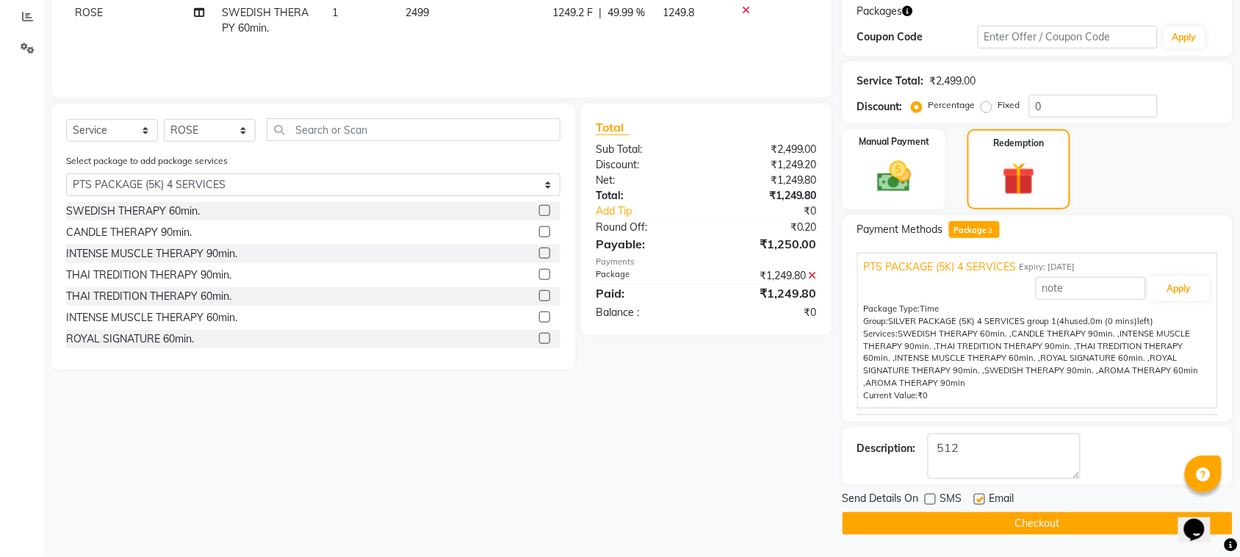
click at [979, 500] on label at bounding box center [979, 499] width 11 height 11
click at [979, 500] on input "checkbox" at bounding box center [979, 500] width 10 height 10
checkbox input "false"
click at [966, 526] on button "Checkout" at bounding box center [1038, 523] width 390 height 23
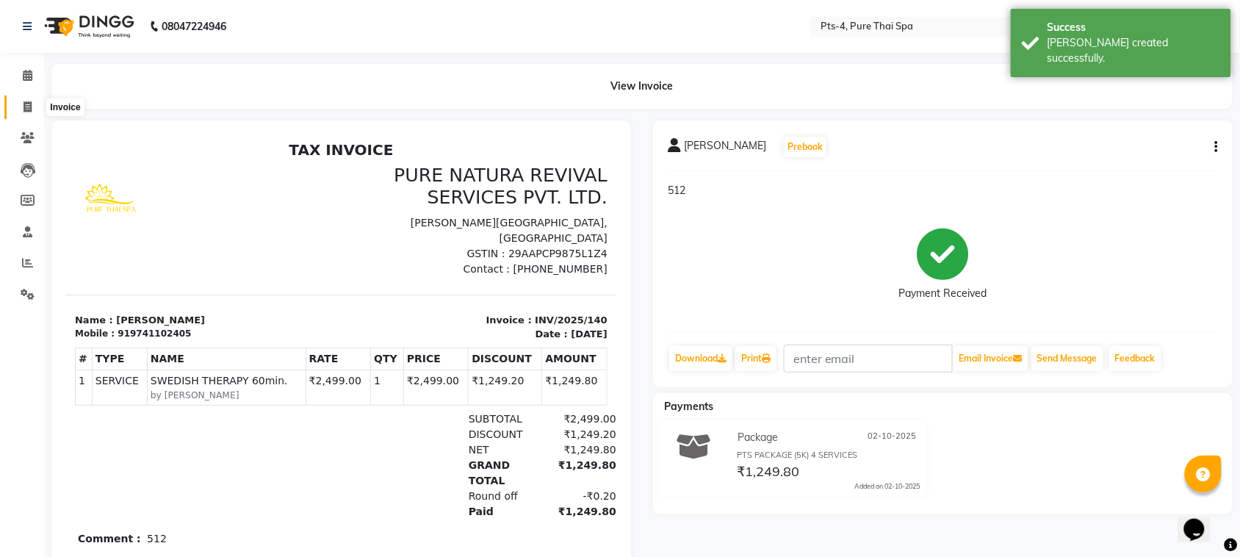
click at [27, 108] on icon at bounding box center [28, 106] width 8 height 11
select select "service"
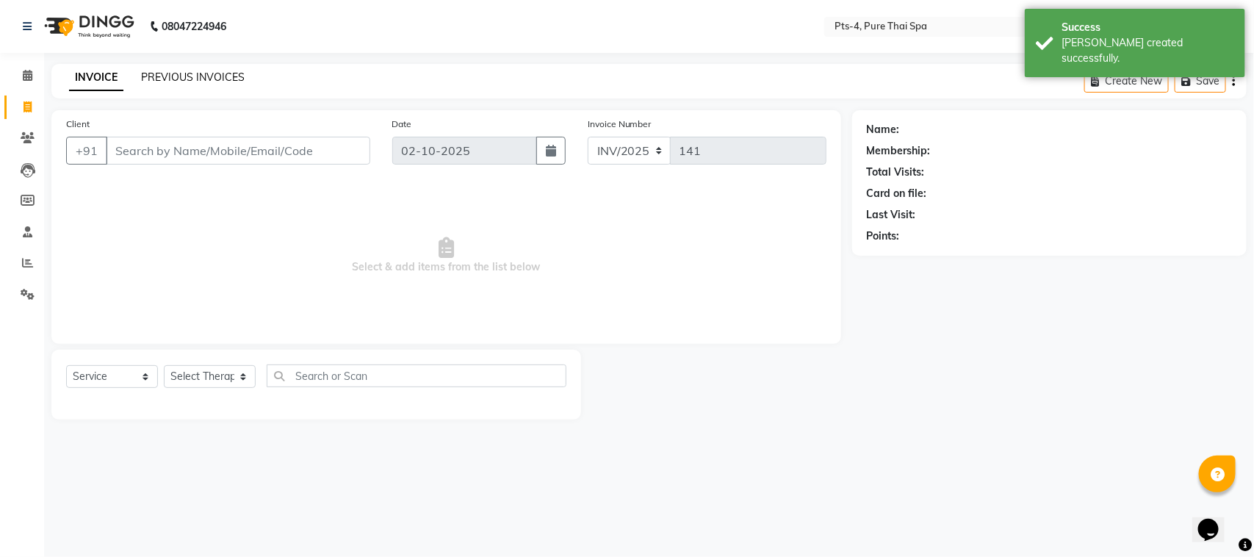
click at [221, 75] on link "PREVIOUS INVOICES" at bounding box center [193, 77] width 104 height 13
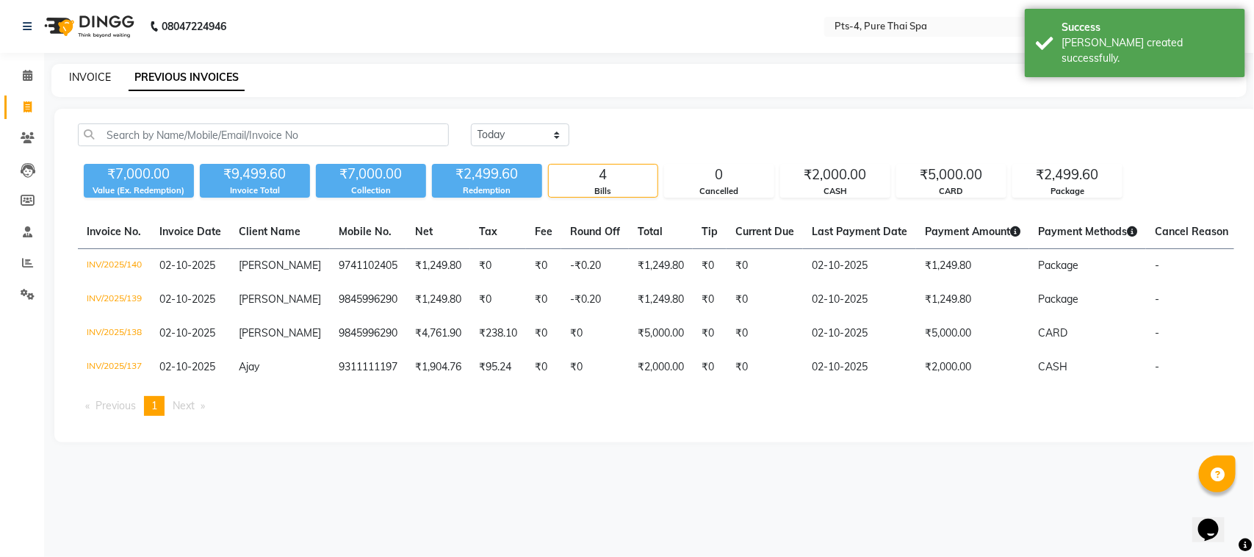
click at [93, 79] on link "INVOICE" at bounding box center [90, 77] width 42 height 13
select select "service"
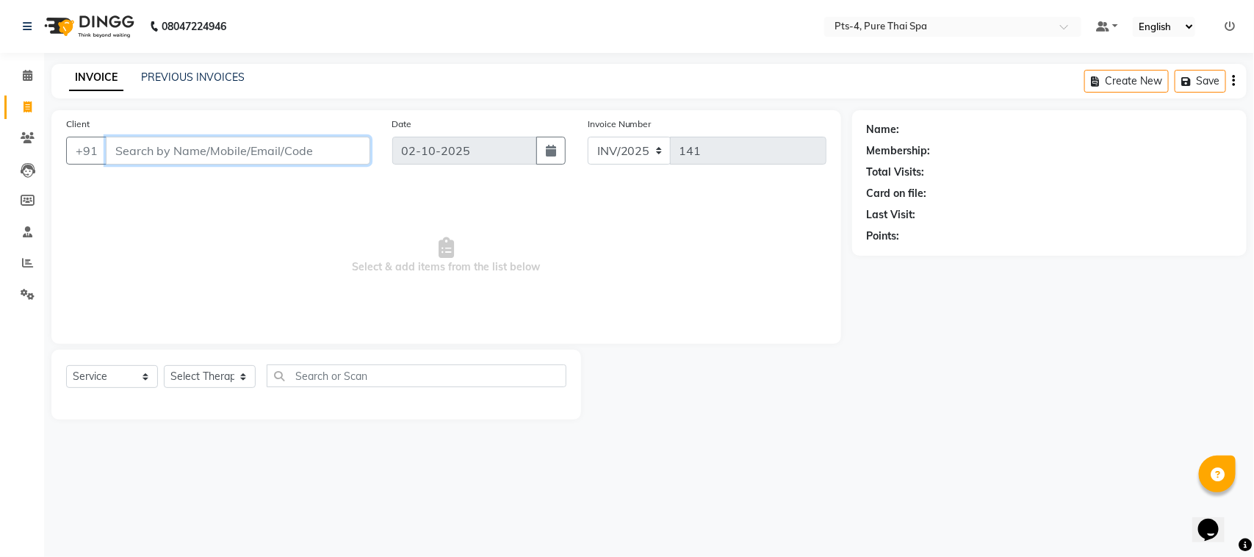
paste input "9880977751"
type input "9880977751"
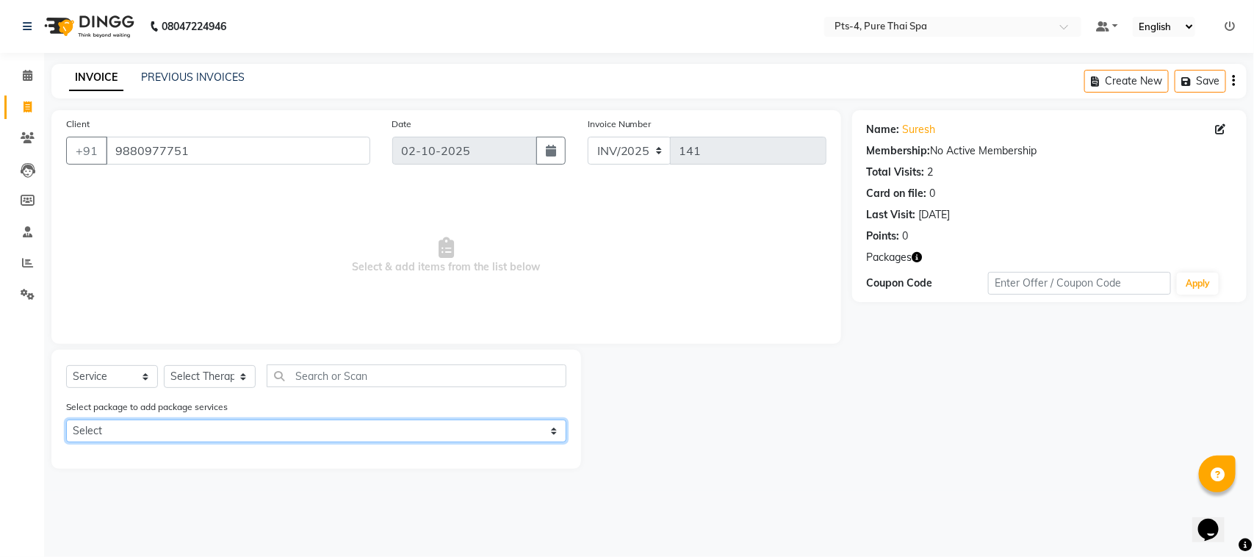
click at [159, 428] on select "Select PTS PACKAGE (10K) 10 SERVICES" at bounding box center [316, 430] width 500 height 23
select select "1: Object"
click at [66, 419] on select "Select PTS PACKAGE (10K) 10 SERVICES" at bounding box center [316, 430] width 500 height 23
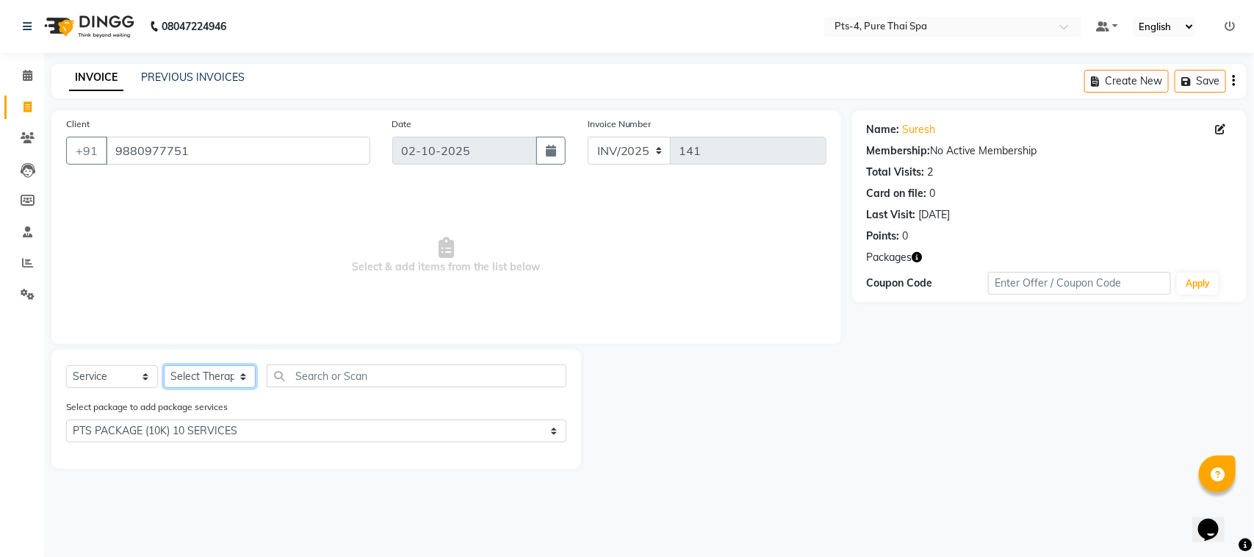
click at [210, 375] on select "Select Therapist [PERSON_NAME] NE [PERSON_NAME] anyone [PERSON_NAME] [PERSON_NA…" at bounding box center [210, 376] width 92 height 23
select select "92310"
click at [164, 365] on select "Select Therapist [PERSON_NAME] NE [PERSON_NAME] anyone [PERSON_NAME] [PERSON_NA…" at bounding box center [210, 376] width 92 height 23
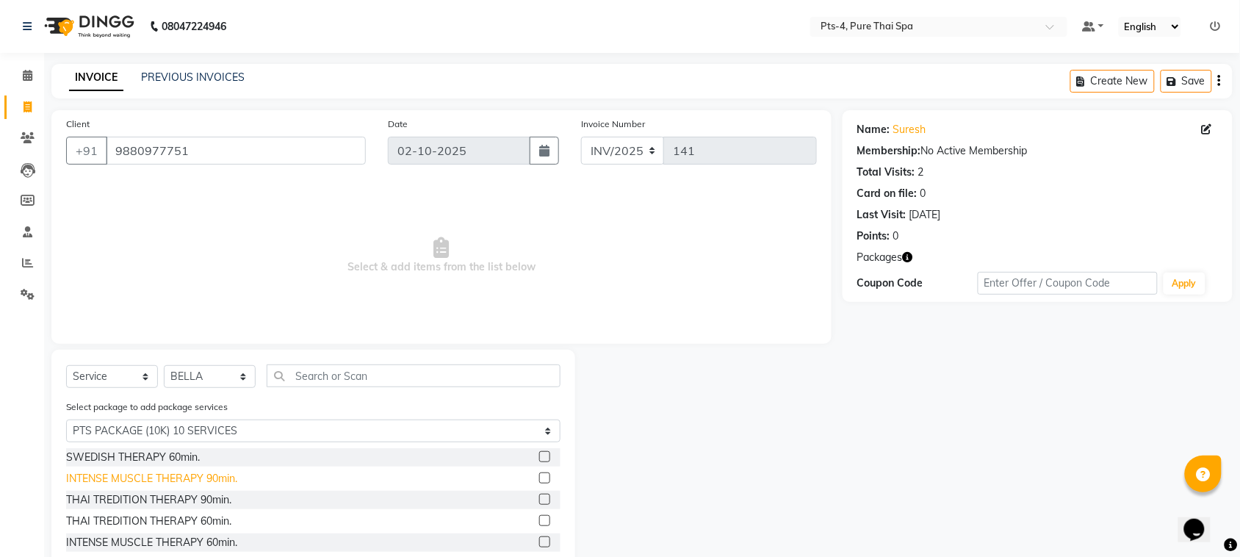
click at [223, 481] on div "INTENSE MUSCLE THERAPY 90min." at bounding box center [151, 478] width 171 height 15
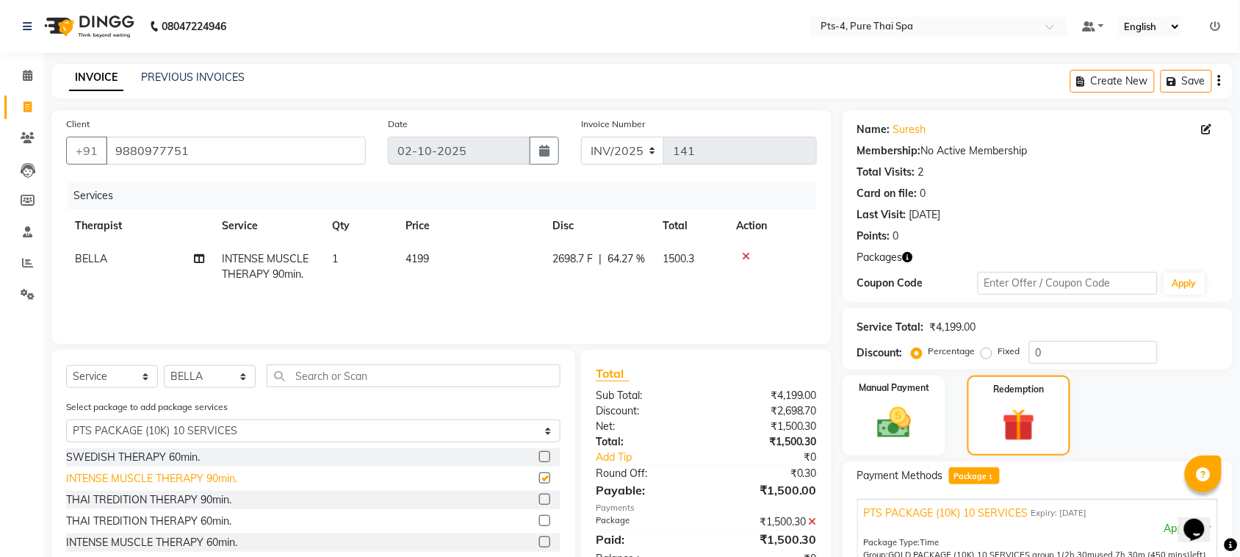
checkbox input "false"
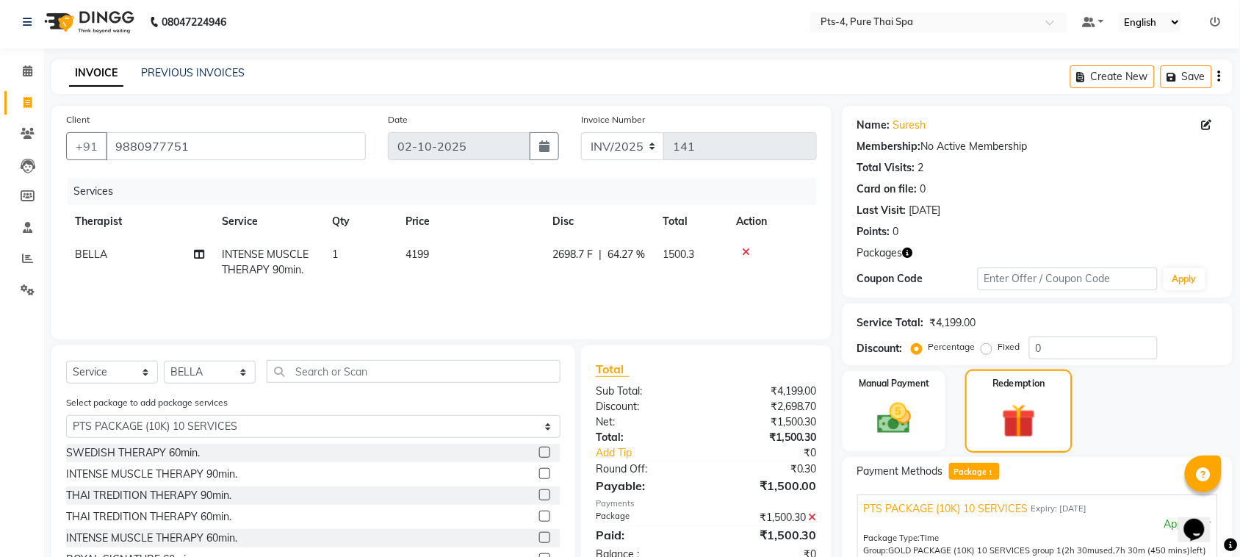
scroll to position [184, 0]
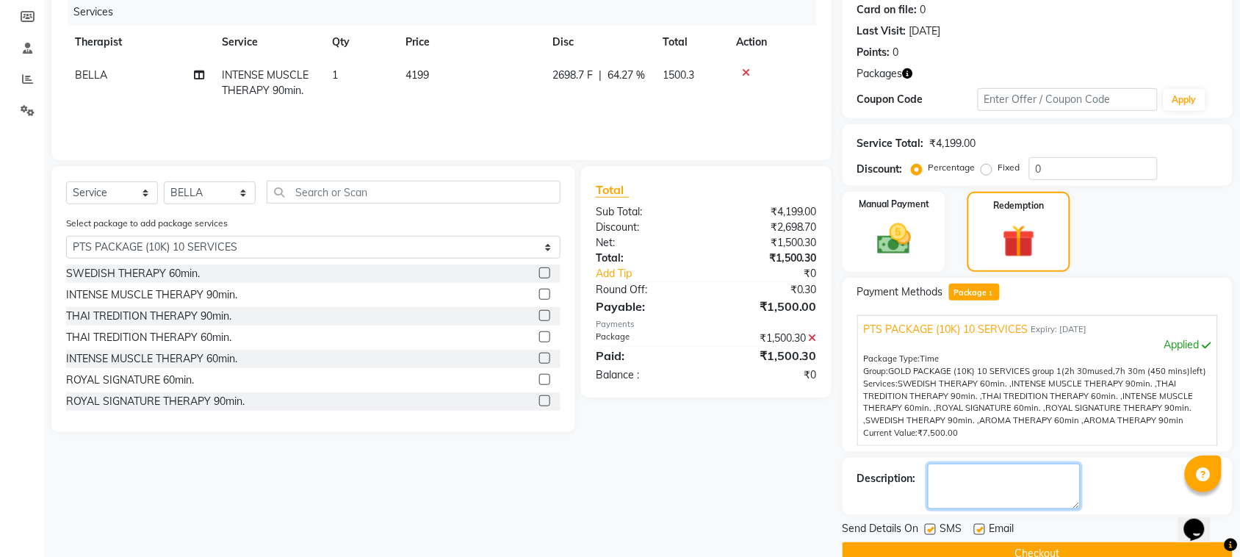
click at [968, 486] on textarea at bounding box center [1004, 487] width 153 height 46
type textarea "`595"
click at [928, 530] on label at bounding box center [930, 529] width 11 height 11
click at [928, 530] on input "checkbox" at bounding box center [930, 530] width 10 height 10
checkbox input "false"
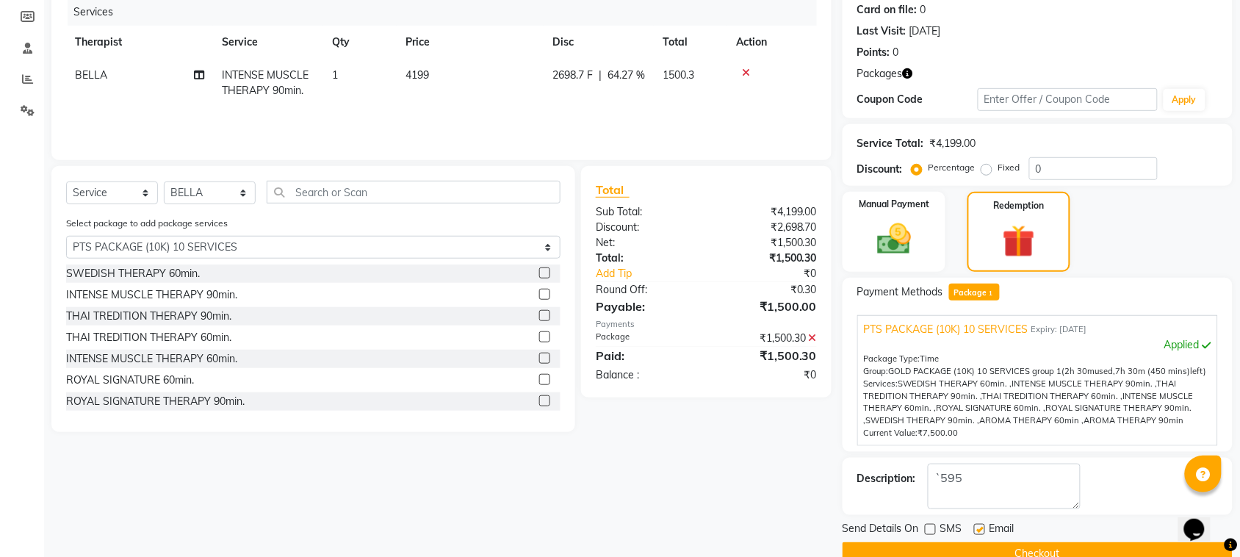
click at [975, 531] on label at bounding box center [979, 529] width 11 height 11
click at [975, 531] on input "checkbox" at bounding box center [979, 530] width 10 height 10
checkbox input "false"
click at [963, 547] on button "Checkout" at bounding box center [1038, 553] width 390 height 23
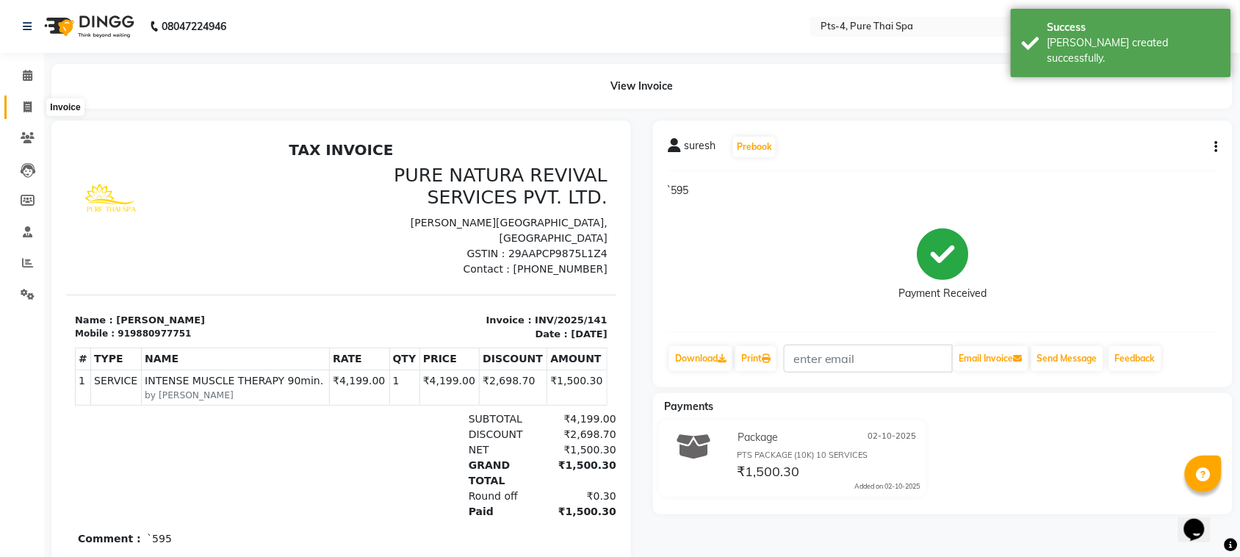
click at [29, 107] on icon at bounding box center [28, 106] width 8 height 11
select select "service"
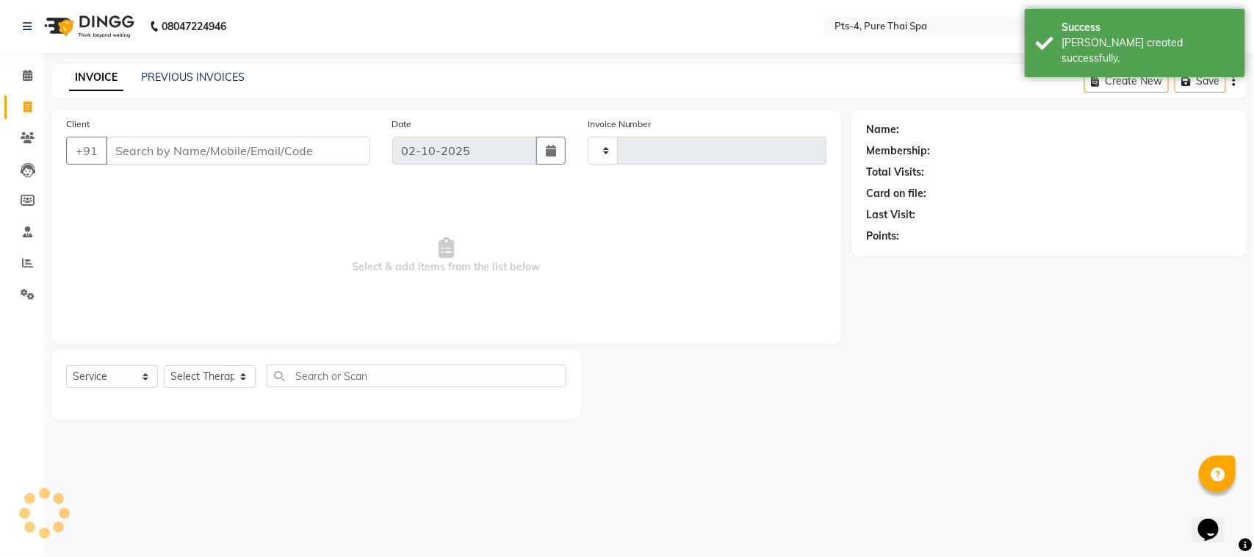
type input "142"
select select "9046"
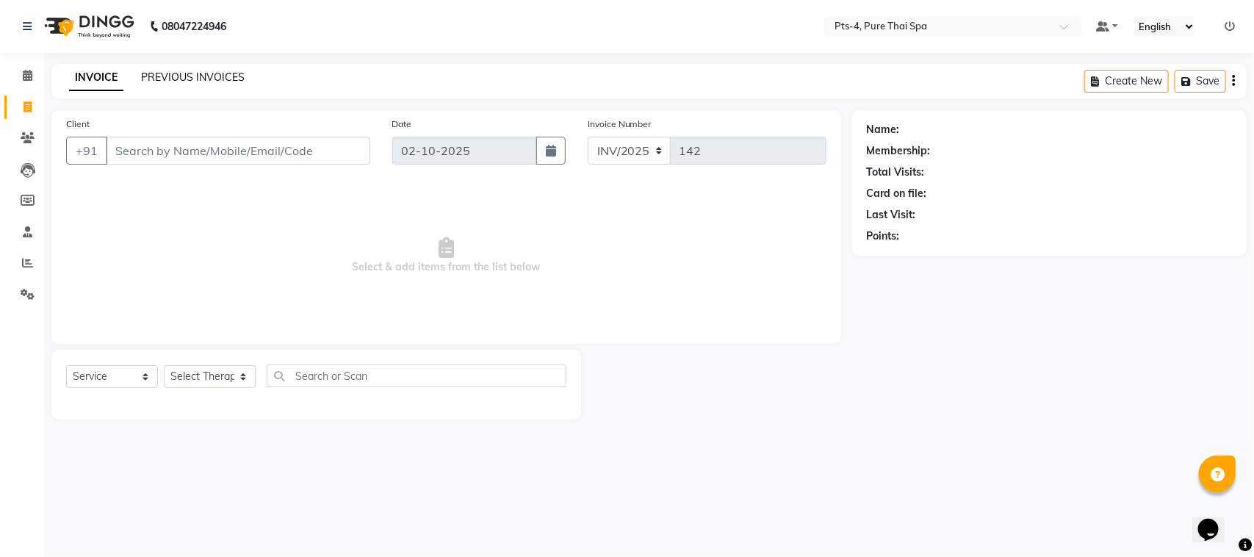
click at [197, 71] on link "PREVIOUS INVOICES" at bounding box center [193, 77] width 104 height 13
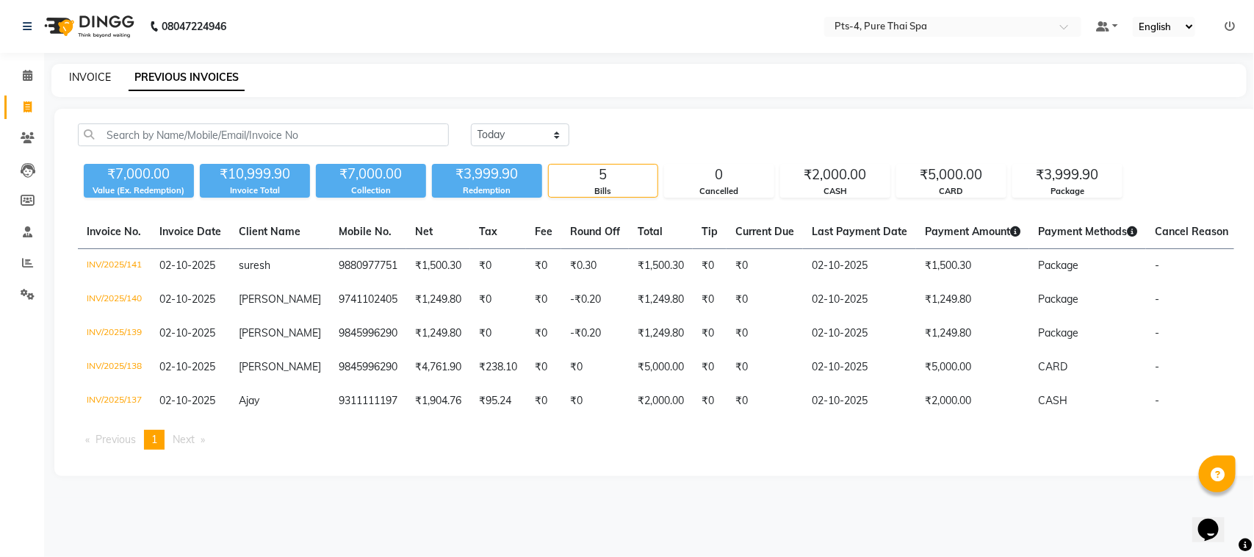
click at [94, 74] on link "INVOICE" at bounding box center [90, 77] width 42 height 13
select select "service"
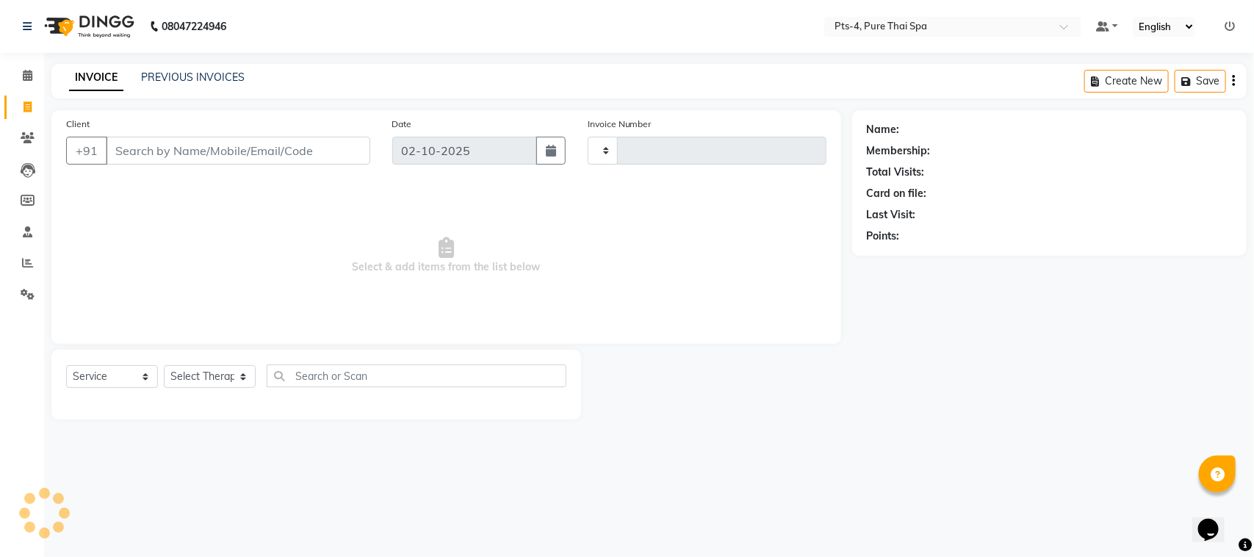
type input "142"
select select "9046"
click at [222, 138] on input "Client" at bounding box center [238, 151] width 264 height 28
paste input "9886626142"
type input "9886626142"
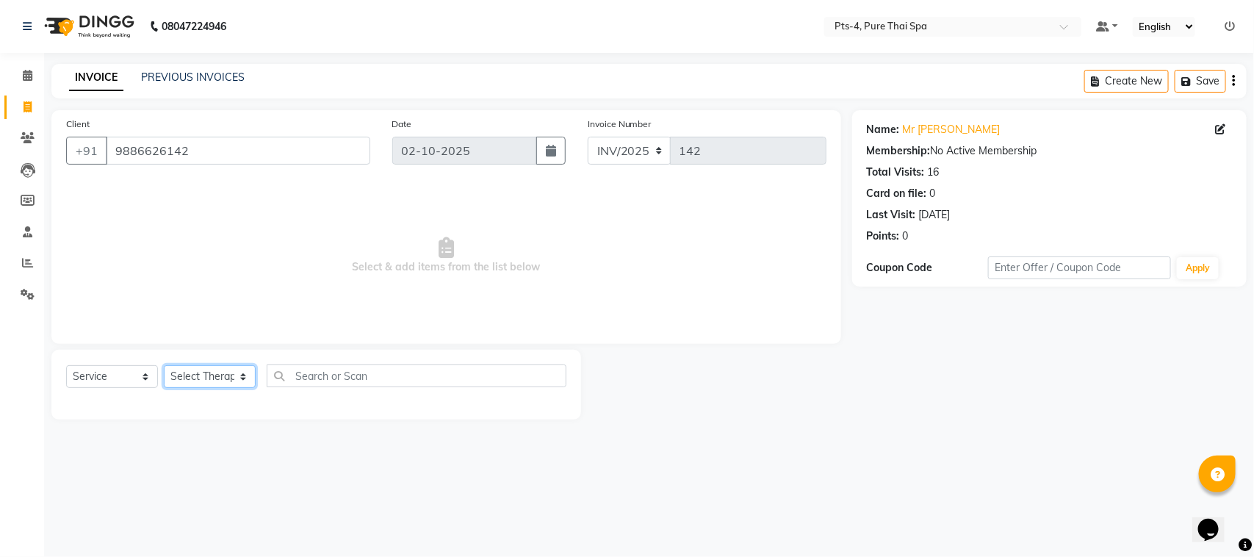
click at [226, 381] on select "Select Therapist [PERSON_NAME] NE [PERSON_NAME] anyone [PERSON_NAME] [PERSON_NA…" at bounding box center [210, 376] width 92 height 23
click at [699, 384] on div at bounding box center [716, 385] width 270 height 70
click at [921, 131] on link "Mr [PERSON_NAME]" at bounding box center [952, 129] width 98 height 15
click at [208, 78] on link "PREVIOUS INVOICES" at bounding box center [193, 77] width 104 height 13
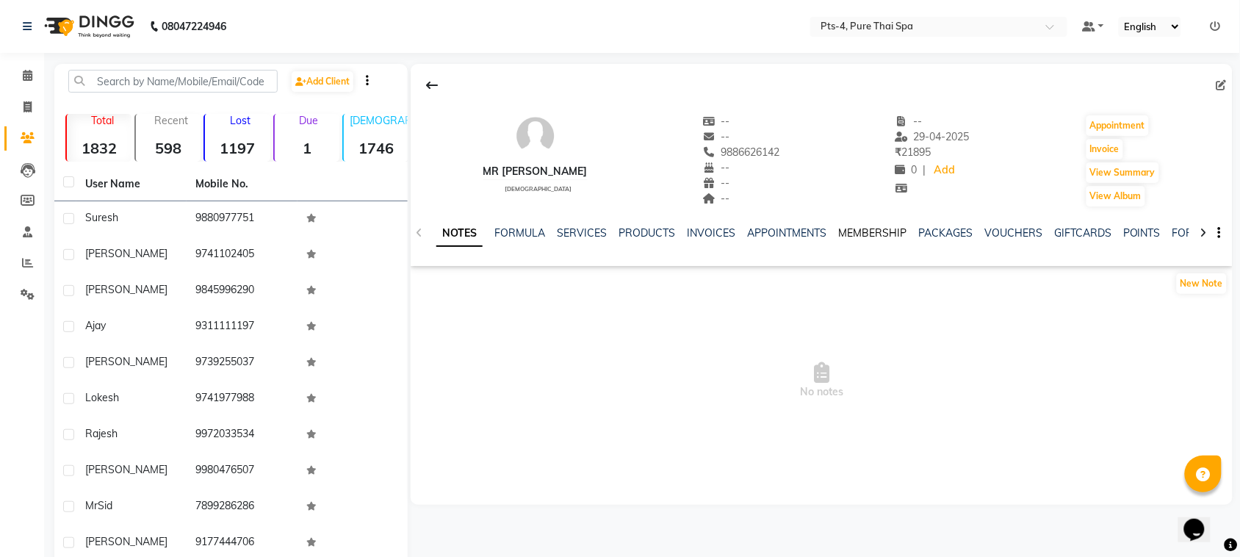
click at [878, 239] on link "MEMBERSHIP" at bounding box center [872, 232] width 68 height 13
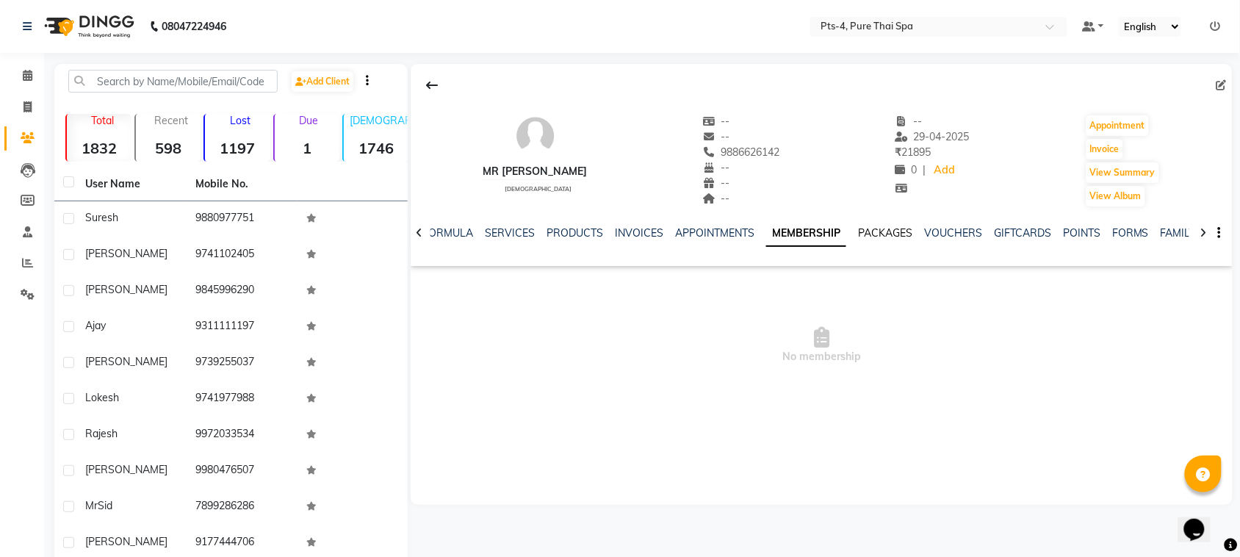
click at [901, 235] on link "PACKAGES" at bounding box center [885, 232] width 54 height 13
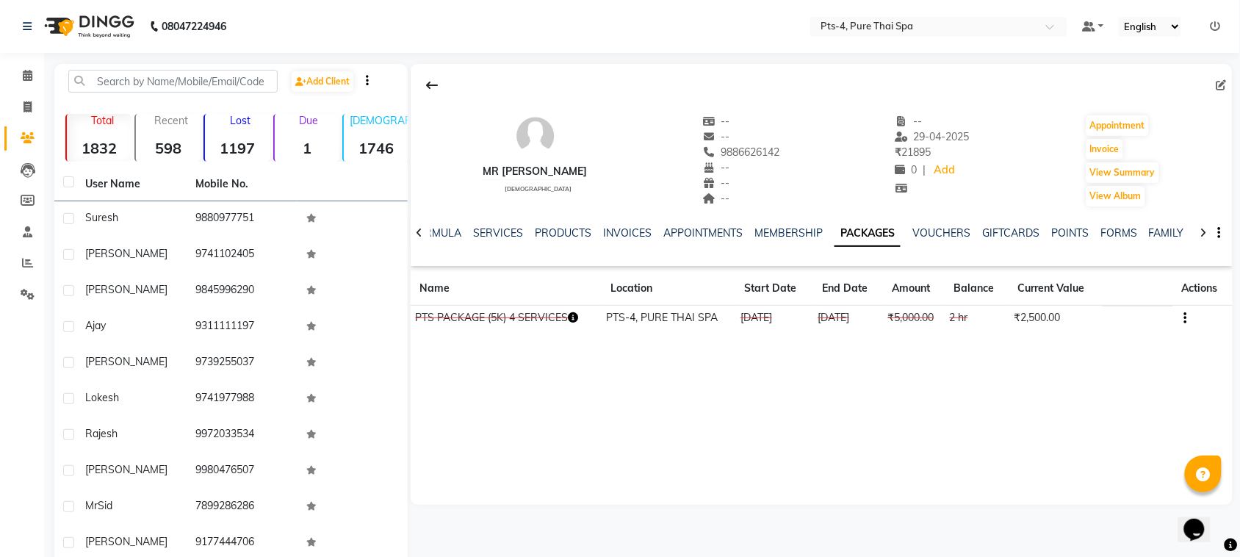
click at [1184, 318] on icon "button" at bounding box center [1185, 318] width 3 height 1
click at [1103, 318] on div "Edit" at bounding box center [1115, 318] width 96 height 18
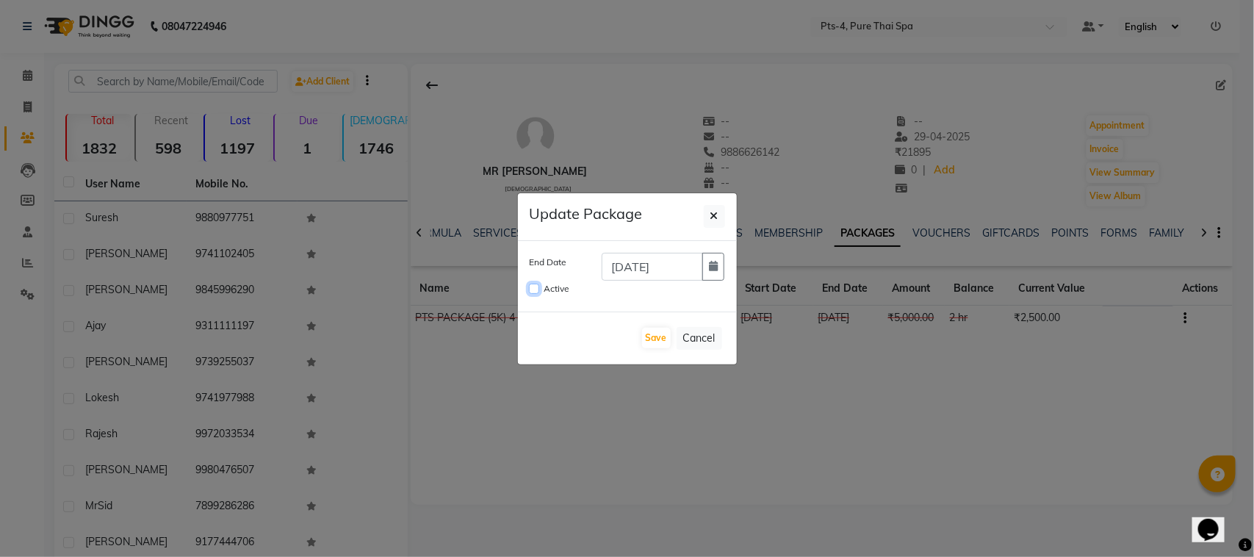
click at [534, 287] on input "Active" at bounding box center [534, 289] width 10 height 10
checkbox input "true"
click at [711, 265] on icon "button" at bounding box center [713, 266] width 9 height 10
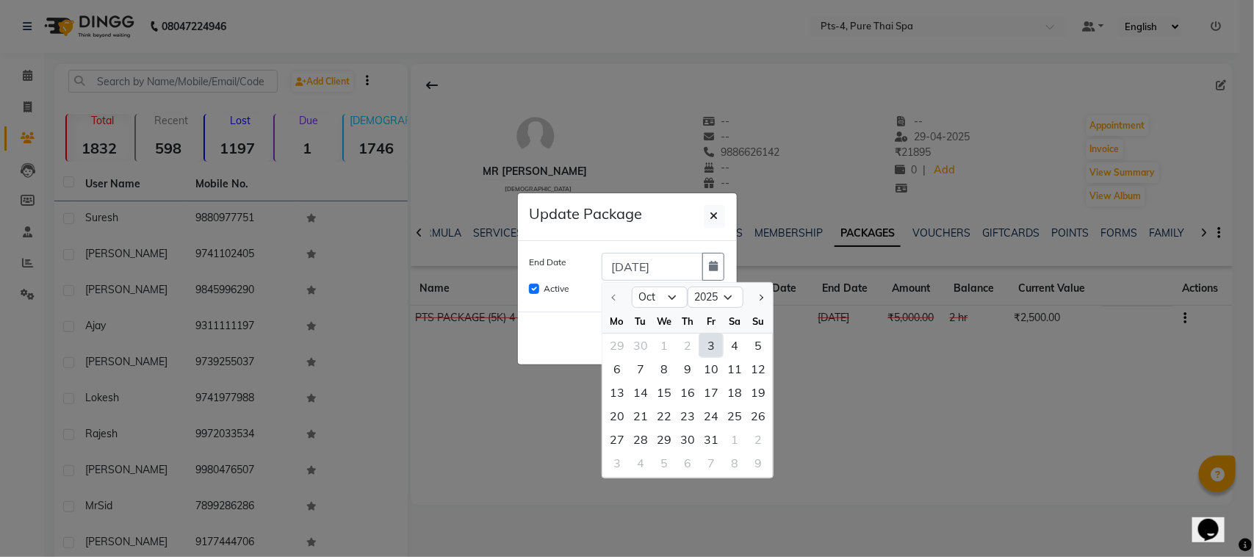
click at [711, 342] on div "3" at bounding box center [711, 346] width 24 height 24
type input "03-10-2025"
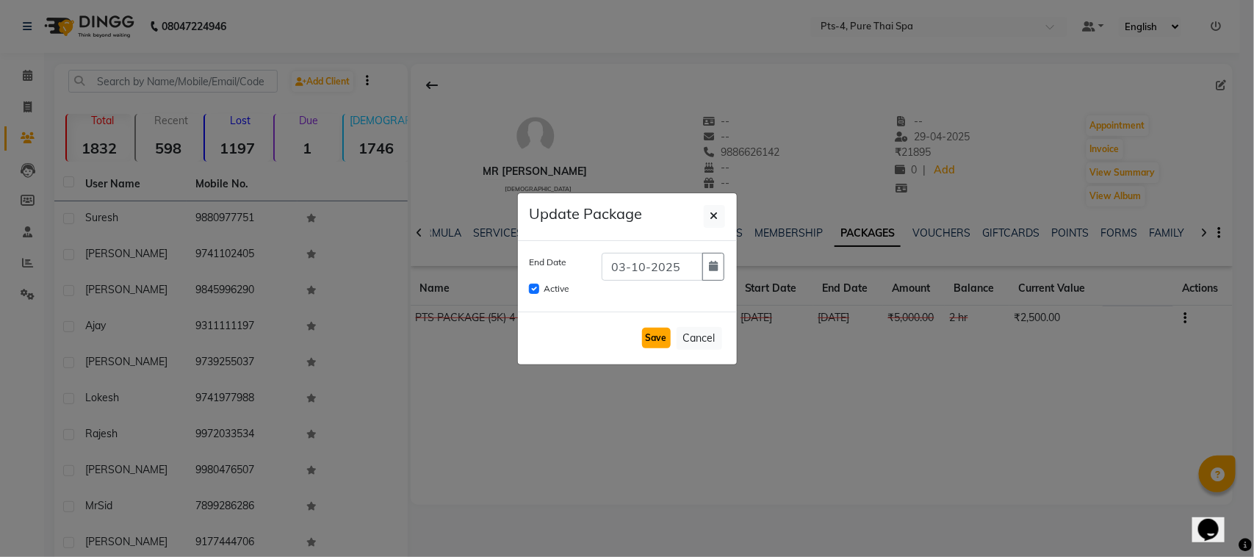
click at [654, 343] on button "Save" at bounding box center [656, 338] width 29 height 21
checkbox input "false"
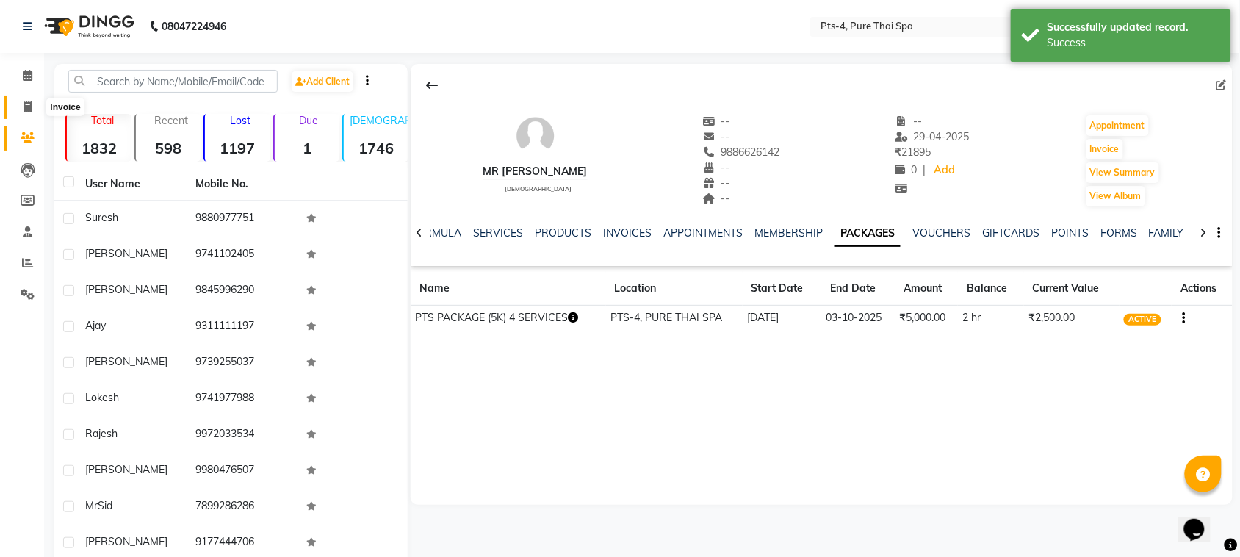
click at [28, 112] on icon at bounding box center [28, 106] width 8 height 11
select select "service"
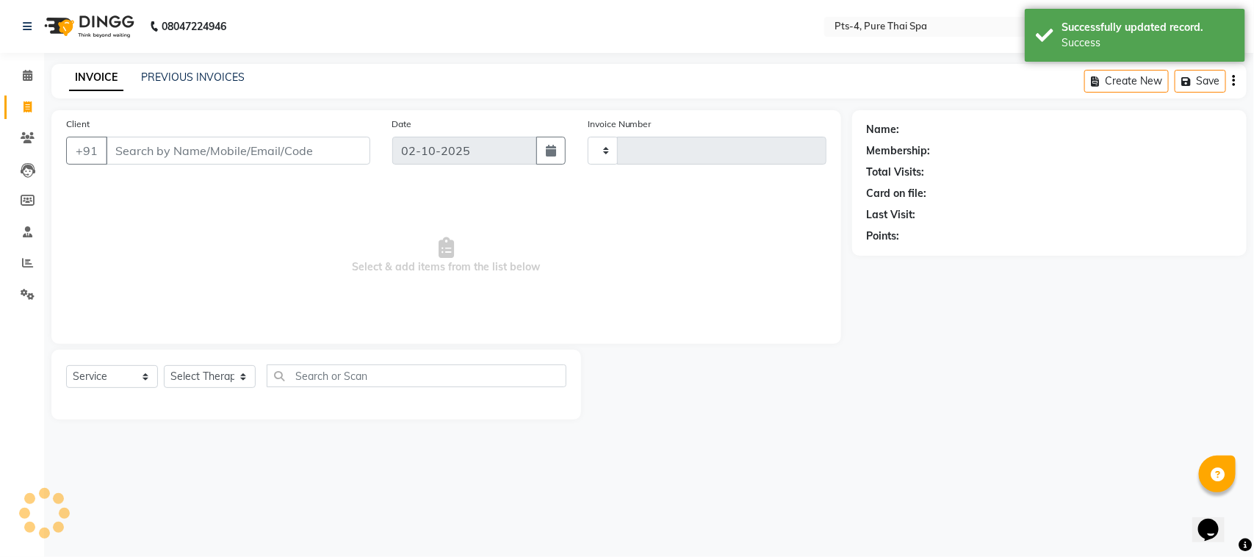
type input "142"
select select "9046"
type input "9886626142"
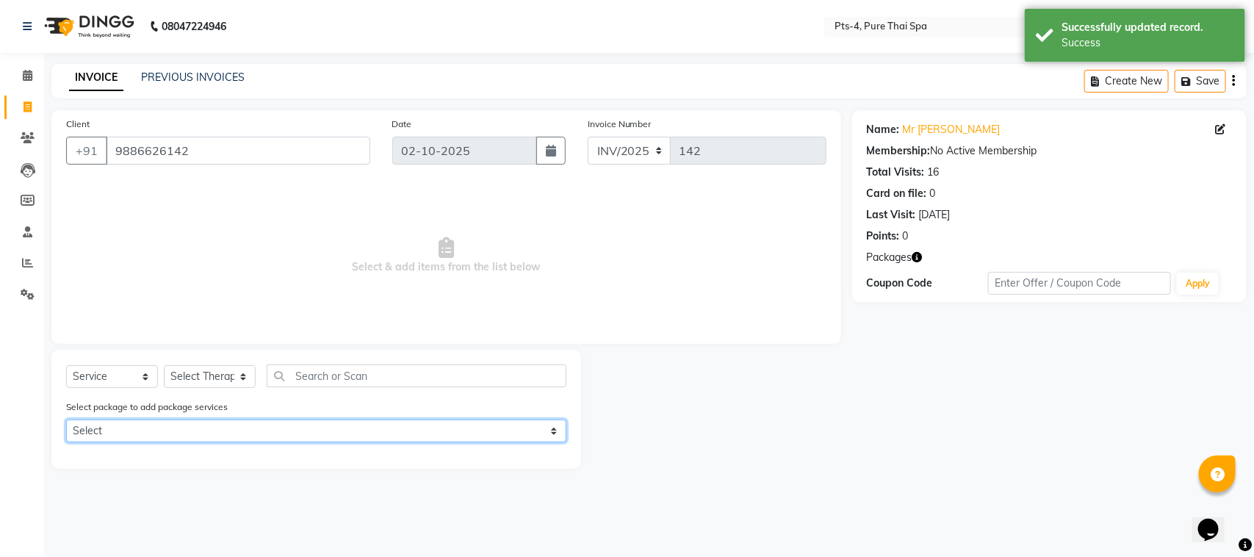
drag, startPoint x: 164, startPoint y: 422, endPoint x: 152, endPoint y: 428, distance: 13.1
click at [164, 422] on select "Select PTS PACKAGE (5K) 4 SERVICES" at bounding box center [316, 430] width 500 height 23
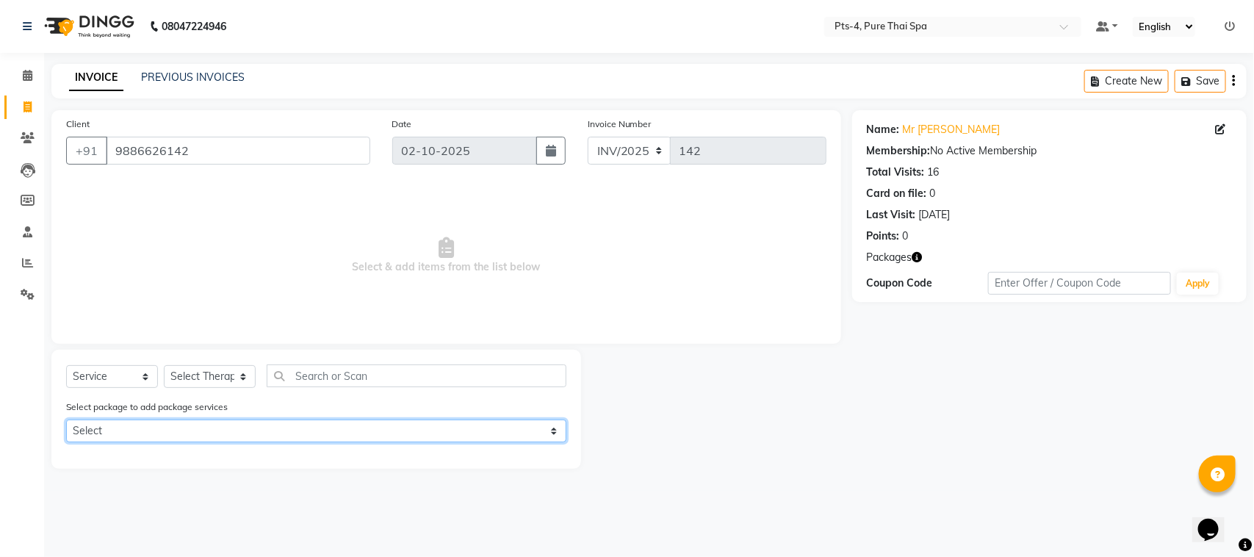
select select "1: Object"
click at [66, 419] on select "Select PTS PACKAGE (5K) 4 SERVICES" at bounding box center [316, 430] width 500 height 23
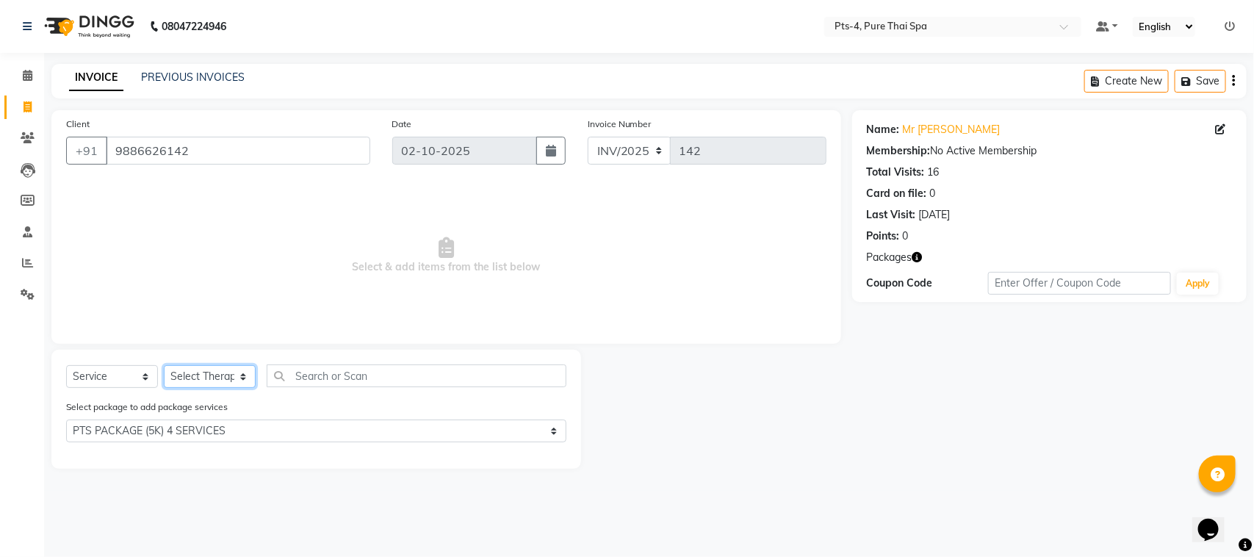
click at [217, 370] on select "Select Therapist [PERSON_NAME] NE [PERSON_NAME] anyone [PERSON_NAME] [PERSON_NA…" at bounding box center [210, 376] width 92 height 23
select select "68477"
click at [164, 365] on select "Select Therapist [PERSON_NAME] NE [PERSON_NAME] anyone [PERSON_NAME] [PERSON_NA…" at bounding box center [210, 376] width 92 height 23
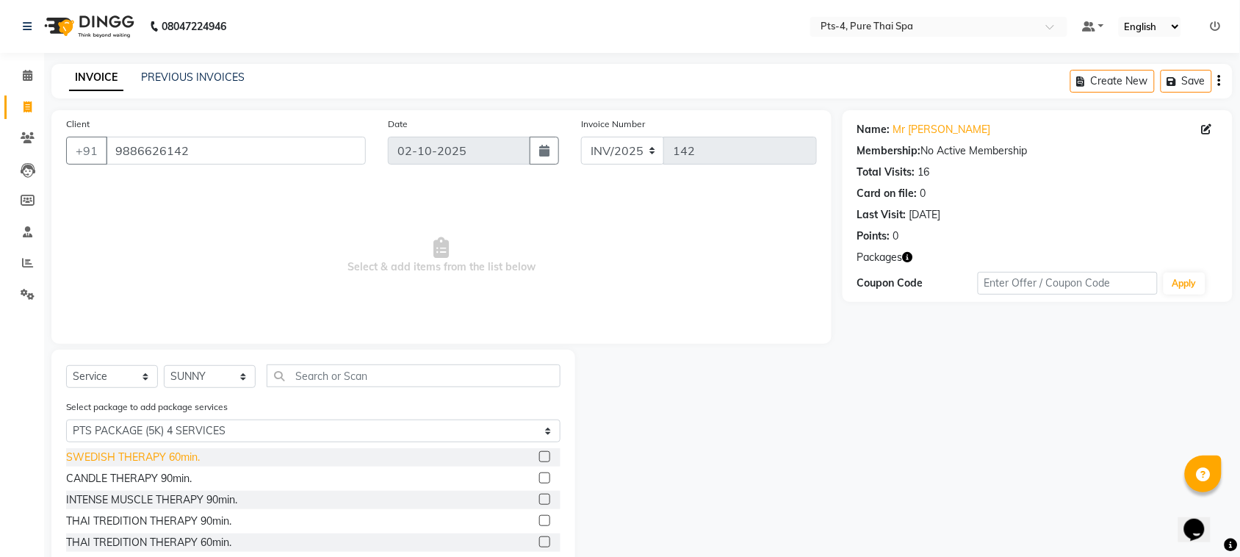
click at [180, 457] on div "SWEDISH THERAPY 60min." at bounding box center [133, 457] width 134 height 15
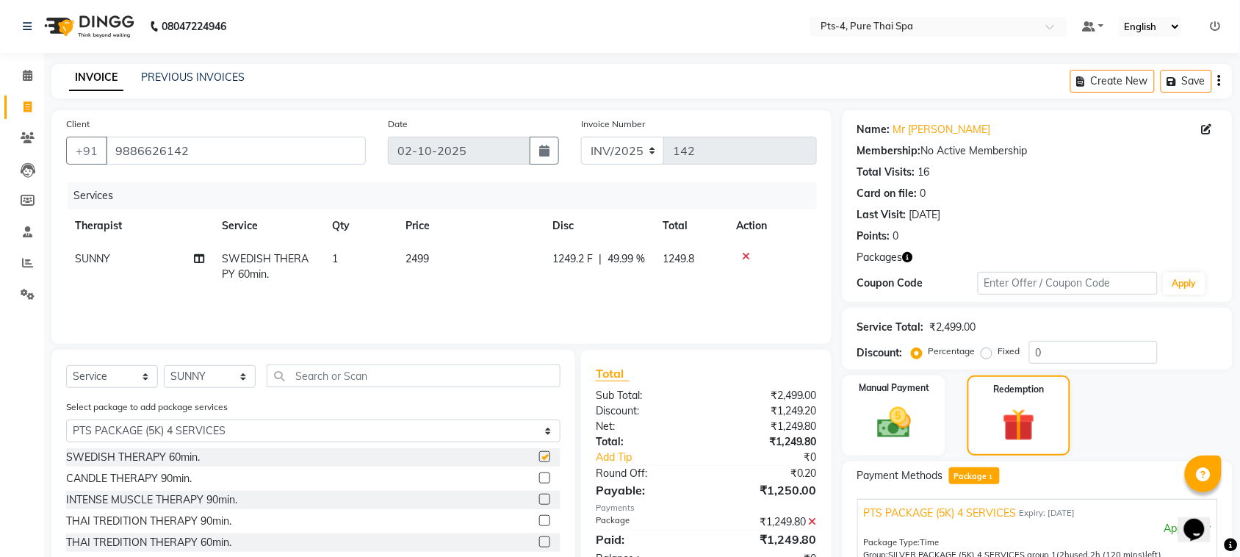
checkbox input "false"
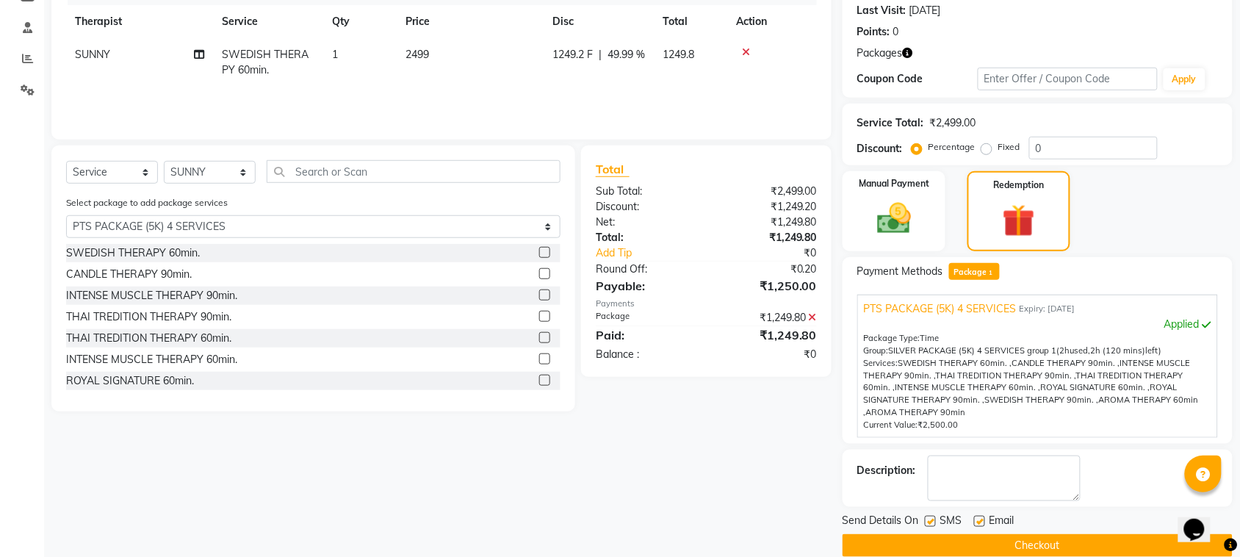
scroll to position [226, 0]
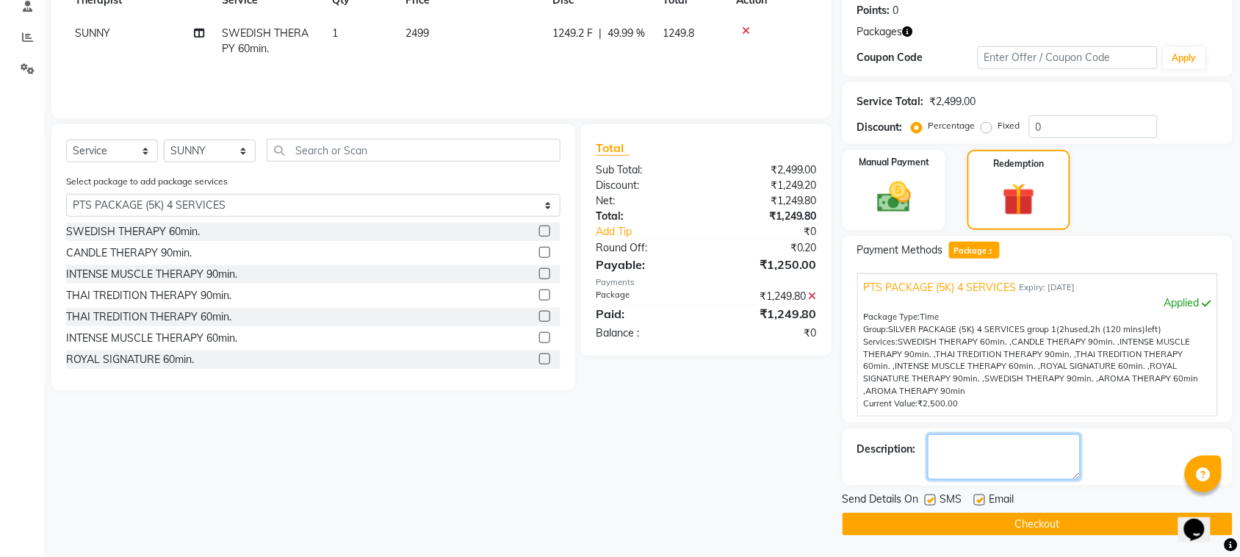
click at [975, 450] on textarea at bounding box center [1004, 457] width 153 height 46
type textarea "421"
click at [930, 500] on label at bounding box center [930, 499] width 11 height 11
click at [930, 500] on input "checkbox" at bounding box center [930, 501] width 10 height 10
checkbox input "false"
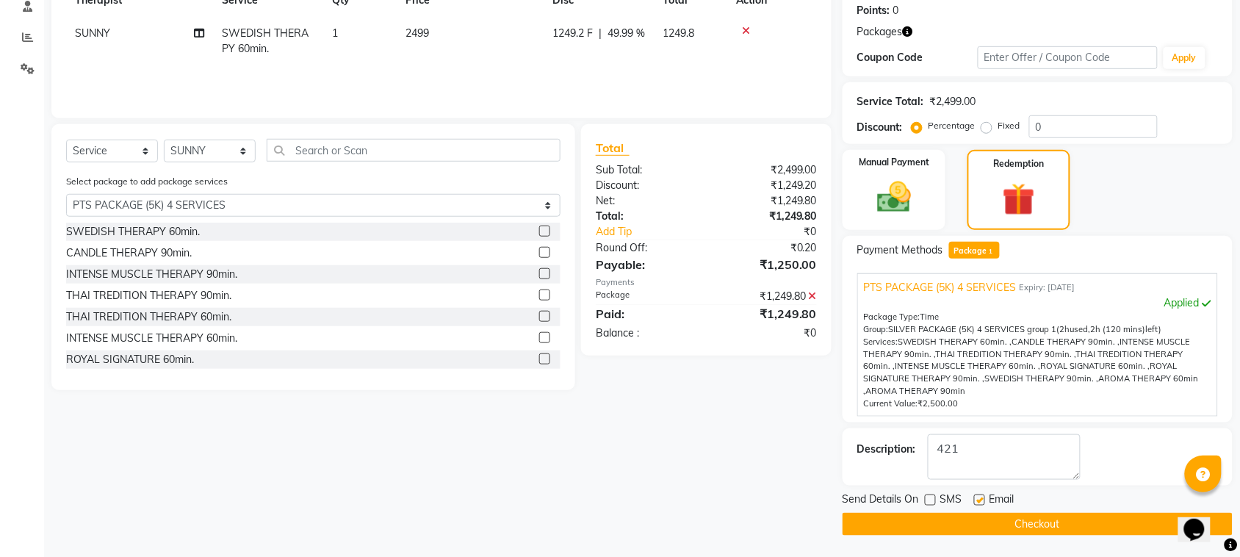
click at [983, 496] on label at bounding box center [979, 499] width 11 height 11
click at [983, 496] on input "checkbox" at bounding box center [979, 501] width 10 height 10
checkbox input "false"
click at [982, 520] on button "Checkout" at bounding box center [1038, 524] width 390 height 23
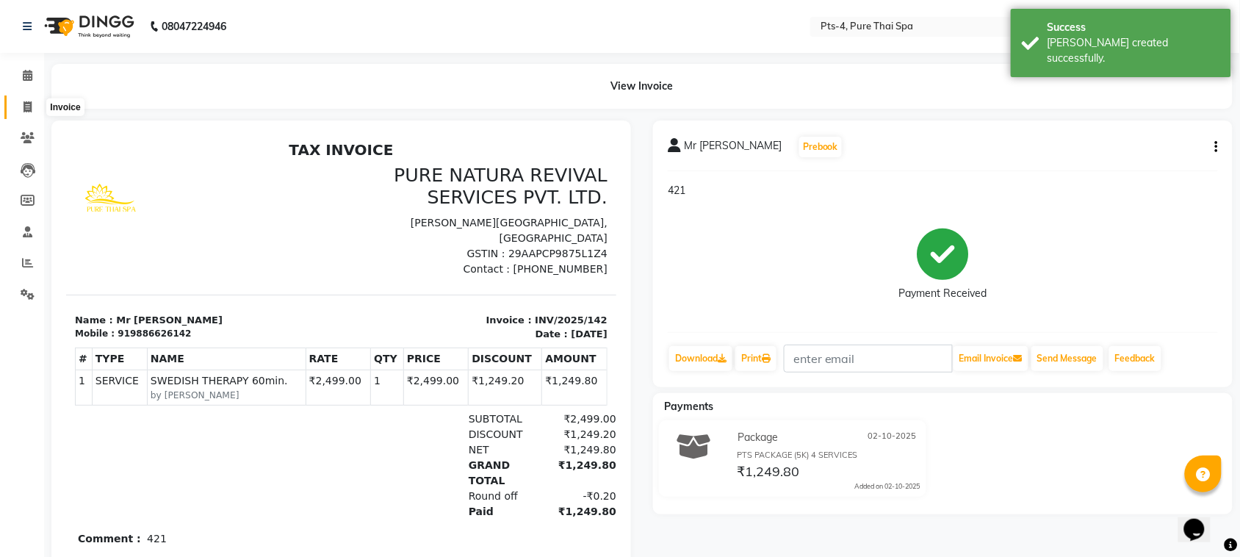
click at [26, 107] on icon at bounding box center [28, 106] width 8 height 11
select select "service"
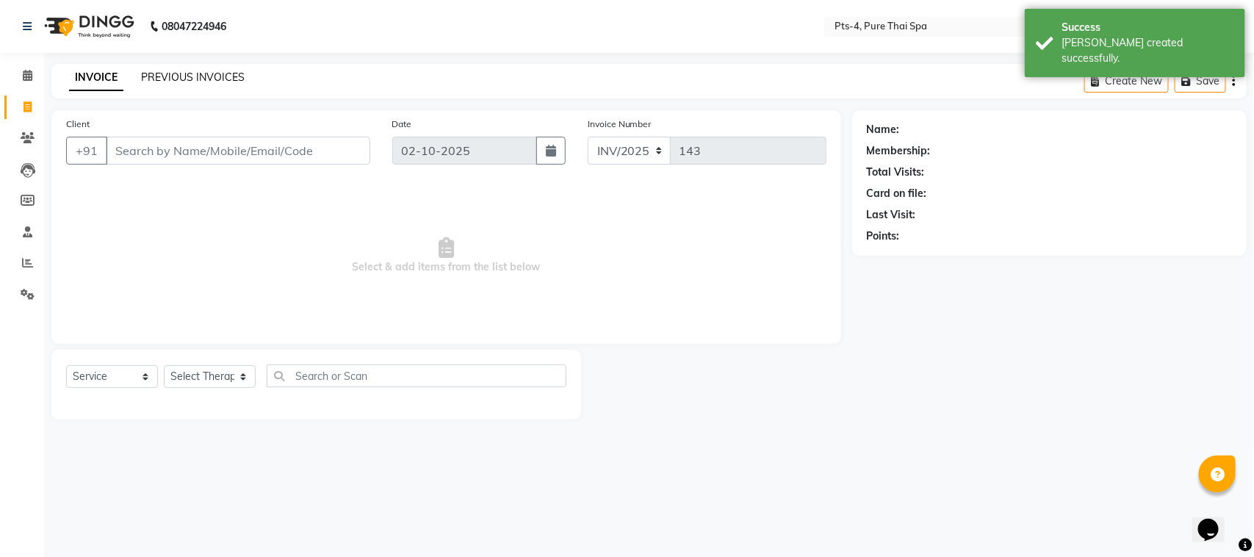
click at [180, 79] on link "PREVIOUS INVOICES" at bounding box center [193, 77] width 104 height 13
